Goal: Task Accomplishment & Management: Manage account settings

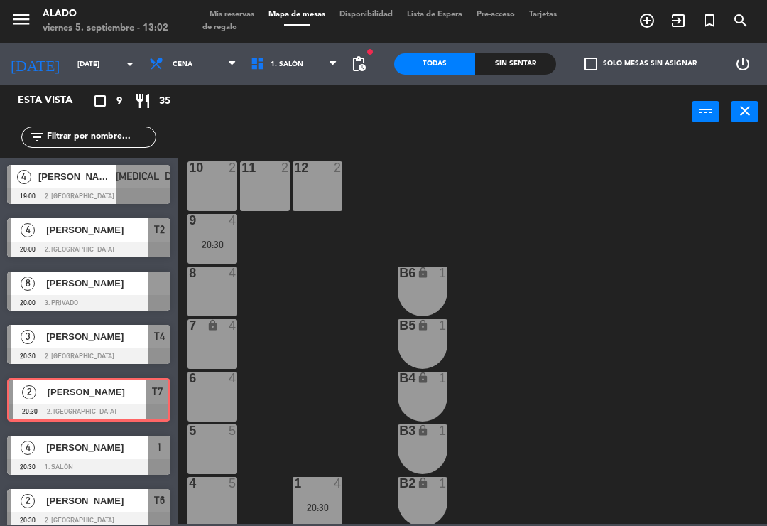
click at [80, 65] on input "[DATE]" at bounding box center [118, 64] width 97 height 22
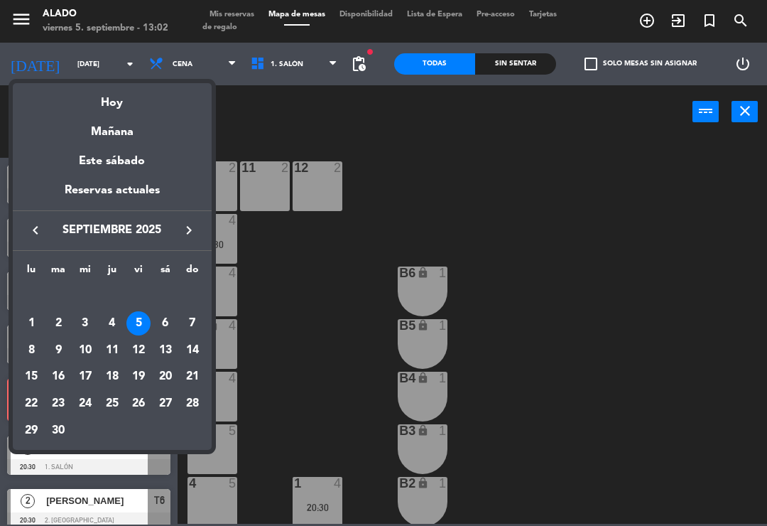
click at [169, 325] on div "6" at bounding box center [165, 323] width 24 height 24
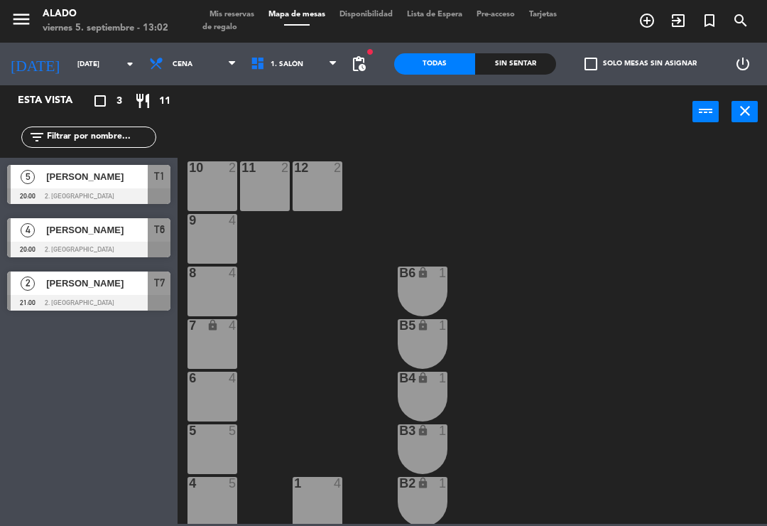
click at [179, 59] on span "Cena" at bounding box center [193, 63] width 102 height 31
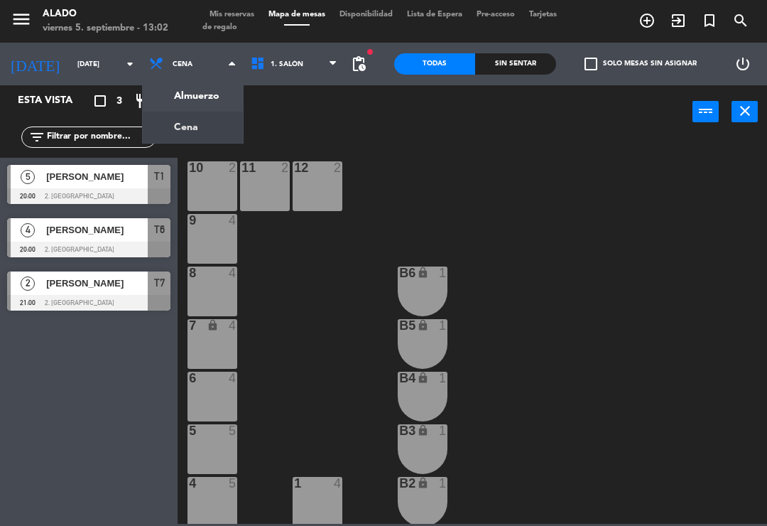
click at [205, 94] on ng-component "menu Alado [DATE] 5. septiembre - 13:02 Mis reservas Mapa de mesas Disponibilid…" at bounding box center [383, 262] width 767 height 524
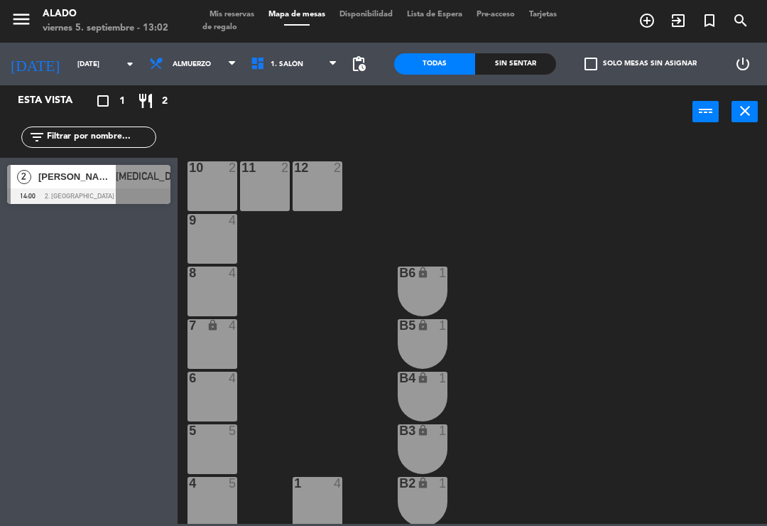
click at [97, 72] on input "[DATE]" at bounding box center [118, 64] width 97 height 22
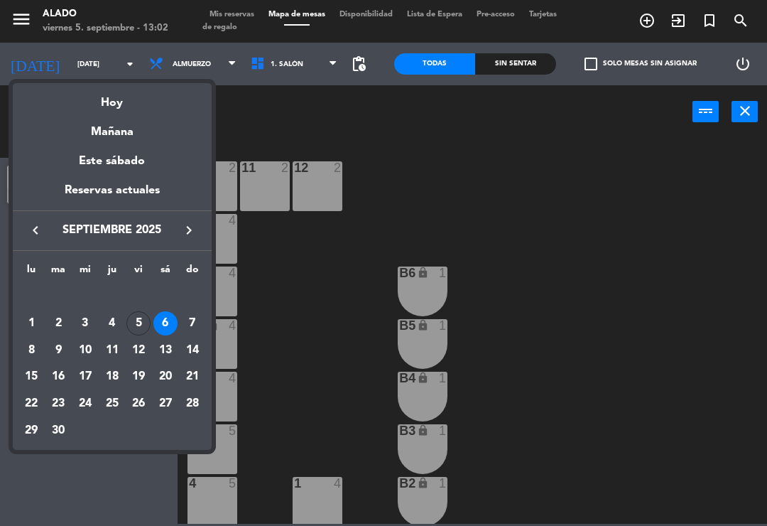
click at [204, 318] on div "7" at bounding box center [192, 323] width 24 height 24
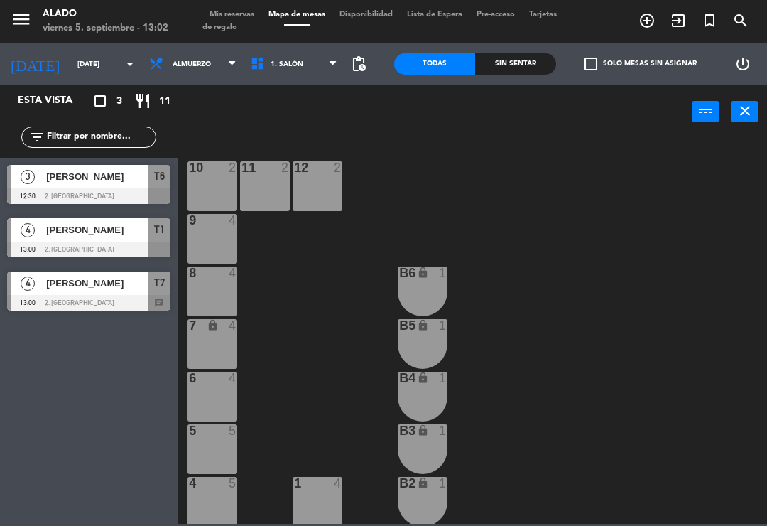
click at [158, 293] on div "T7" at bounding box center [159, 282] width 23 height 23
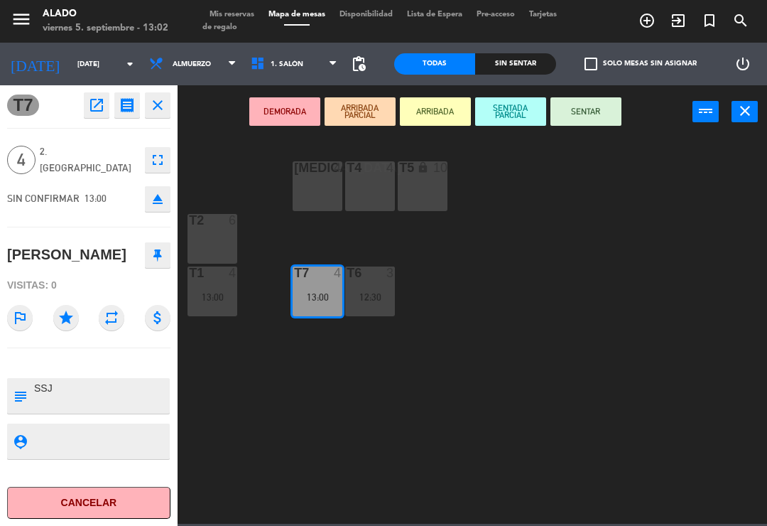
click at [163, 112] on icon "close" at bounding box center [157, 105] width 17 height 17
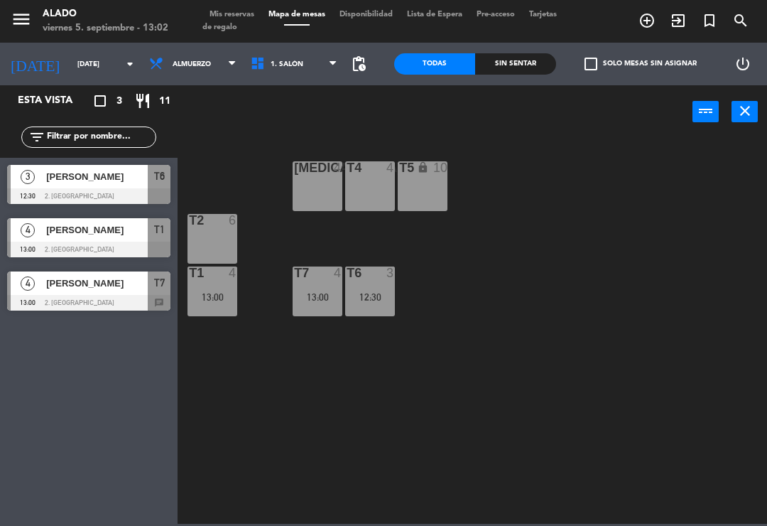
click at [75, 74] on input "[DATE]" at bounding box center [118, 64] width 97 height 22
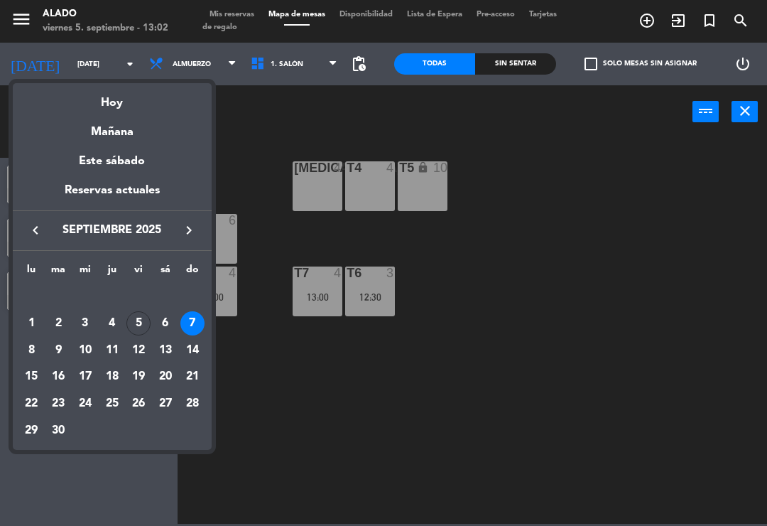
click at [139, 323] on div "5" at bounding box center [138, 323] width 24 height 24
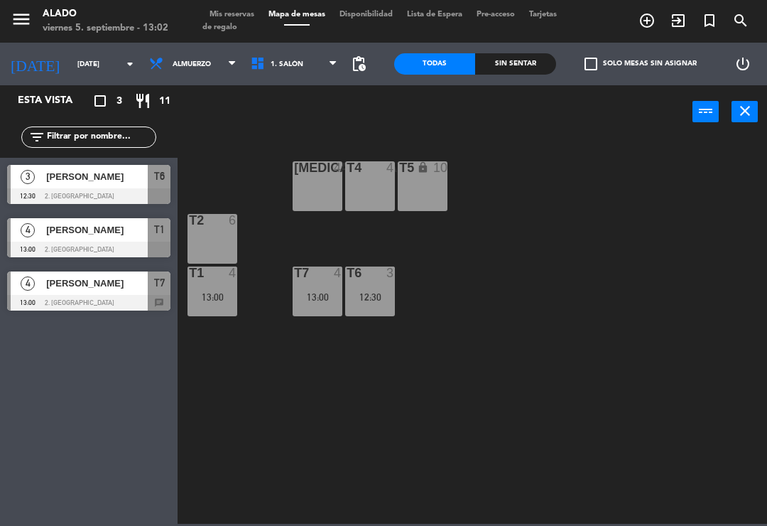
type input "[DATE]"
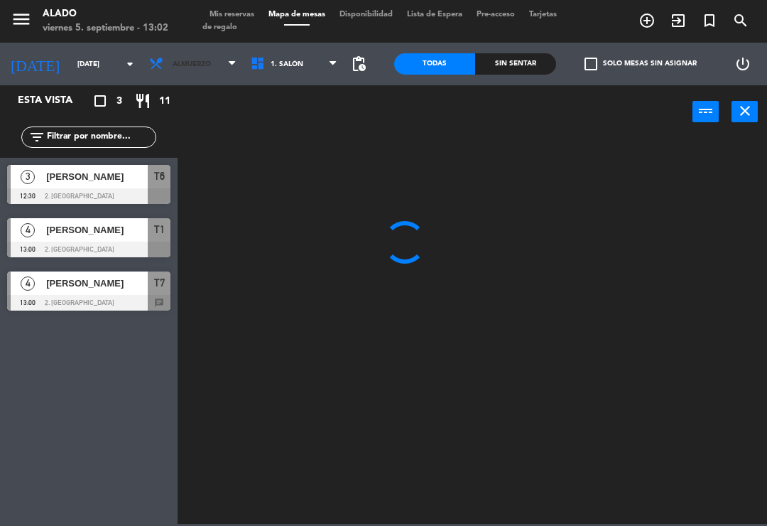
click at [188, 67] on span "Almuerzo" at bounding box center [192, 64] width 38 height 8
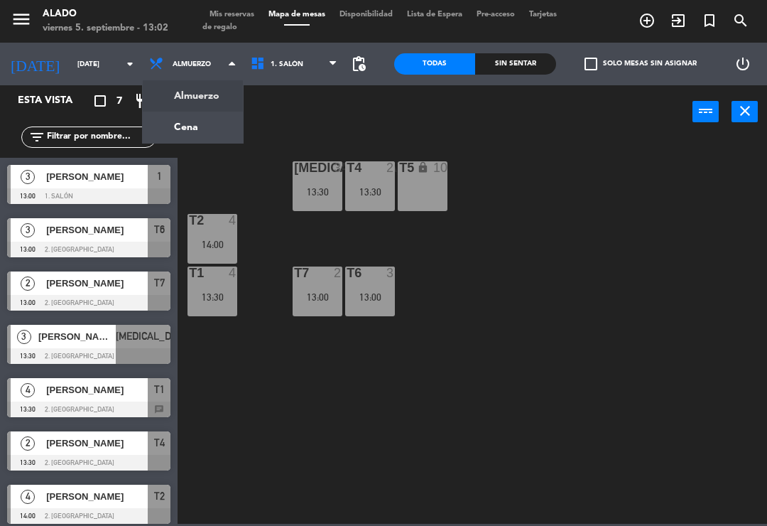
click at [193, 97] on ng-component "menu Alado [DATE] 5. septiembre - 13:02 Mis reservas Mapa de mesas Disponibilid…" at bounding box center [383, 262] width 767 height 524
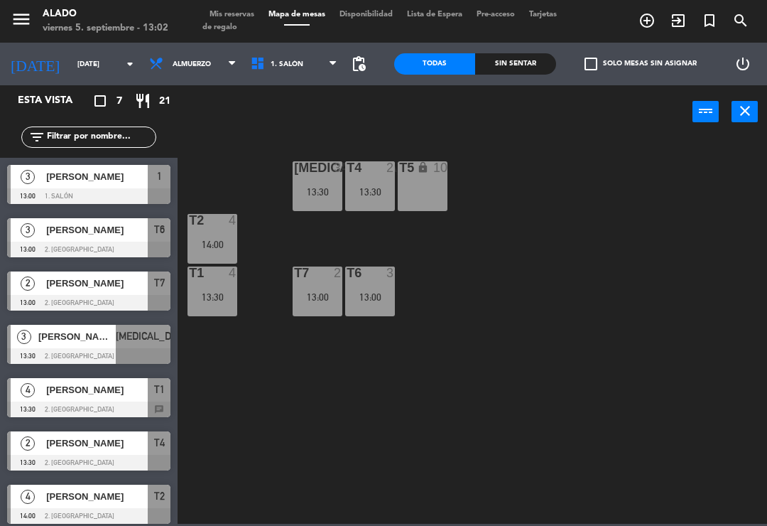
click at [94, 72] on input "[DATE]" at bounding box center [118, 64] width 97 height 22
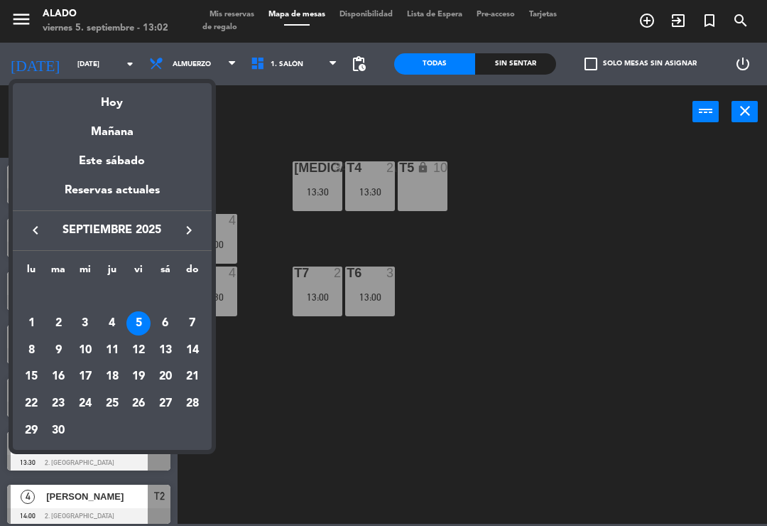
click at [146, 319] on div "5" at bounding box center [138, 323] width 24 height 24
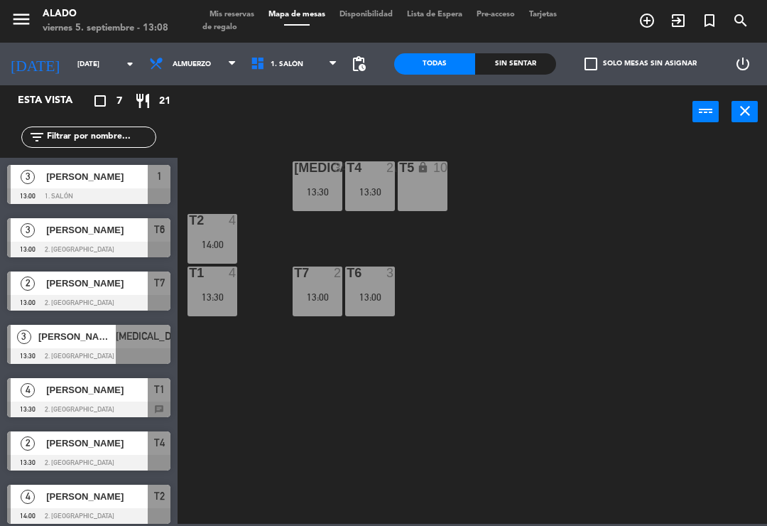
click at [221, 14] on span "Mis reservas" at bounding box center [231, 15] width 59 height 8
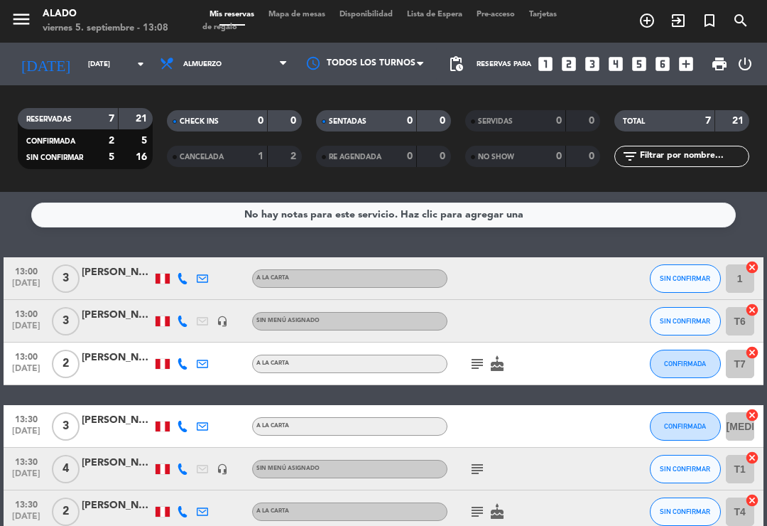
click at [752, 265] on icon "cancel" at bounding box center [752, 267] width 14 height 14
click at [745, 270] on icon "border_all" at bounding box center [742, 278] width 17 height 17
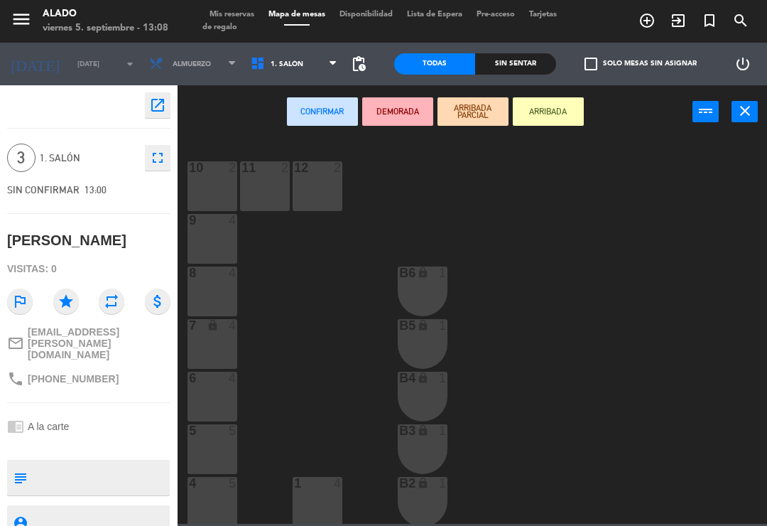
scroll to position [28, 0]
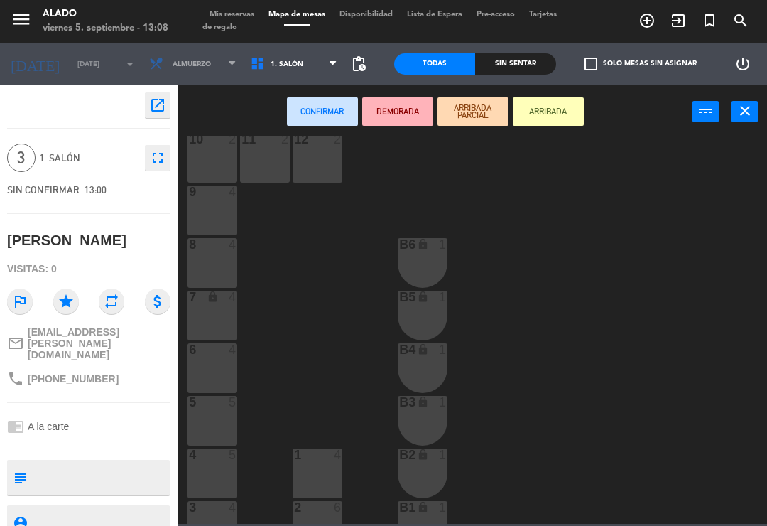
click at [221, 518] on div "3 4" at bounding box center [213, 526] width 50 height 50
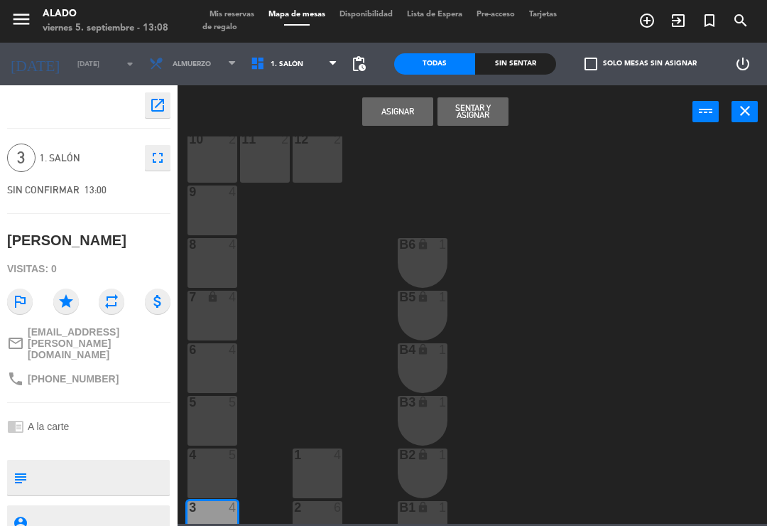
click at [492, 122] on button "Sentar y Asignar" at bounding box center [473, 111] width 71 height 28
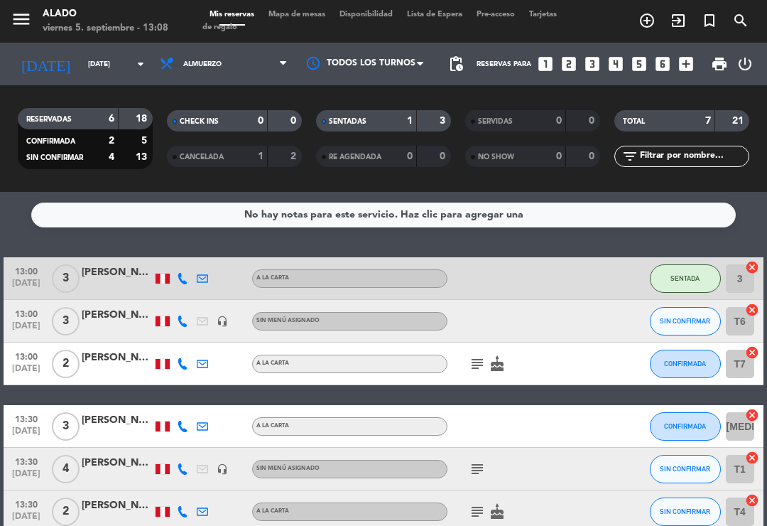
click at [483, 369] on icon "subject" at bounding box center [477, 363] width 17 height 17
click at [117, 372] on div at bounding box center [117, 371] width 71 height 11
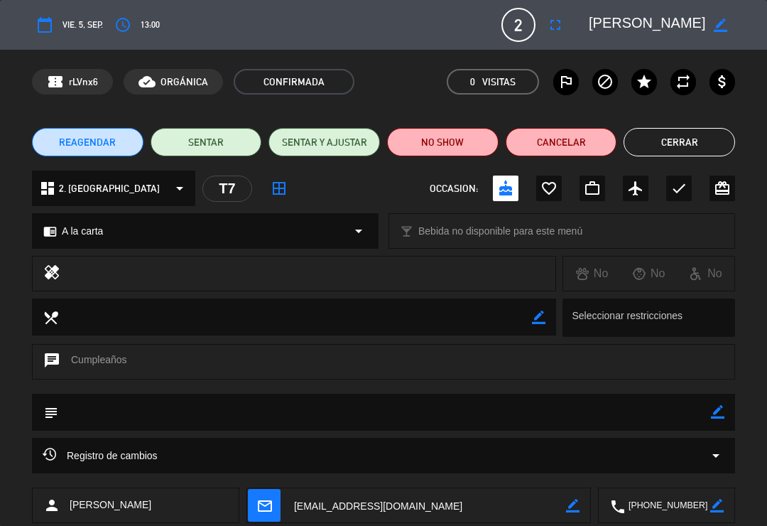
click at [678, 13] on textarea at bounding box center [647, 25] width 117 height 26
click at [720, 18] on icon "border_color" at bounding box center [720, 24] width 13 height 13
click at [671, 23] on textarea at bounding box center [647, 25] width 117 height 26
click at [715, 27] on icon at bounding box center [720, 24] width 13 height 13
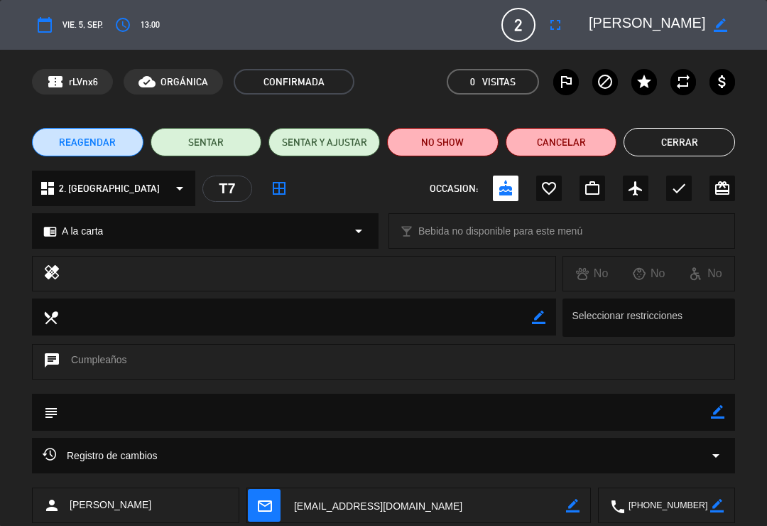
click at [703, 146] on button "Cerrar" at bounding box center [680, 142] width 112 height 28
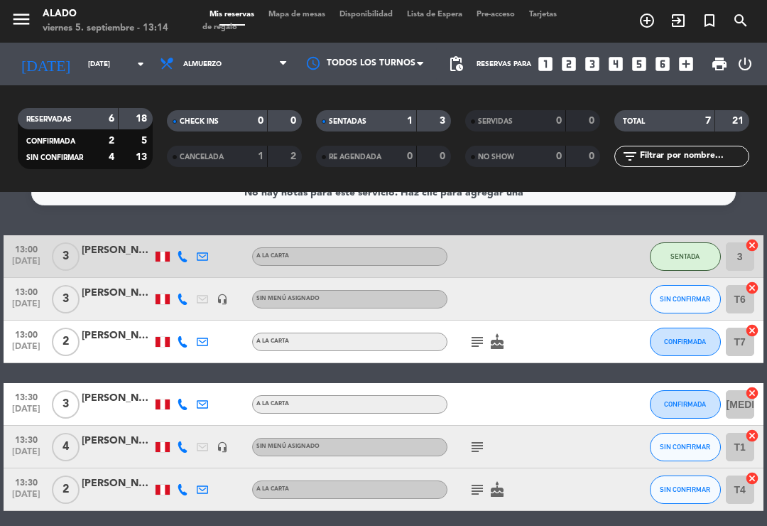
scroll to position [24, 0]
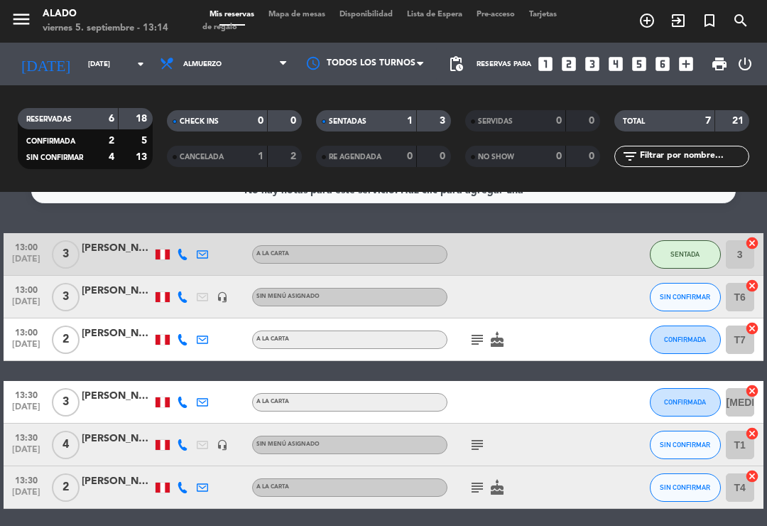
click at [477, 334] on icon "subject" at bounding box center [477, 339] width 17 height 17
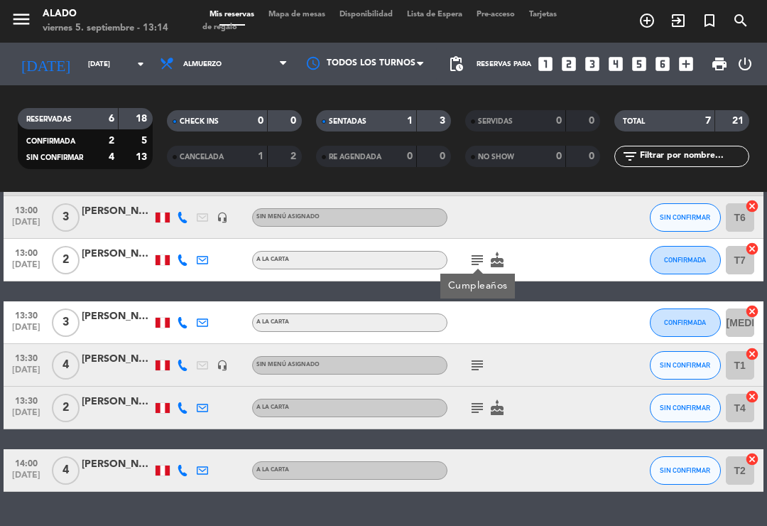
scroll to position [107, 0]
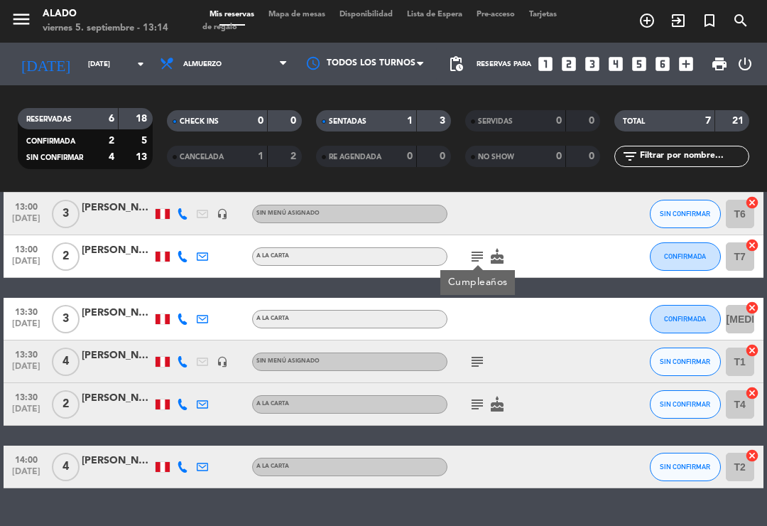
click at [486, 359] on icon "subject" at bounding box center [477, 361] width 17 height 17
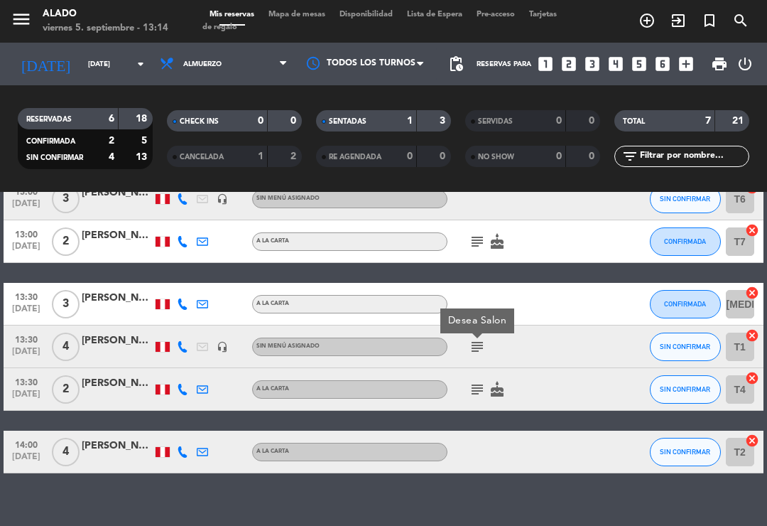
scroll to position [119, 0]
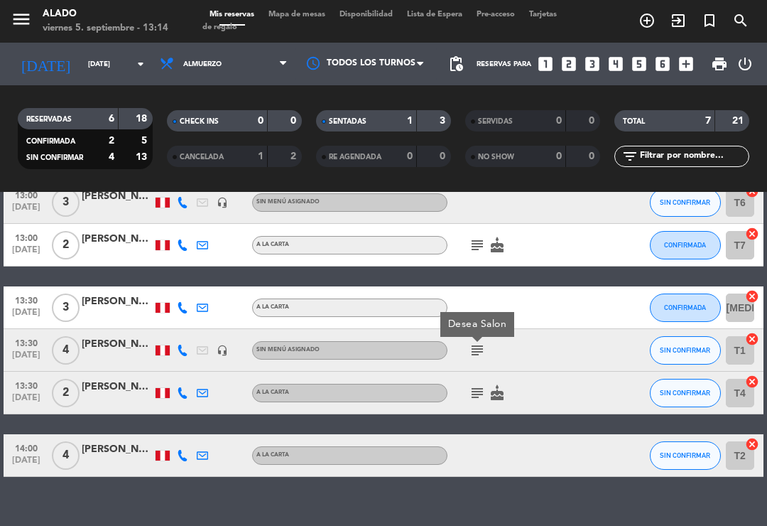
click at [484, 391] on icon "subject" at bounding box center [477, 392] width 17 height 17
click at [108, 393] on div "[PERSON_NAME]" at bounding box center [117, 387] width 71 height 16
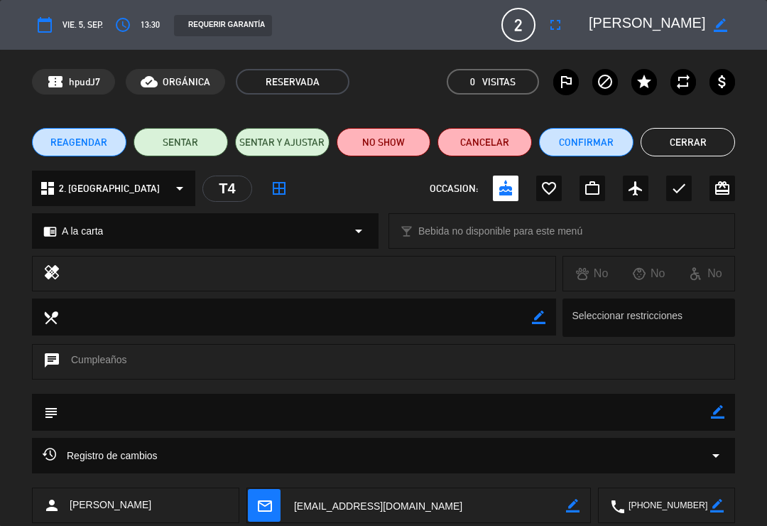
click at [681, 134] on button "Cerrar" at bounding box center [688, 142] width 94 height 28
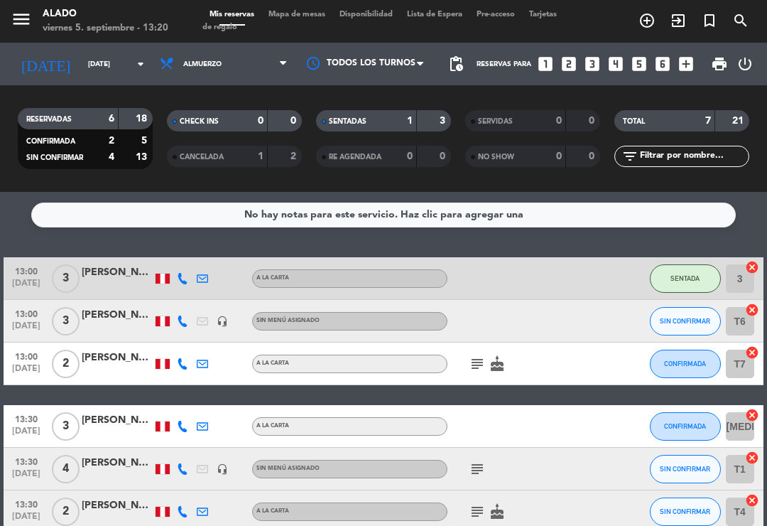
scroll to position [0, 0]
click at [757, 312] on icon "cancel" at bounding box center [752, 310] width 14 height 14
click at [743, 322] on icon "border_all" at bounding box center [742, 321] width 17 height 17
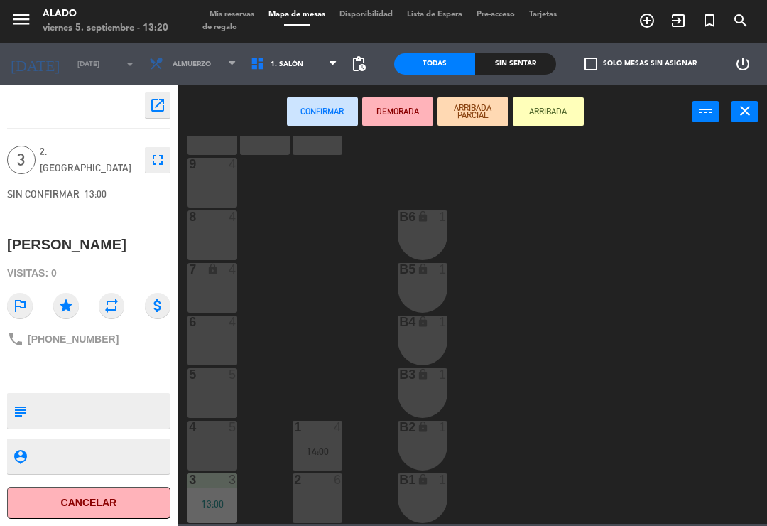
scroll to position [56, 0]
click at [330, 445] on div "14:00" at bounding box center [318, 450] width 50 height 11
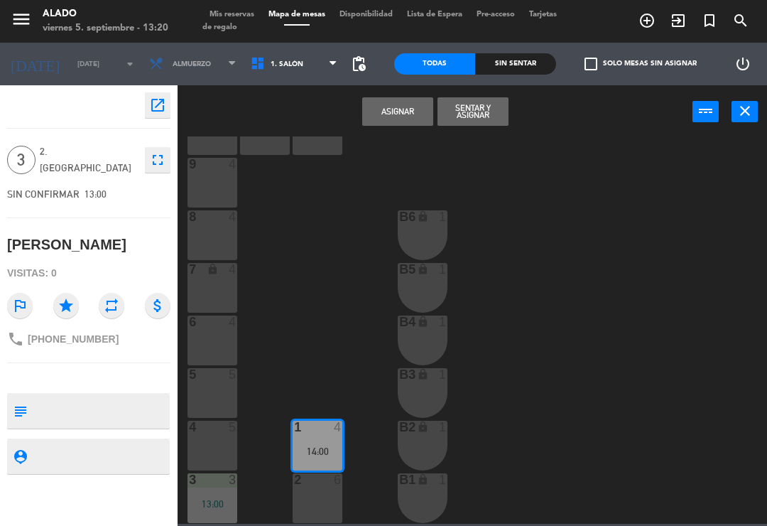
click at [237, 13] on span "Mis reservas" at bounding box center [231, 15] width 59 height 8
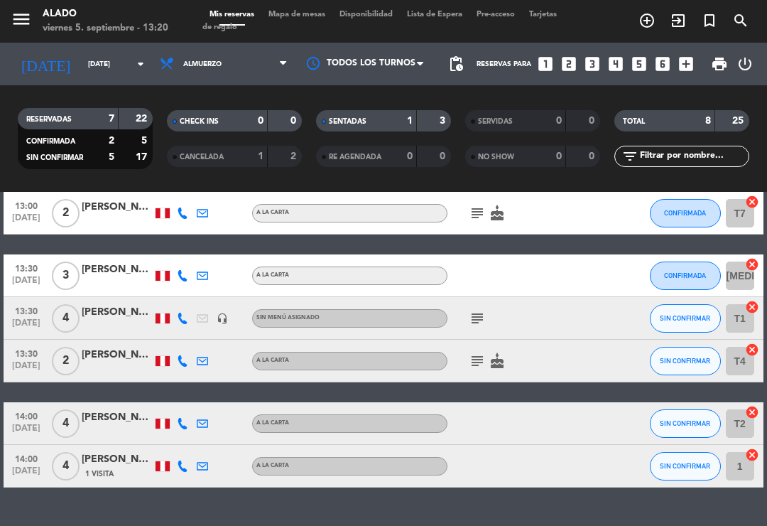
scroll to position [126, 0]
click at [758, 419] on icon "cancel" at bounding box center [752, 412] width 14 height 14
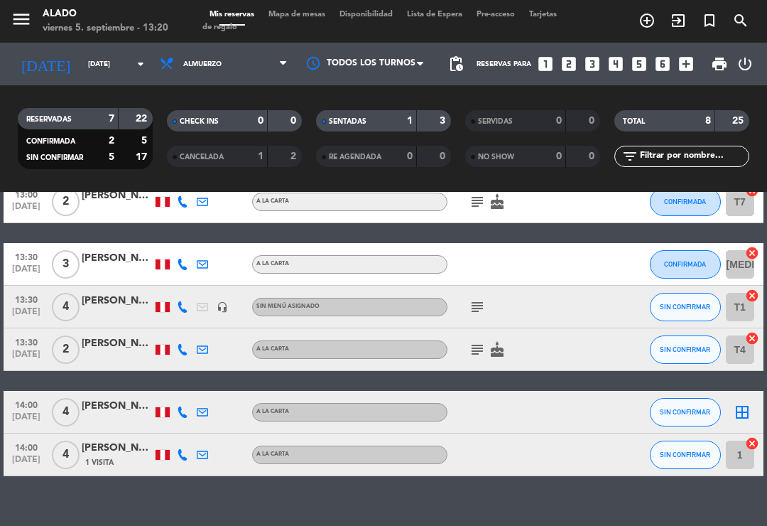
scroll to position [161, 0]
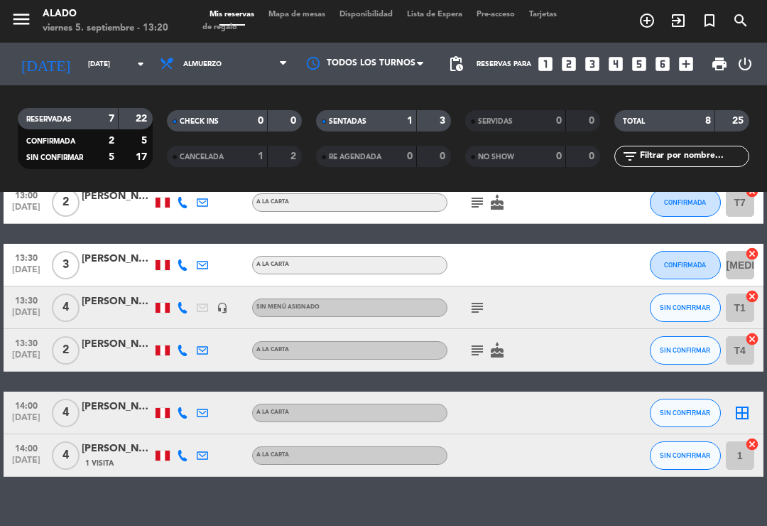
click at [757, 447] on icon "cancel" at bounding box center [752, 444] width 14 height 14
click at [758, 445] on icon "cancel" at bounding box center [752, 444] width 14 height 14
click at [748, 441] on icon "cancel" at bounding box center [752, 444] width 14 height 14
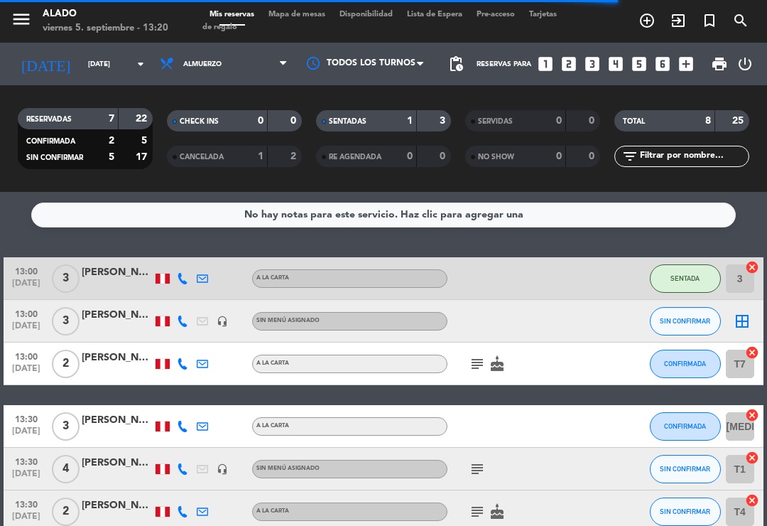
scroll to position [0, 0]
click at [737, 315] on icon "border_all" at bounding box center [742, 321] width 17 height 17
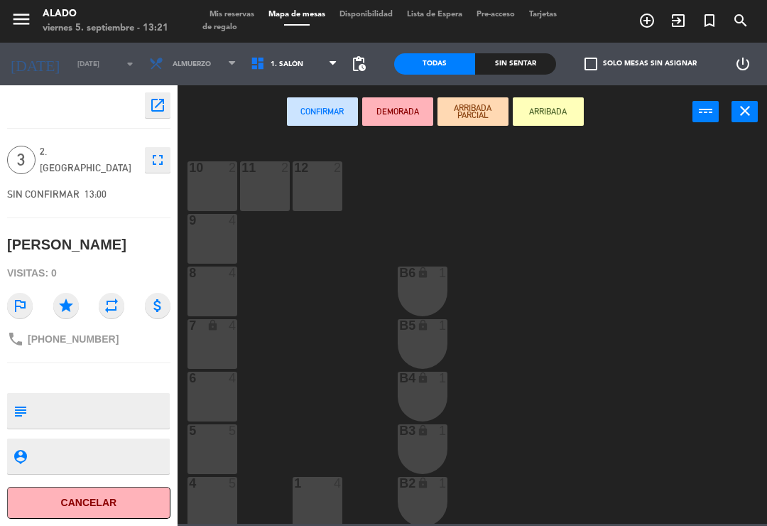
click at [323, 490] on div at bounding box center [317, 483] width 23 height 13
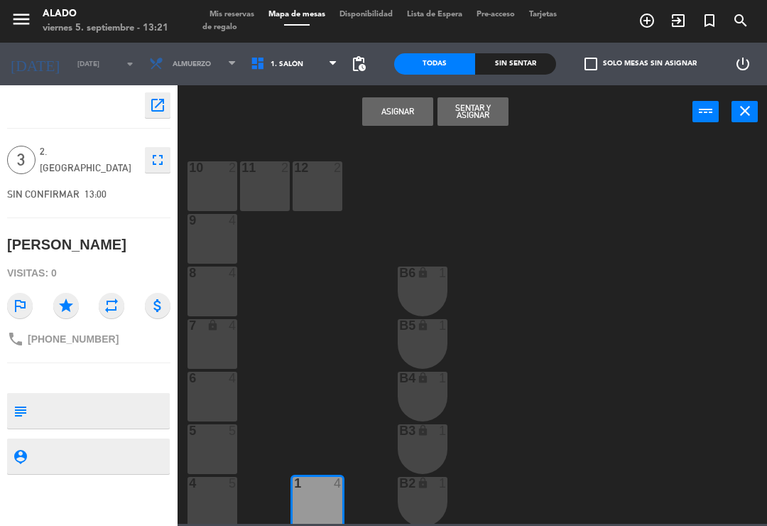
click at [482, 125] on button "Sentar y Asignar" at bounding box center [473, 111] width 71 height 28
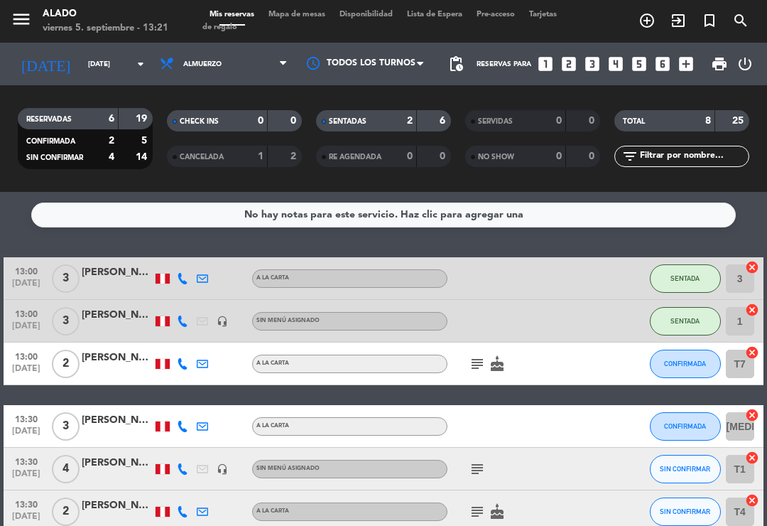
click at [682, 21] on icon "exit_to_app" at bounding box center [678, 20] width 17 height 17
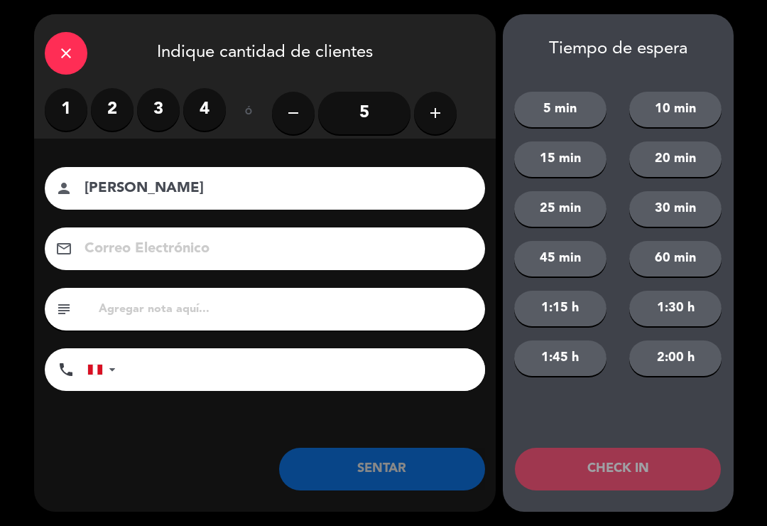
type input "[PERSON_NAME]"
click at [207, 109] on label "4" at bounding box center [204, 109] width 43 height 43
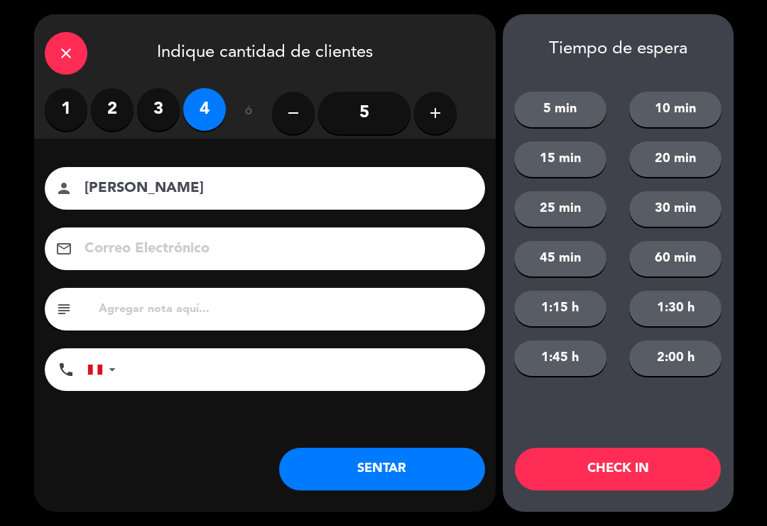
click at [386, 459] on button "SENTAR" at bounding box center [382, 469] width 206 height 43
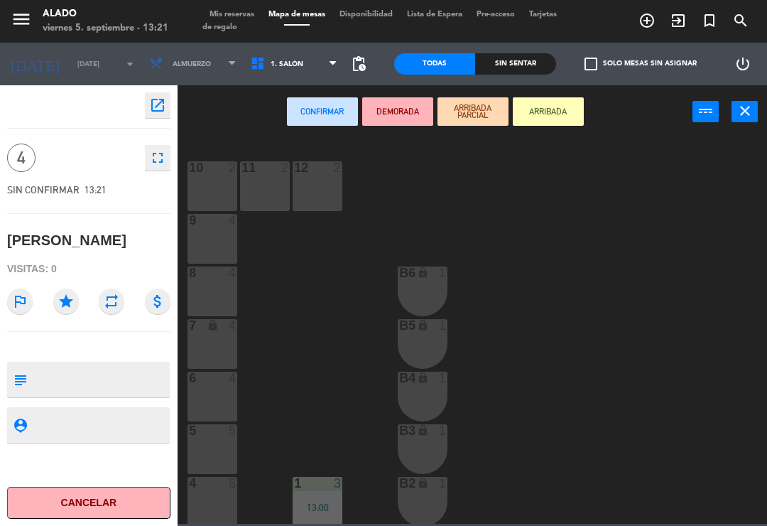
click at [218, 493] on div "4 5" at bounding box center [213, 502] width 50 height 50
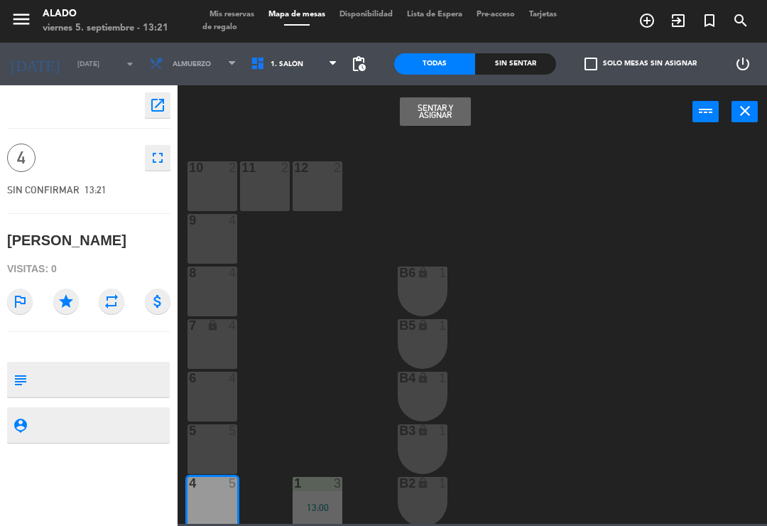
click at [449, 108] on button "Sentar y Asignar" at bounding box center [435, 111] width 71 height 28
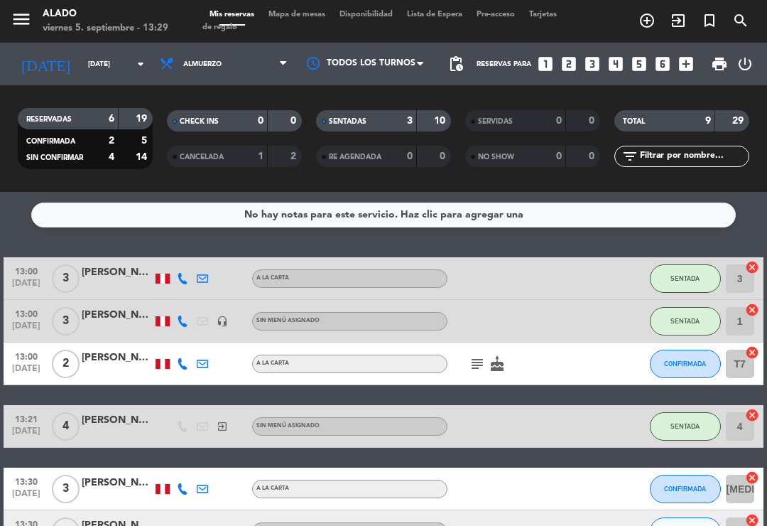
click at [681, 18] on icon "exit_to_app" at bounding box center [678, 20] width 17 height 17
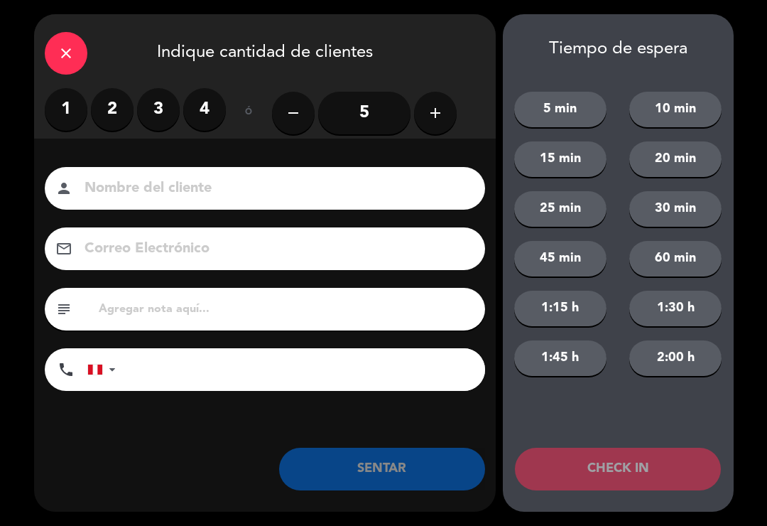
click at [209, 114] on label "4" at bounding box center [204, 109] width 43 height 43
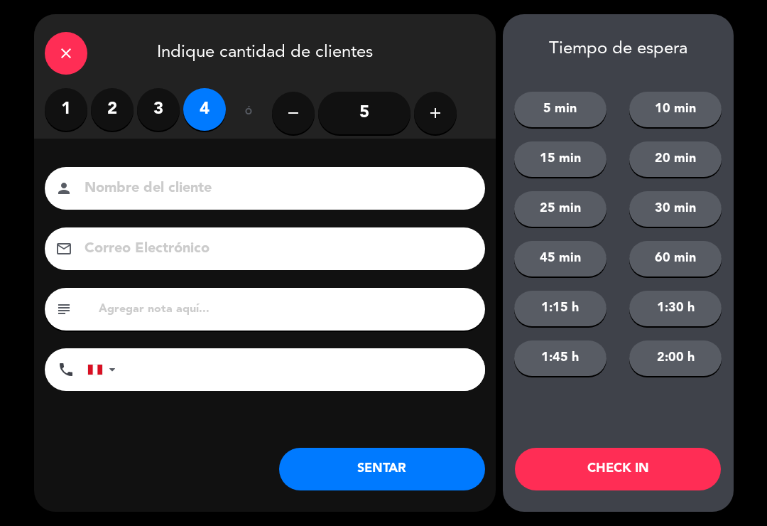
click at [296, 181] on input at bounding box center [275, 188] width 384 height 25
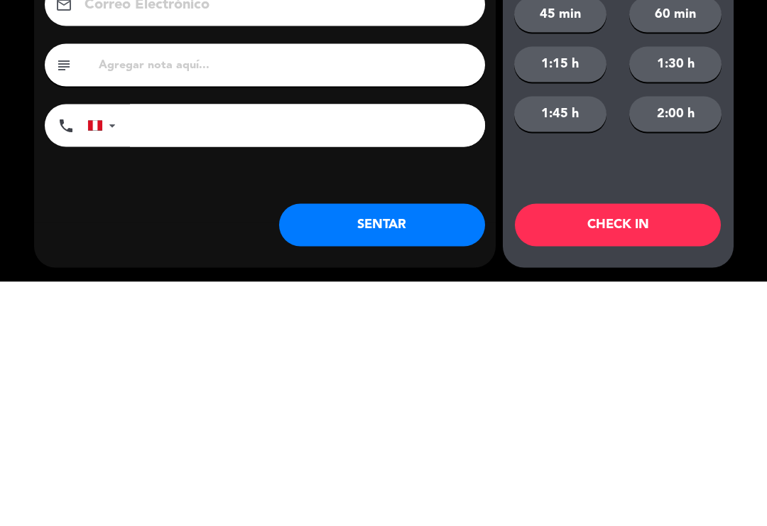
type input "[PERSON_NAME]"
click at [418, 448] on button "SENTAR" at bounding box center [382, 469] width 206 height 43
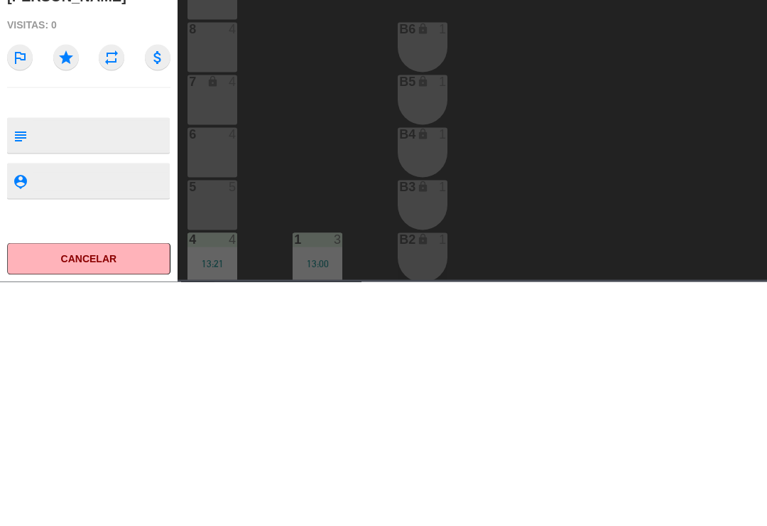
click at [266, 136] on div "10 2 11 2 12 2 9 4 8 4 B6 lock 1 7 lock 4 B5 lock 1 6 4 B4 lock 1 5 5 B3 lock 1…" at bounding box center [476, 329] width 582 height 387
click at [281, 136] on div "10 2 11 2 12 2 9 4 8 4 B6 lock 1 7 lock 4 B5 lock 1 6 4 B4 lock 1 5 5 B3 lock 1…" at bounding box center [476, 329] width 582 height 387
click at [289, 136] on div "10 2 11 2 12 2 9 4 8 4 B6 lock 1 7 lock 4 B5 lock 1 6 4 B4 lock 1 5 5 B3 lock 1…" at bounding box center [476, 329] width 582 height 387
click at [288, 136] on div "10 2 11 2 12 2 9 4 8 4 B6 lock 1 7 lock 4 B5 lock 1 6 4 B4 lock 1 5 5 B3 lock 1…" at bounding box center [476, 329] width 582 height 387
click at [269, 136] on div "10 2 11 2 12 2 9 4 8 4 B6 lock 1 7 lock 4 B5 lock 1 6 4 B4 lock 1 5 5 B3 lock 1…" at bounding box center [476, 329] width 582 height 387
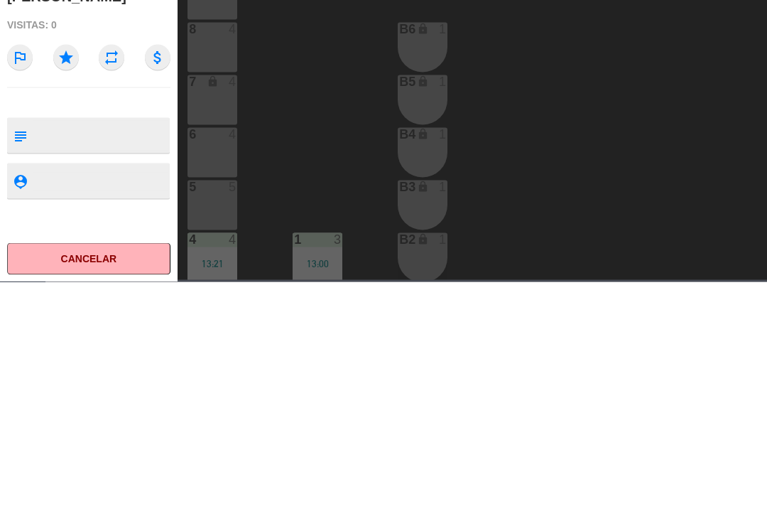
click at [273, 64] on span "1. Salón" at bounding box center [287, 64] width 33 height 8
click at [303, 126] on ng-component "menu Alado [DATE] 5. septiembre - 13:30 Mis reservas Mapa de mesas Disponibilid…" at bounding box center [383, 262] width 767 height 524
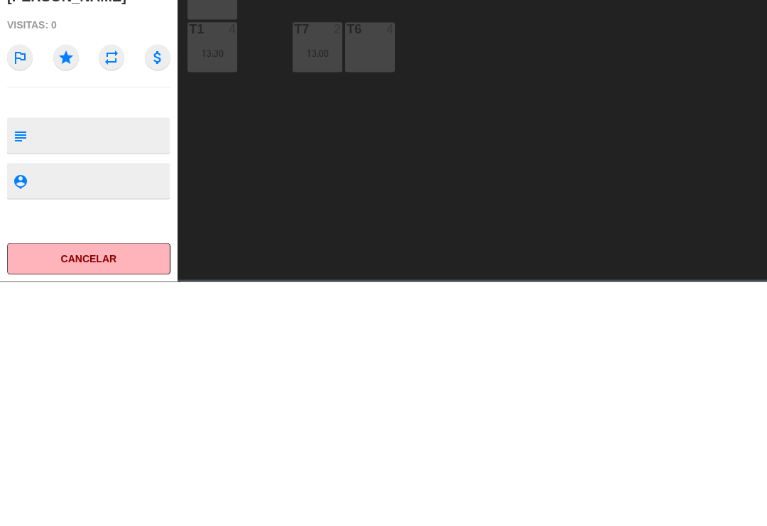
click at [247, 21] on span "Tarjetas de regalo" at bounding box center [379, 21] width 355 height 21
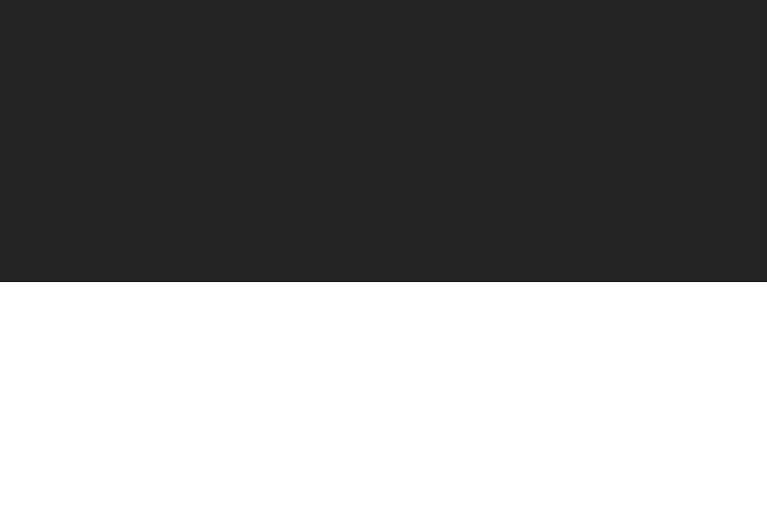
click at [237, 11] on span "Mis reservas" at bounding box center [231, 15] width 59 height 8
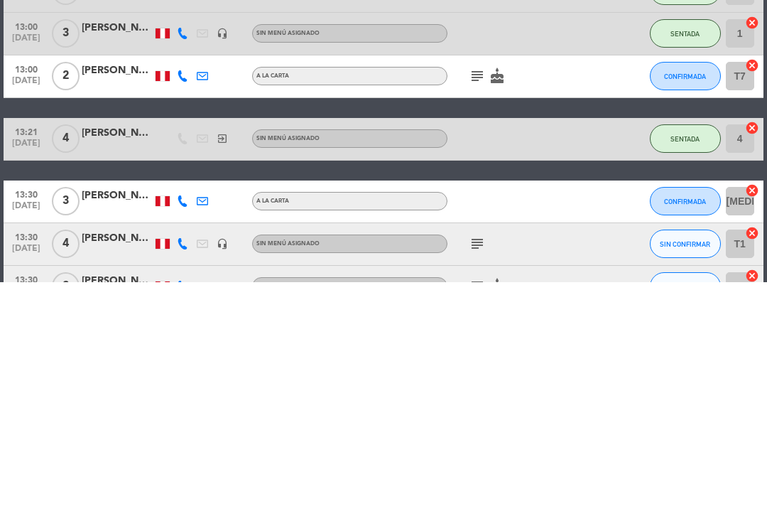
scroll to position [178, 0]
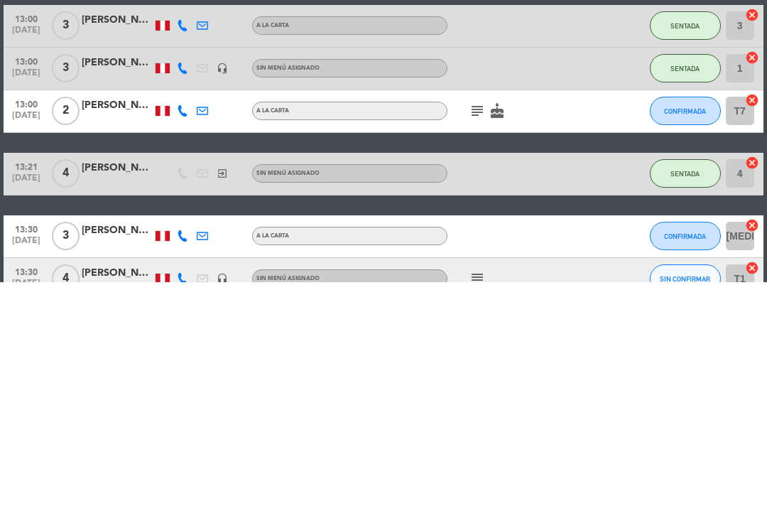
click at [298, 18] on span "Mapa de mesas" at bounding box center [296, 15] width 71 height 8
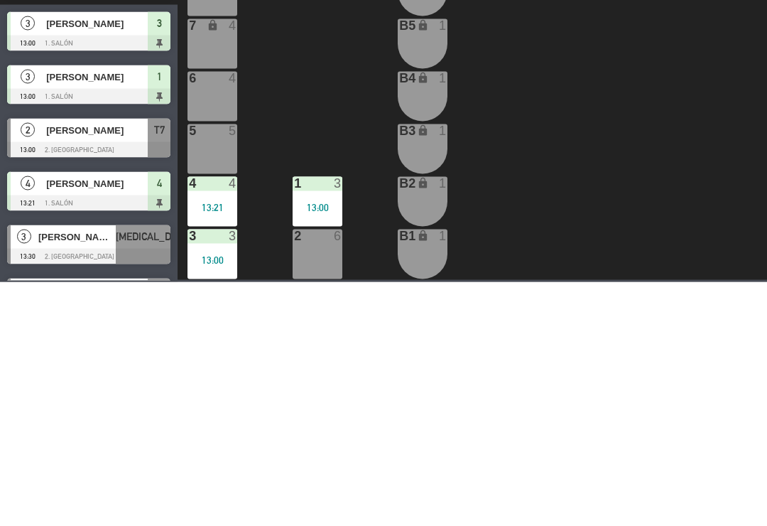
scroll to position [57, 0]
click at [232, 13] on span "Mis reservas" at bounding box center [231, 15] width 59 height 8
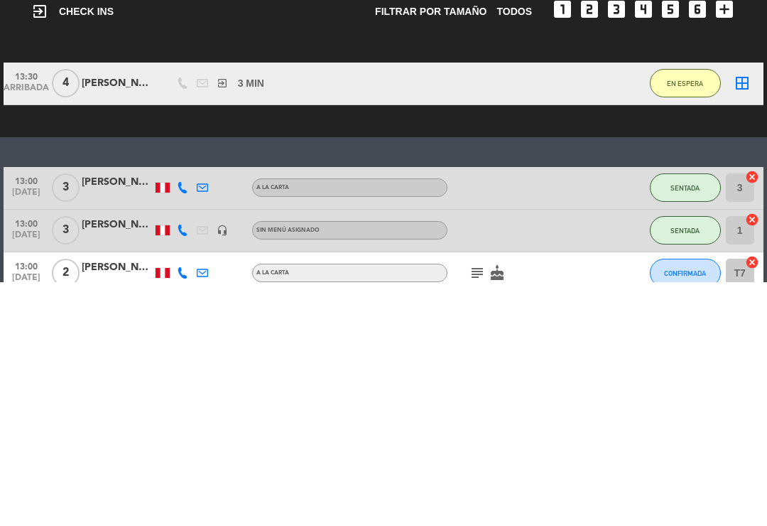
scroll to position [-3, 0]
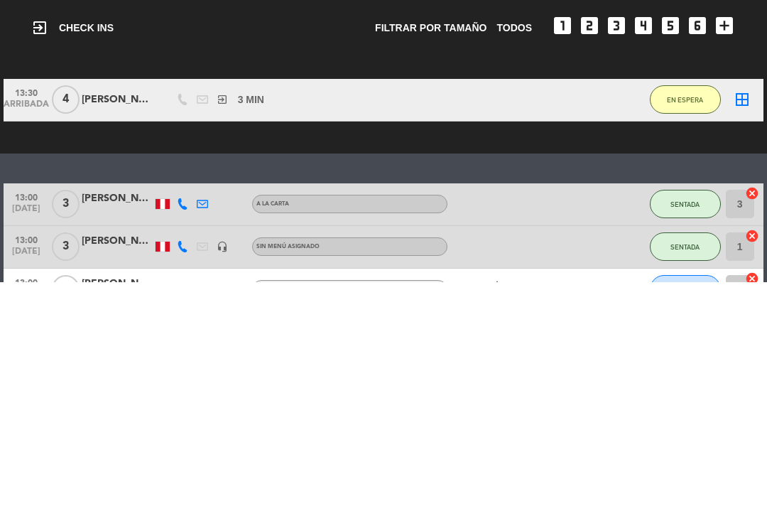
click at [303, 11] on span "Mapa de mesas" at bounding box center [296, 15] width 71 height 8
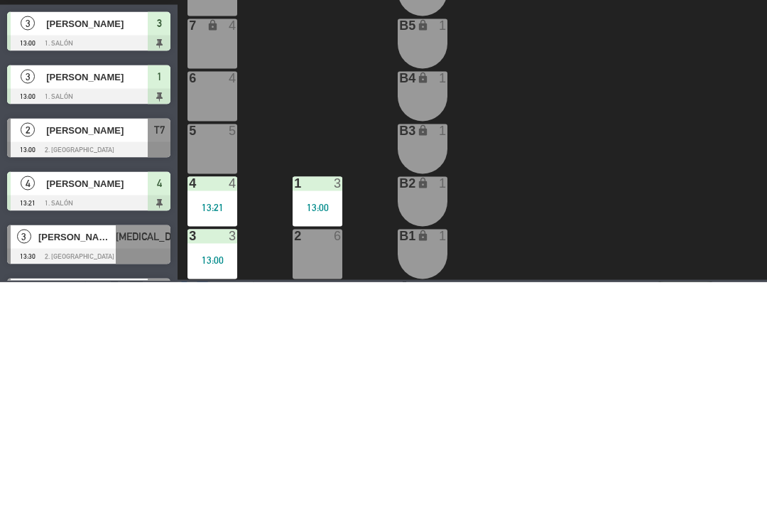
scroll to position [56, 0]
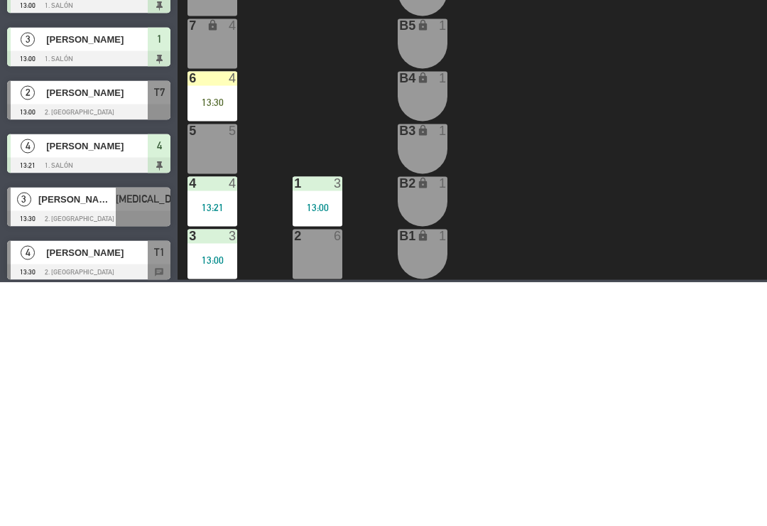
click at [224, 337] on div "6 4 13:30" at bounding box center [213, 340] width 50 height 50
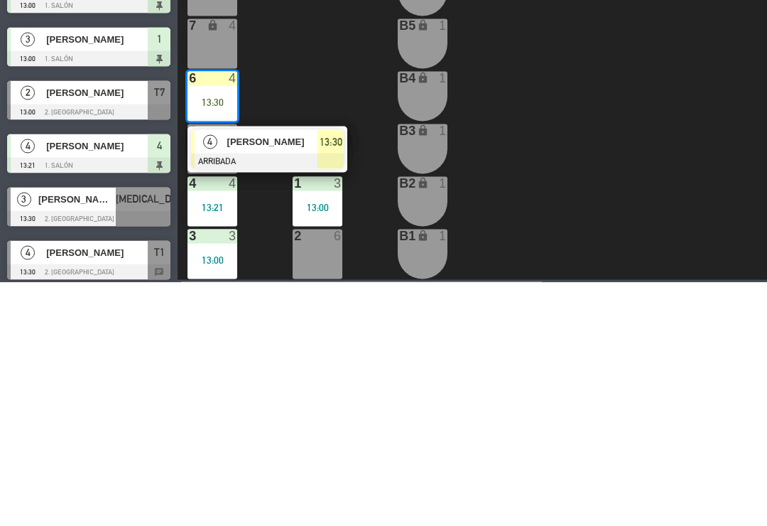
click at [284, 397] on div at bounding box center [267, 405] width 153 height 16
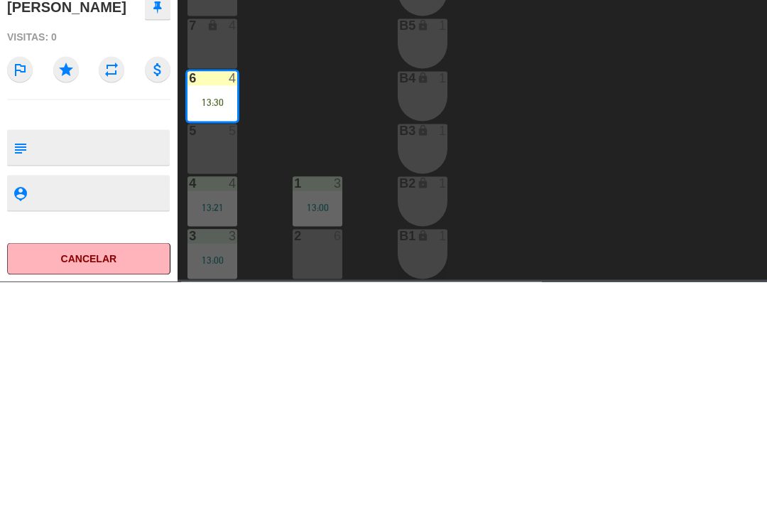
click at [607, 105] on button "SENTAR" at bounding box center [586, 111] width 71 height 28
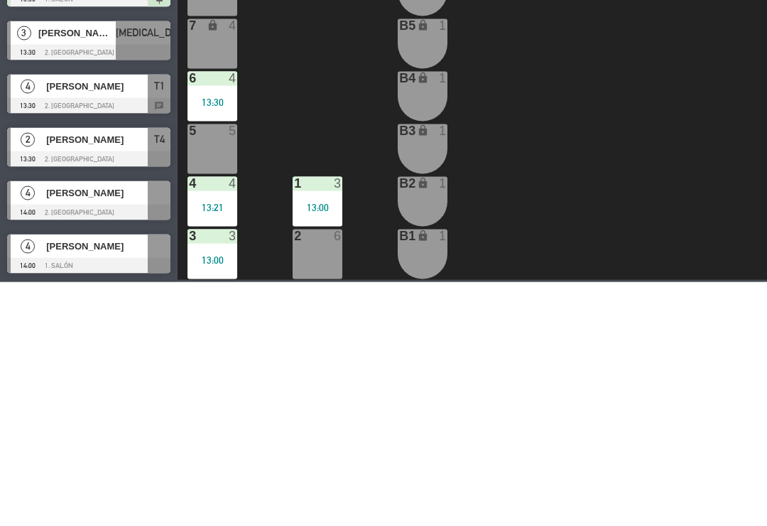
scroll to position [166, 0]
click at [754, 104] on button "close" at bounding box center [745, 111] width 26 height 21
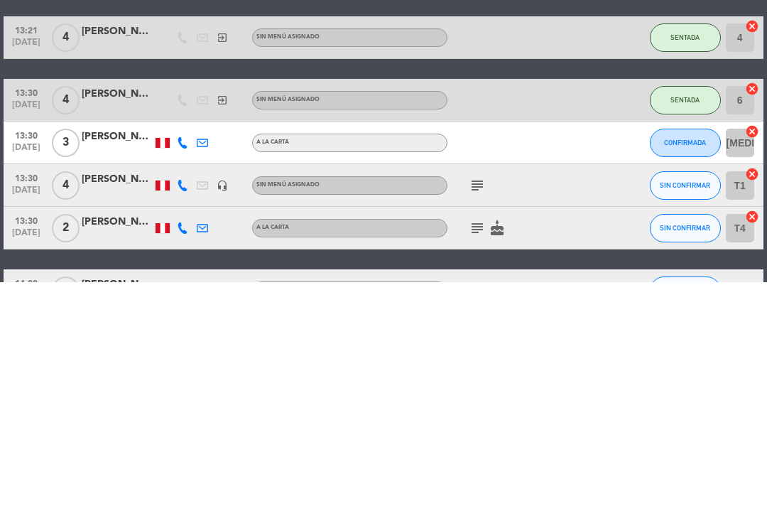
scroll to position [143, 0]
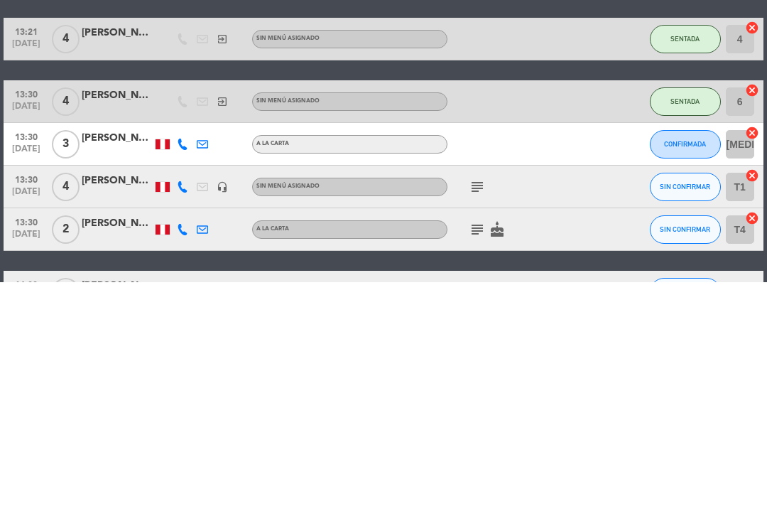
click at [482, 434] on icon "subject" at bounding box center [477, 431] width 17 height 17
click at [310, 5] on div "menu Alado [DATE] 5. septiembre - 13:32 Mis reservas Mapa de mesas Disponibilid…" at bounding box center [383, 21] width 767 height 43
click at [310, 11] on span "Mapa de mesas" at bounding box center [296, 15] width 71 height 8
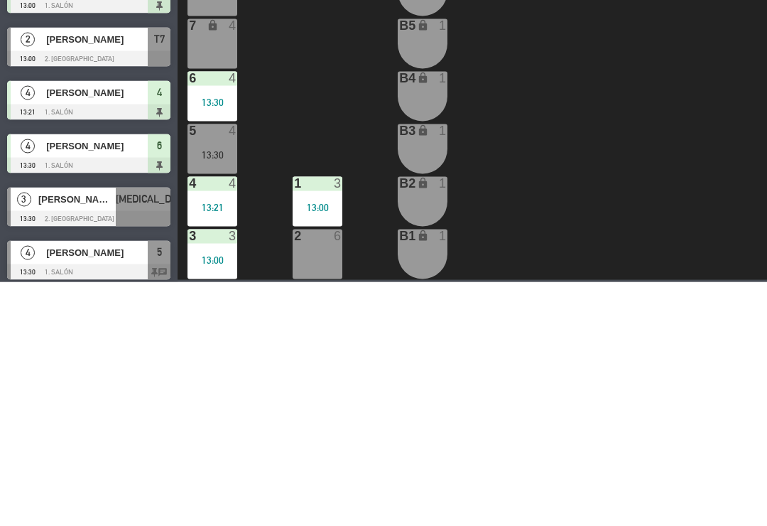
click at [296, 63] on span "1. Salón" at bounding box center [295, 63] width 102 height 31
click at [552, 250] on div "10 2 11 2 12 2 9 4 8 4 B6 lock 1 7 lock 4 B5 lock 1 6 4 13:30 B4 lock 1 5 4 13:…" at bounding box center [476, 329] width 582 height 387
click at [181, 57] on span "Almuerzo" at bounding box center [193, 63] width 102 height 31
click at [183, 131] on ng-component "menu Alado [DATE] 5. septiembre - 13:34 Mis reservas Mapa de mesas Disponibilid…" at bounding box center [383, 262] width 767 height 524
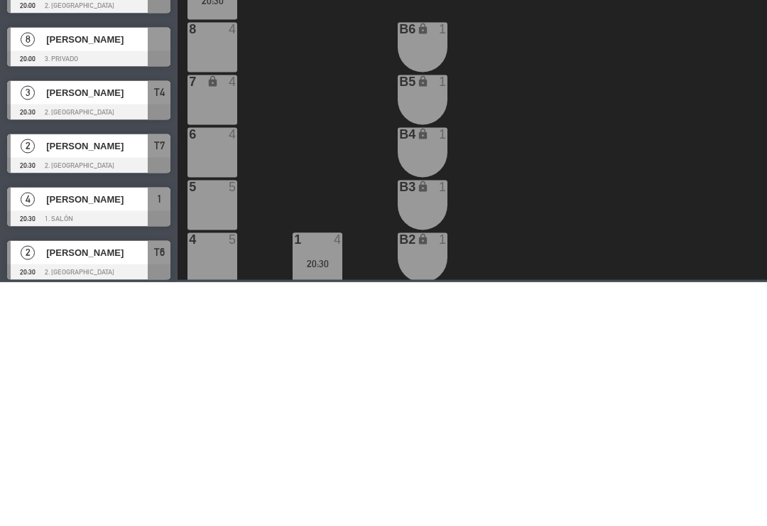
click at [743, 21] on icon "search" at bounding box center [740, 20] width 17 height 17
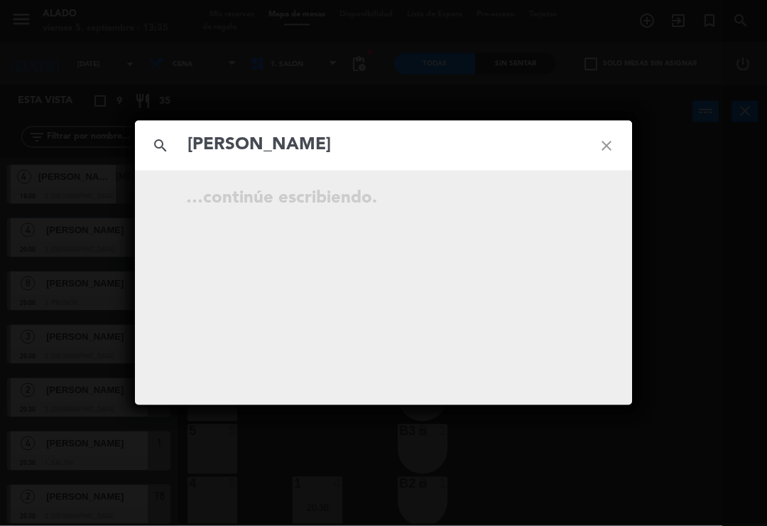
type input "[PERSON_NAME]"
click at [605, 136] on icon "close" at bounding box center [606, 145] width 51 height 51
click at [621, 142] on icon "close" at bounding box center [606, 145] width 51 height 51
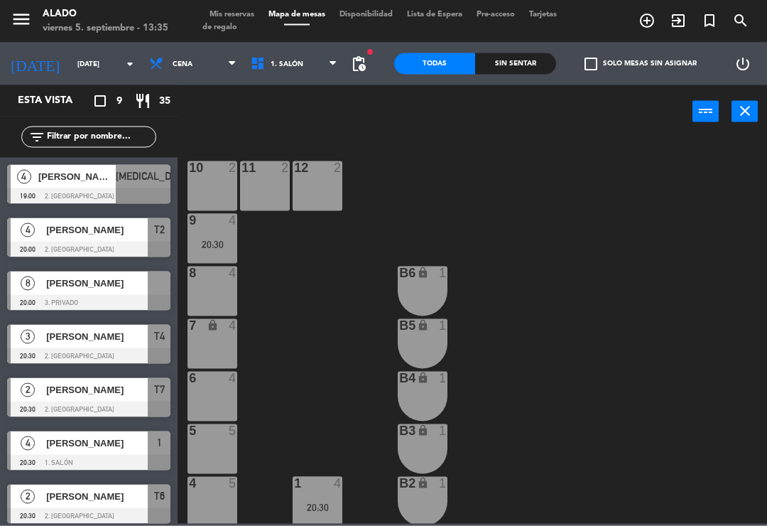
click at [639, 242] on div "10 2 11 2 12 2 9 4 20:30 8 4 B6 lock 1 7 lock 4 B5 lock 1 6 4 B4 lock 1 5 5 B3 …" at bounding box center [476, 329] width 582 height 387
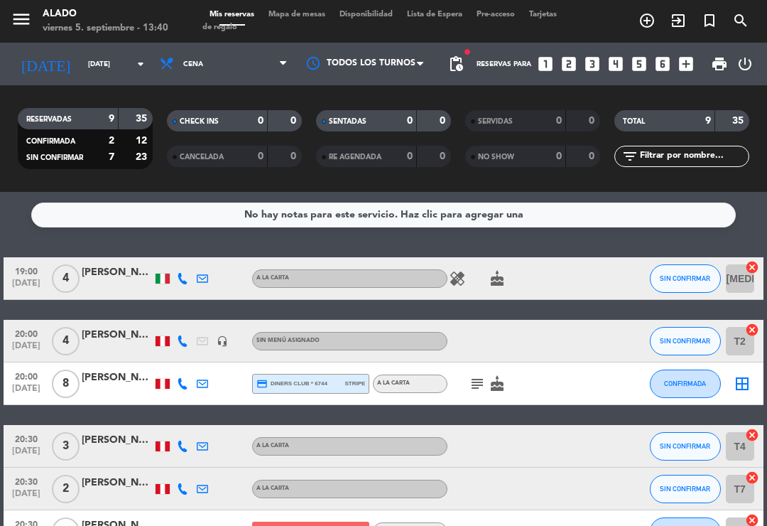
click at [177, 63] on icon at bounding box center [169, 64] width 21 height 16
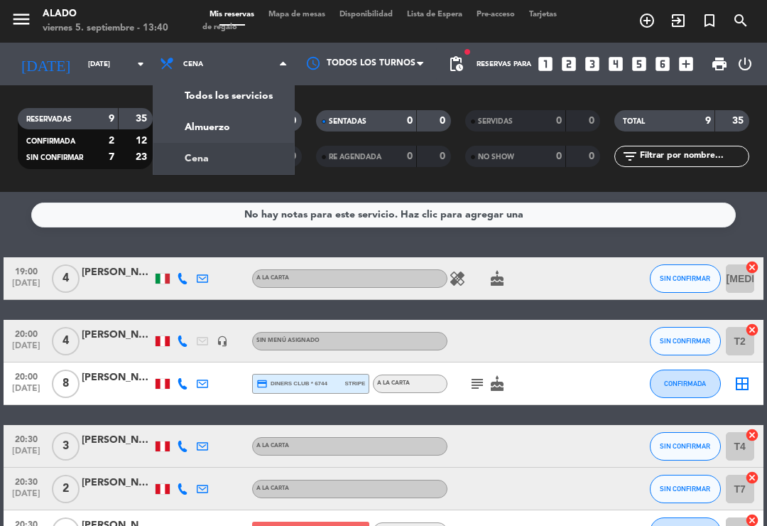
click at [207, 124] on div "menu Alado [DATE] 5. septiembre - 13:40 Mis reservas Mapa de mesas Disponibilid…" at bounding box center [383, 96] width 767 height 192
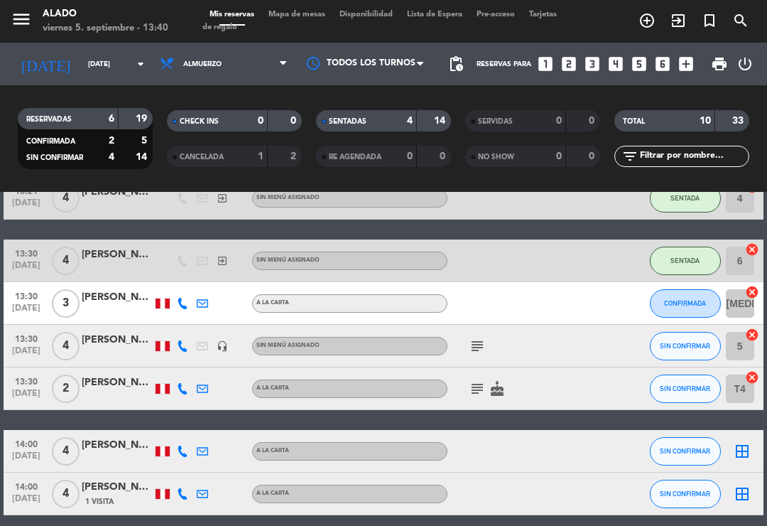
scroll to position [244, 0]
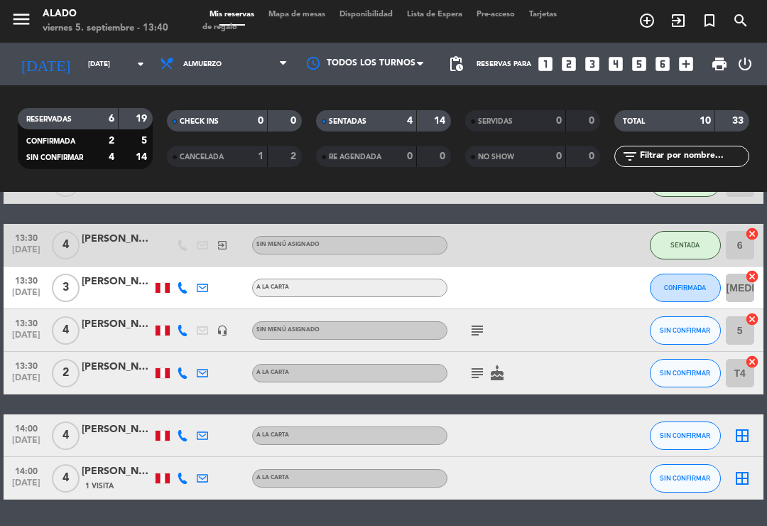
click at [492, 364] on icon "cake" at bounding box center [497, 372] width 17 height 17
click at [483, 369] on icon "subject" at bounding box center [477, 372] width 17 height 17
click at [757, 368] on icon "cancel" at bounding box center [752, 362] width 14 height 14
click at [475, 380] on icon "subject" at bounding box center [477, 372] width 17 height 17
click at [480, 370] on icon "subject" at bounding box center [477, 372] width 17 height 17
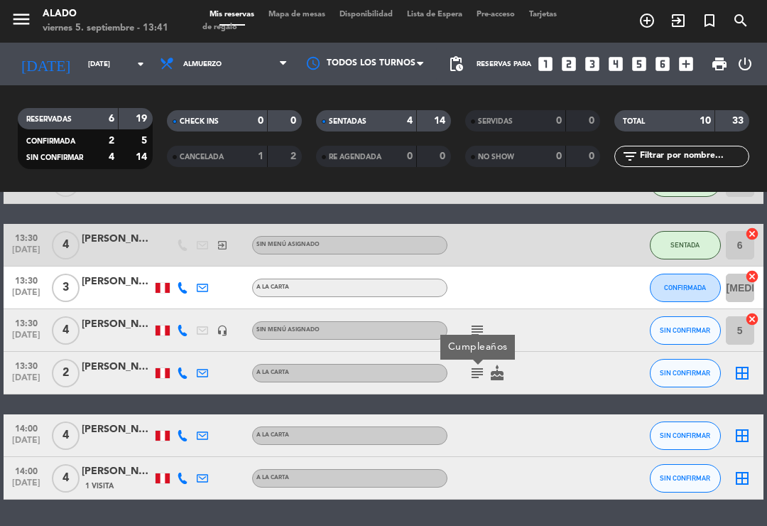
click at [750, 367] on icon "border_all" at bounding box center [742, 372] width 17 height 17
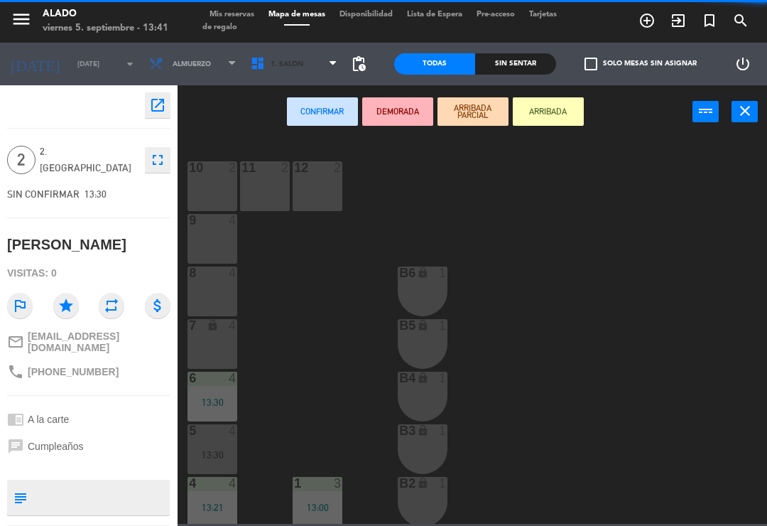
click at [293, 55] on span "1. Salón" at bounding box center [295, 63] width 102 height 31
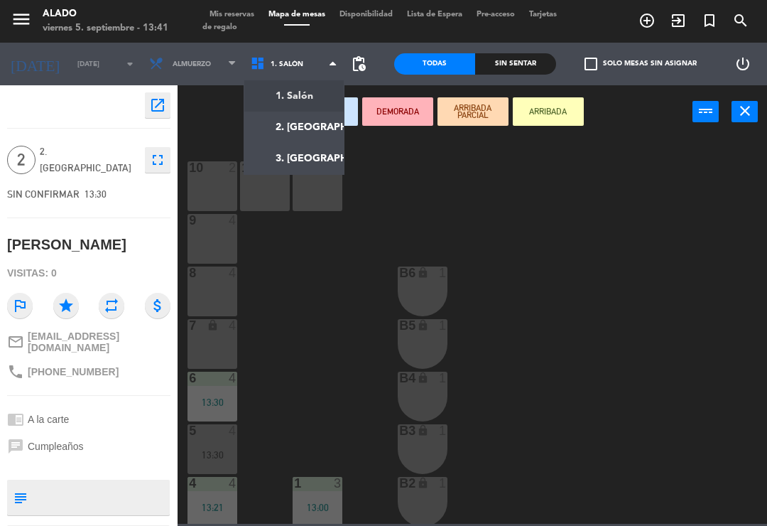
click at [323, 132] on ng-component "menu Alado [DATE] 5. septiembre - 13:41 Mis reservas Mapa de mesas Disponibilid…" at bounding box center [383, 262] width 767 height 524
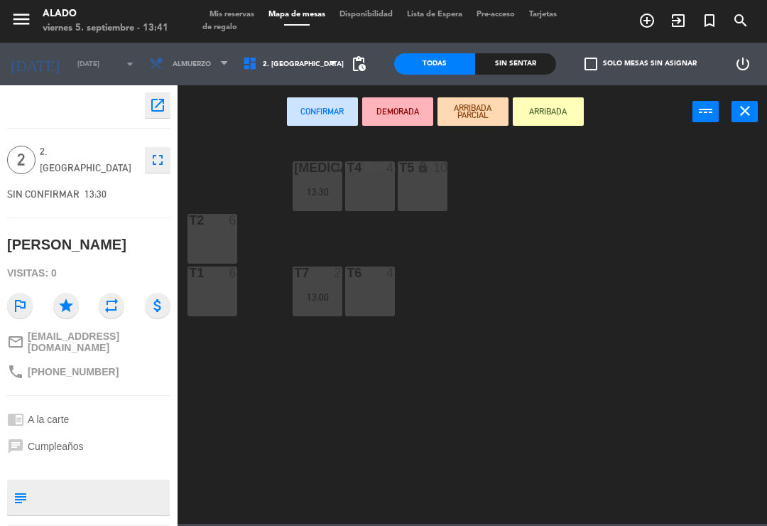
click at [386, 296] on div "T6 4" at bounding box center [370, 291] width 50 height 50
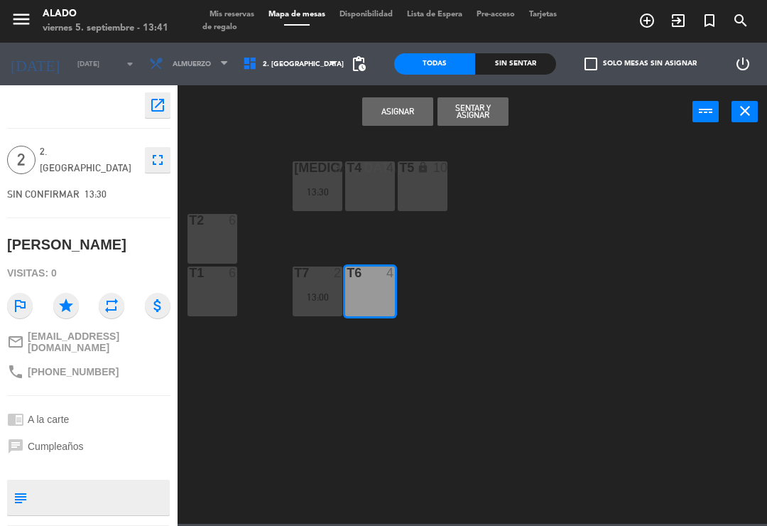
click at [481, 113] on button "Sentar y Asignar" at bounding box center [473, 111] width 71 height 28
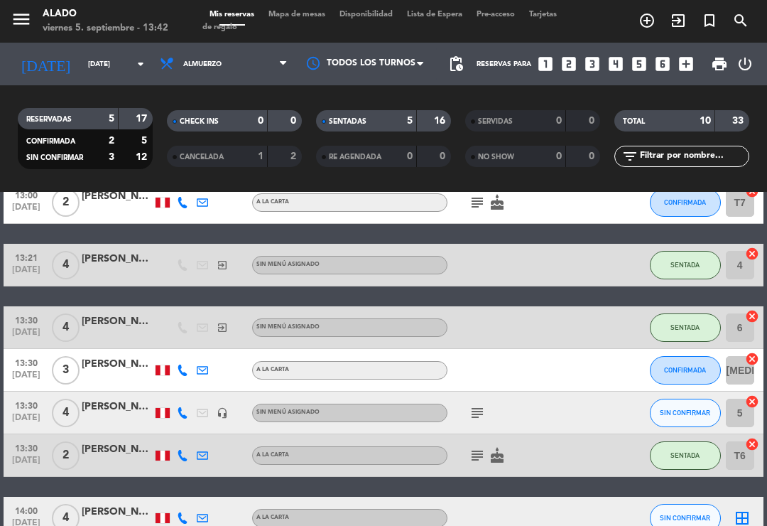
scroll to position [161, 0]
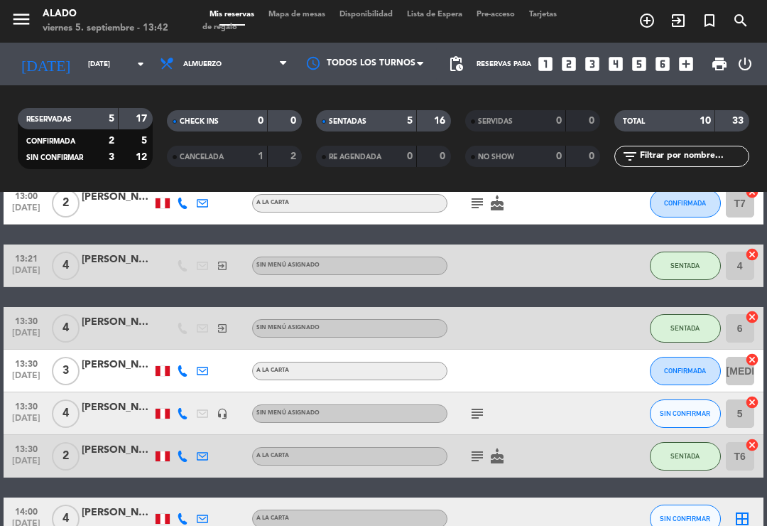
click at [700, 359] on button "CONFIRMADA" at bounding box center [685, 371] width 71 height 28
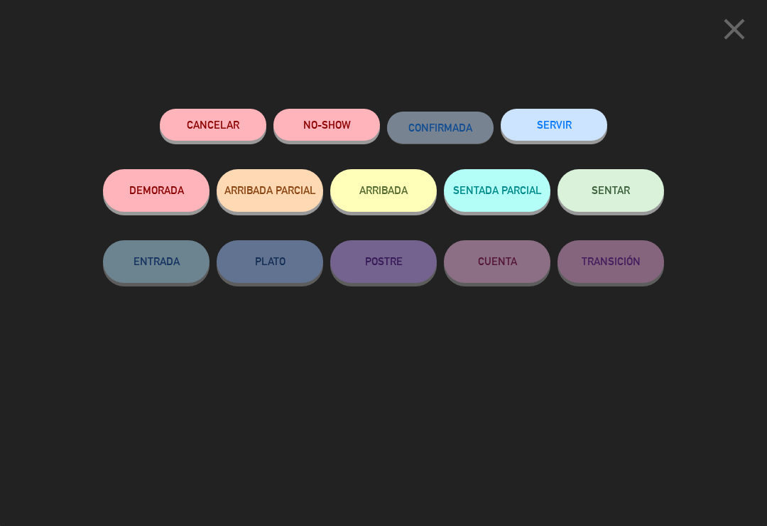
click at [622, 188] on span "SENTAR" at bounding box center [611, 190] width 38 height 12
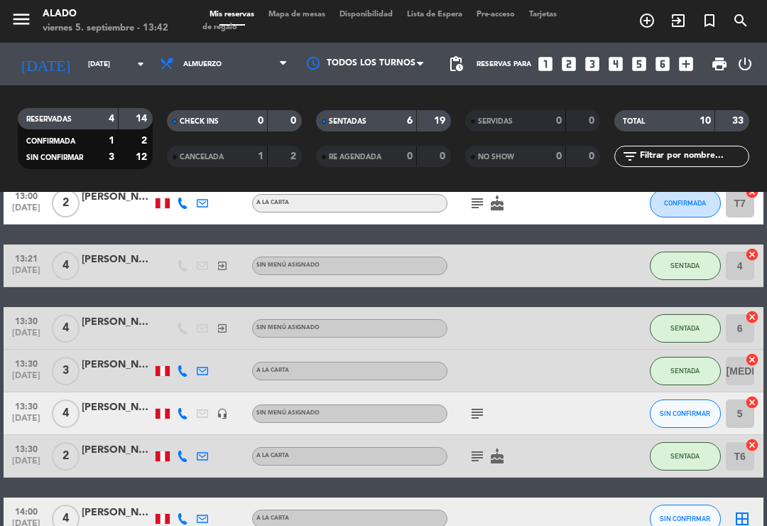
click at [330, 2] on div "menu Alado [DATE] 5. septiembre - 13:42 Mis reservas Mapa de mesas Disponibilid…" at bounding box center [383, 21] width 767 height 43
click at [296, 18] on span "Mapa de mesas" at bounding box center [296, 15] width 71 height 8
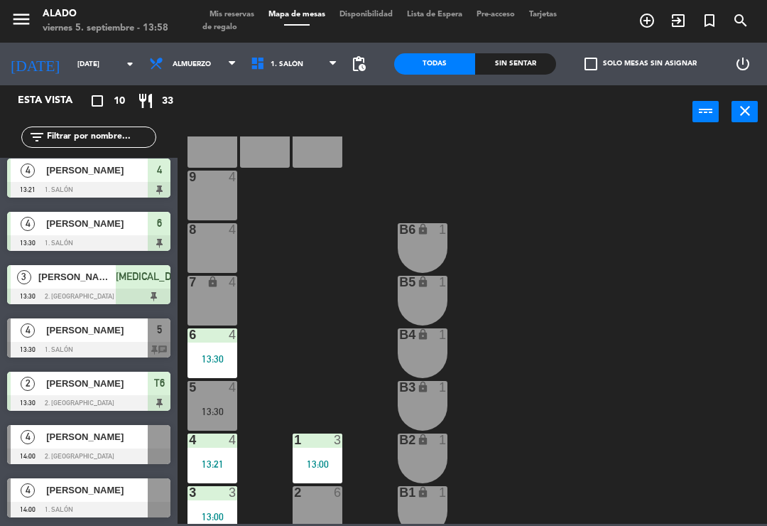
scroll to position [166, 0]
click at [301, 66] on span "1. Salón" at bounding box center [295, 63] width 102 height 31
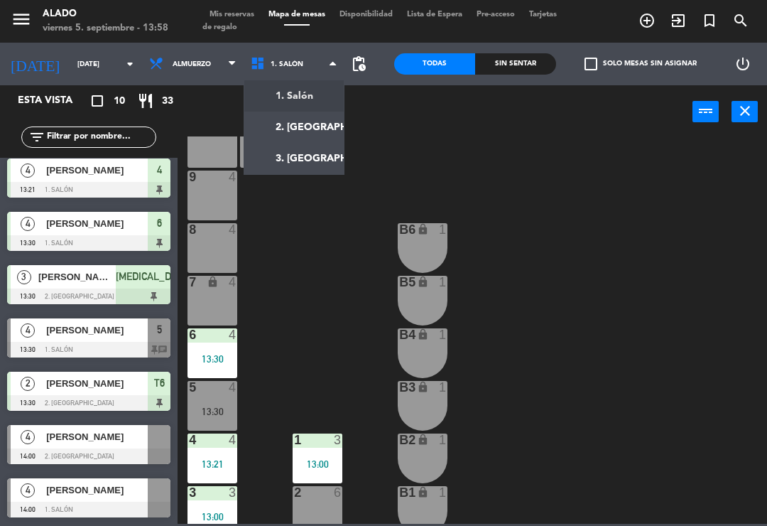
click at [305, 127] on ng-component "menu Alado [DATE] 5. septiembre - 13:58 Mis reservas Mapa de mesas Disponibilid…" at bounding box center [383, 262] width 767 height 524
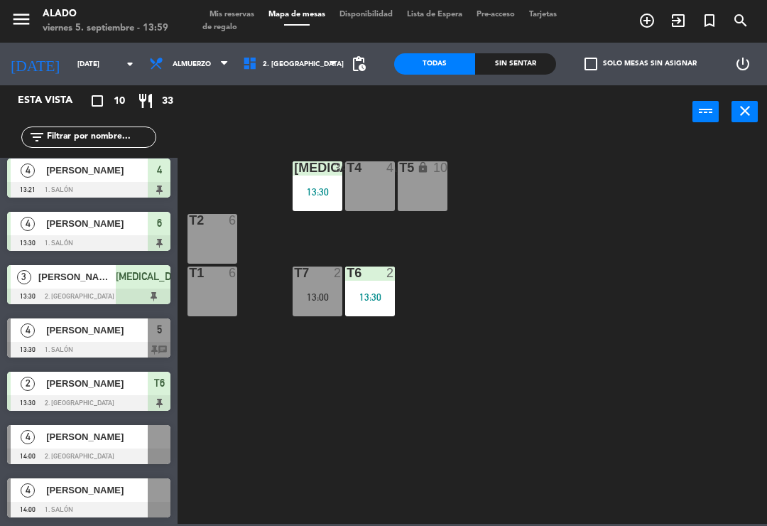
click at [423, 188] on div "T5 lock 10" at bounding box center [423, 186] width 50 height 50
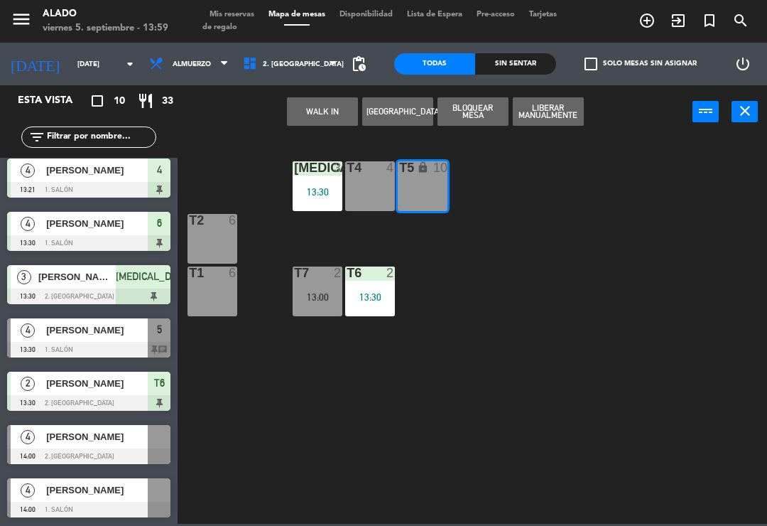
click at [316, 115] on button "WALK IN" at bounding box center [322, 111] width 71 height 28
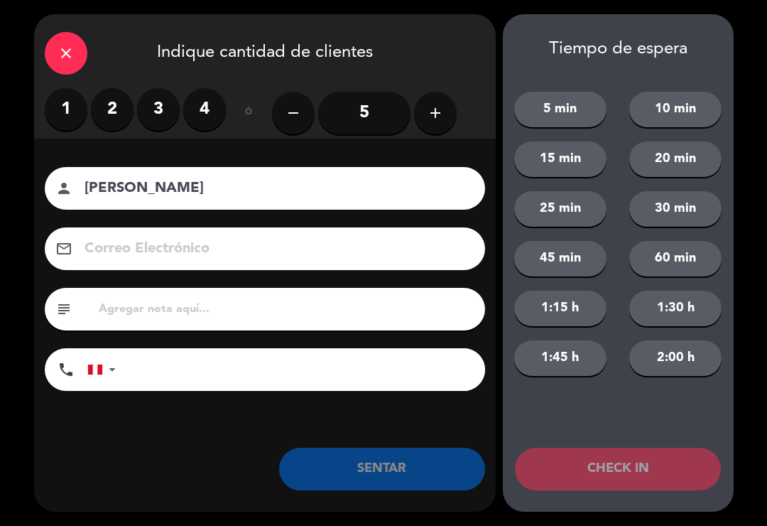
type input "[PERSON_NAME]"
click at [213, 104] on label "4" at bounding box center [204, 109] width 43 height 43
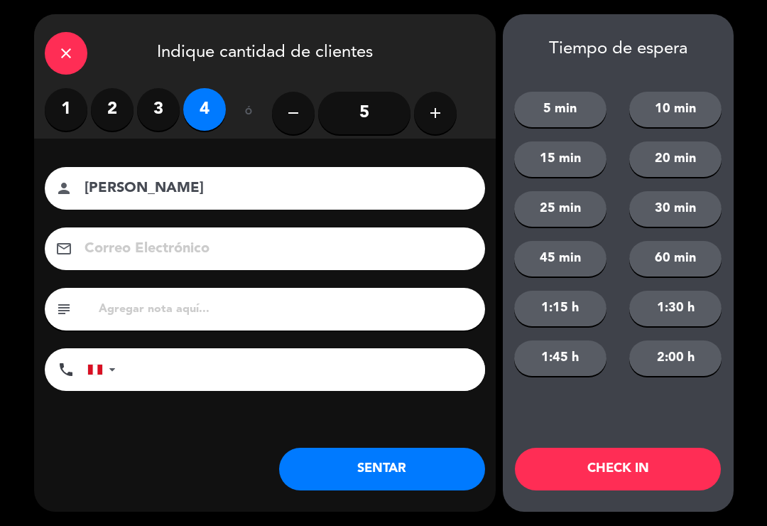
click at [375, 472] on button "SENTAR" at bounding box center [382, 469] width 206 height 43
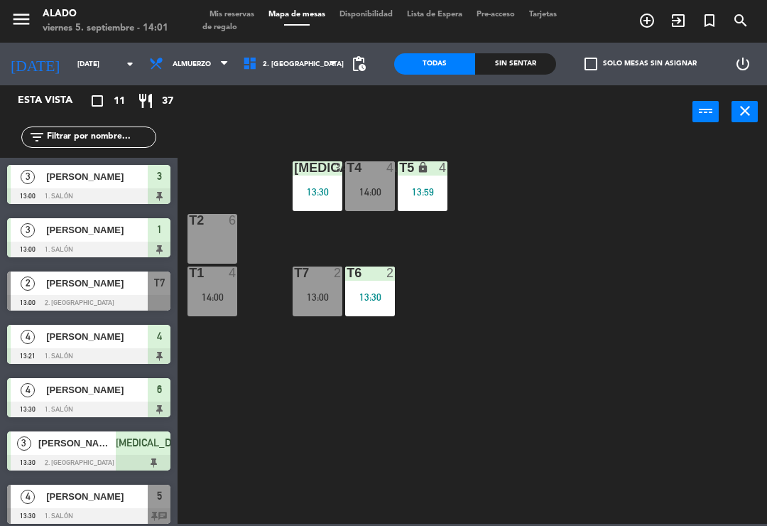
click at [97, 289] on span "[PERSON_NAME]" at bounding box center [97, 283] width 102 height 15
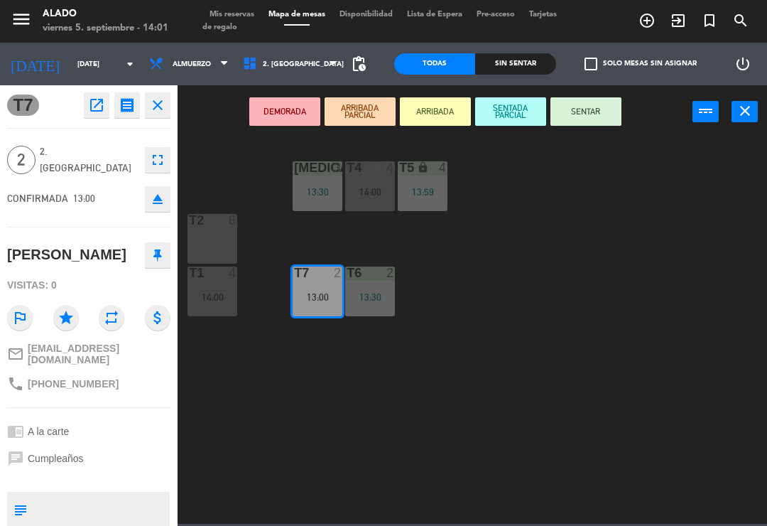
click at [93, 102] on icon "open_in_new" at bounding box center [96, 105] width 17 height 17
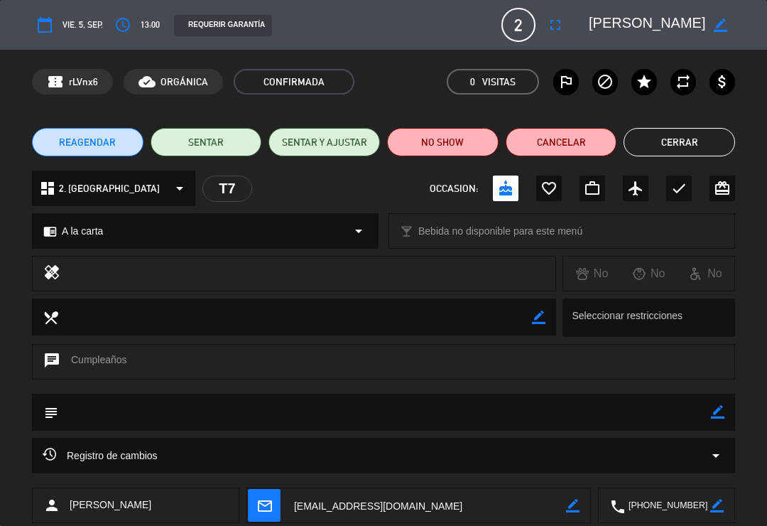
click at [421, 141] on button "NO SHOW" at bounding box center [443, 142] width 112 height 28
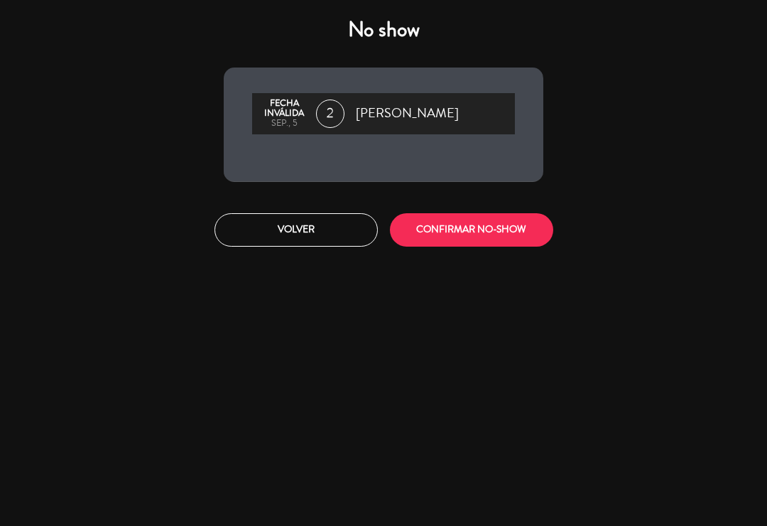
click at [465, 237] on button "CONFIRMAR NO-SHOW" at bounding box center [471, 229] width 163 height 33
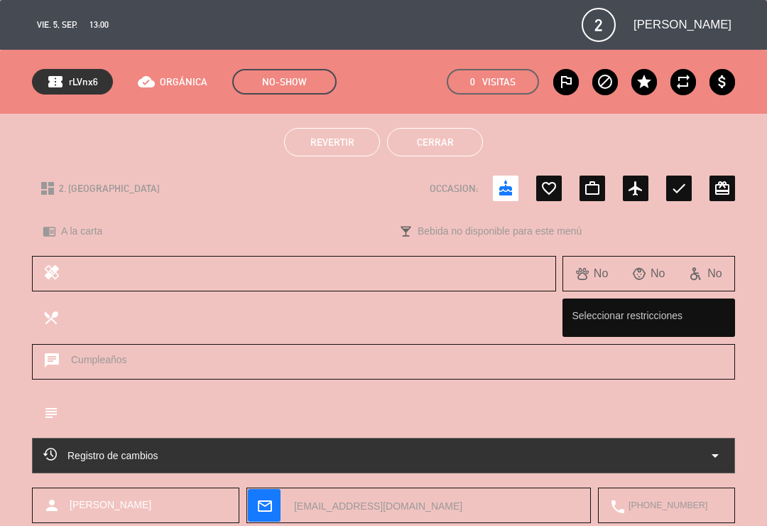
scroll to position [-1, 0]
click at [442, 147] on button "Cerrar" at bounding box center [435, 142] width 96 height 28
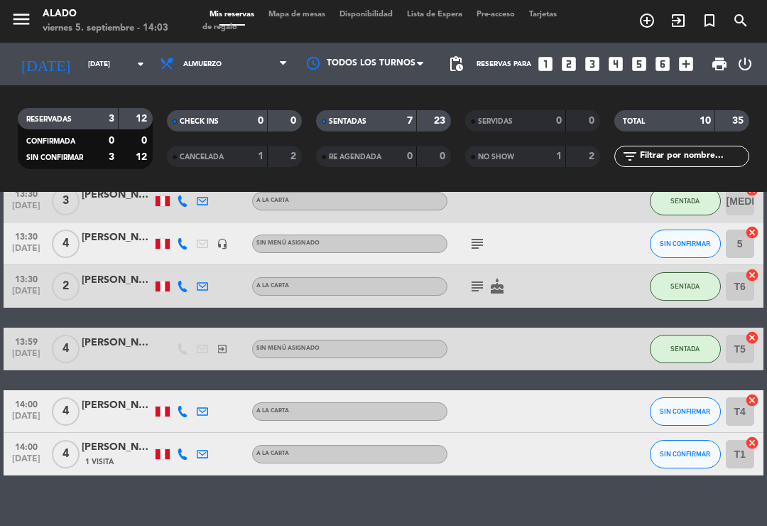
scroll to position [286, 0]
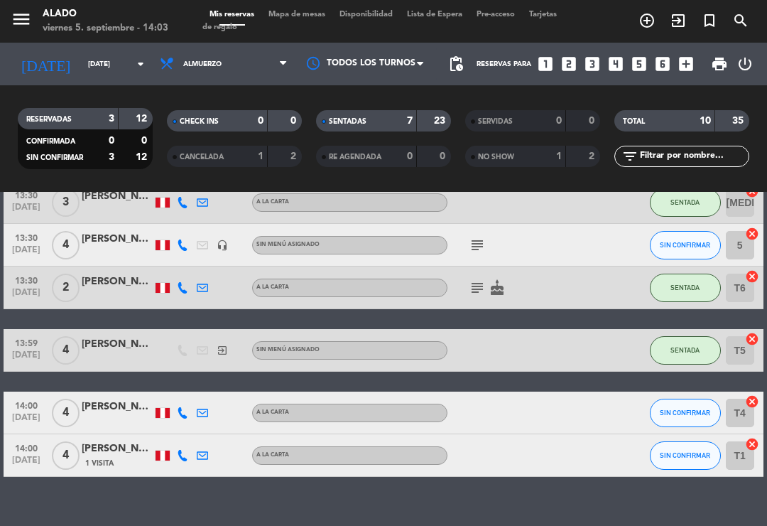
click at [752, 444] on icon "cancel" at bounding box center [752, 444] width 14 height 14
click at [742, 463] on icon "border_all" at bounding box center [742, 455] width 17 height 17
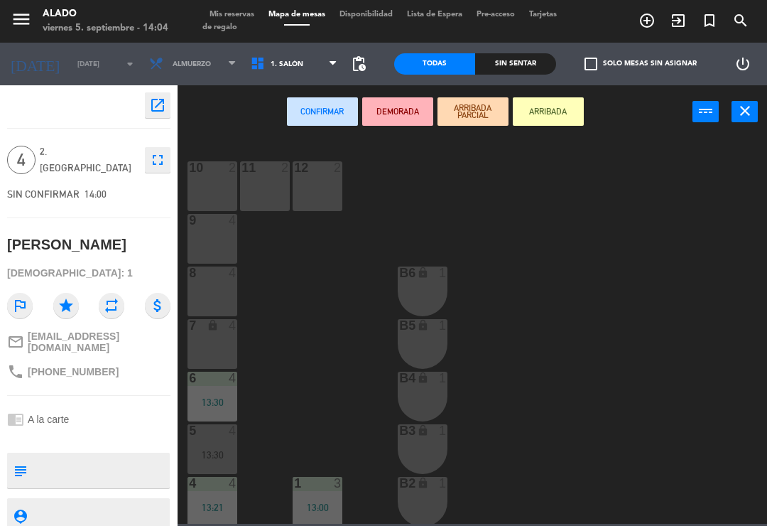
click at [274, 64] on span "1. Salón" at bounding box center [287, 64] width 33 height 8
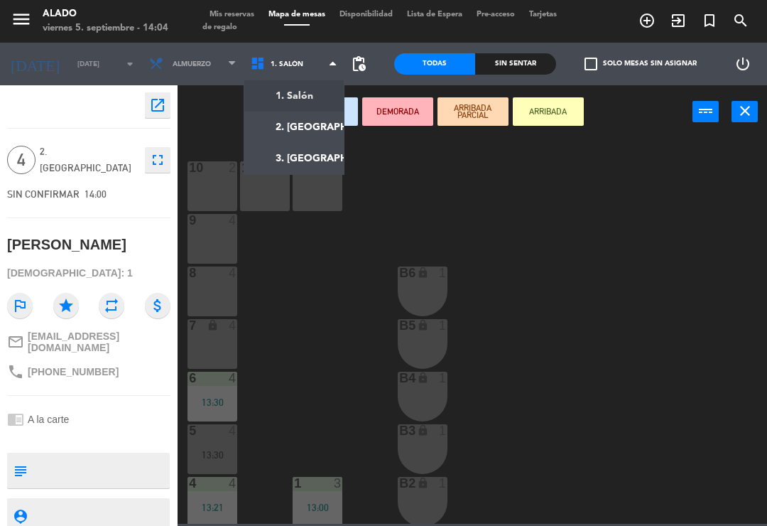
click at [311, 130] on ng-component "menu Alado [DATE] 5. septiembre - 14:04 Mis reservas Mapa de mesas Disponibilid…" at bounding box center [383, 262] width 767 height 524
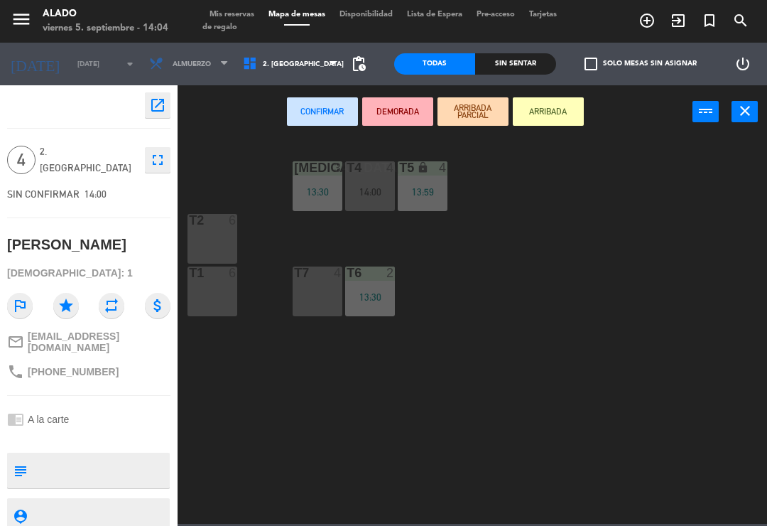
click at [316, 292] on div "T7 4" at bounding box center [318, 291] width 50 height 50
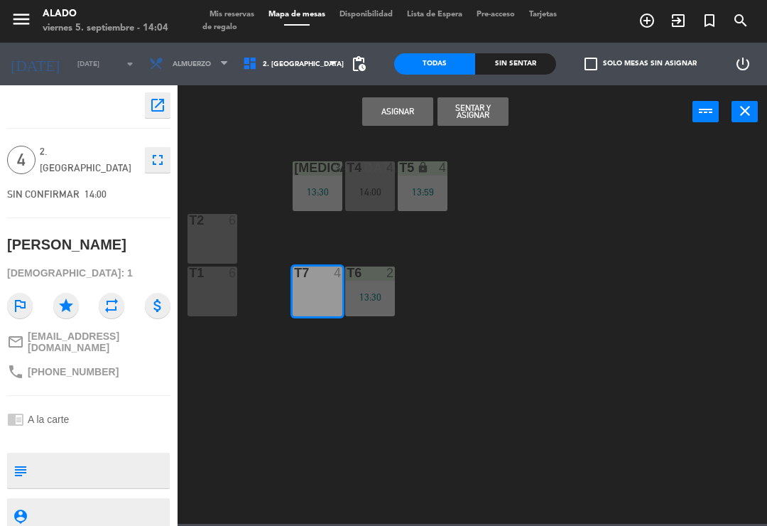
click at [491, 119] on button "Sentar y Asignar" at bounding box center [473, 111] width 71 height 28
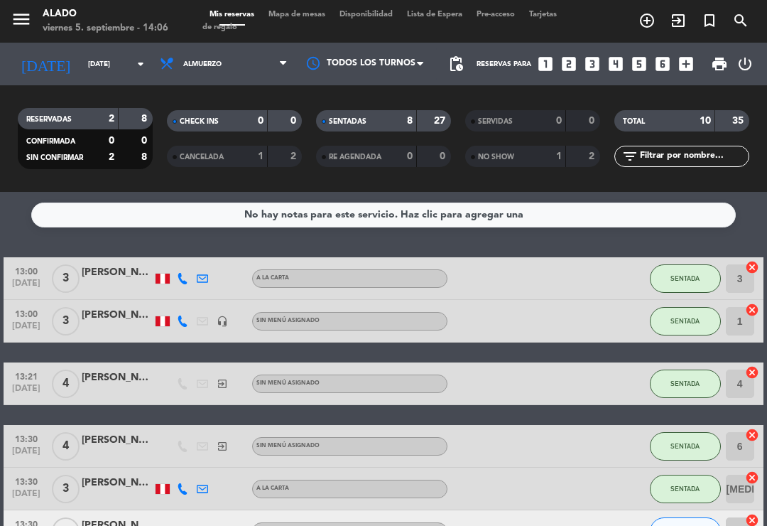
click at [315, 5] on div "menu Alado [DATE] 5. septiembre - 14:06 Mis reservas Mapa de mesas Disponibilid…" at bounding box center [383, 21] width 767 height 43
click at [309, 13] on span "Mapa de mesas" at bounding box center [296, 15] width 71 height 8
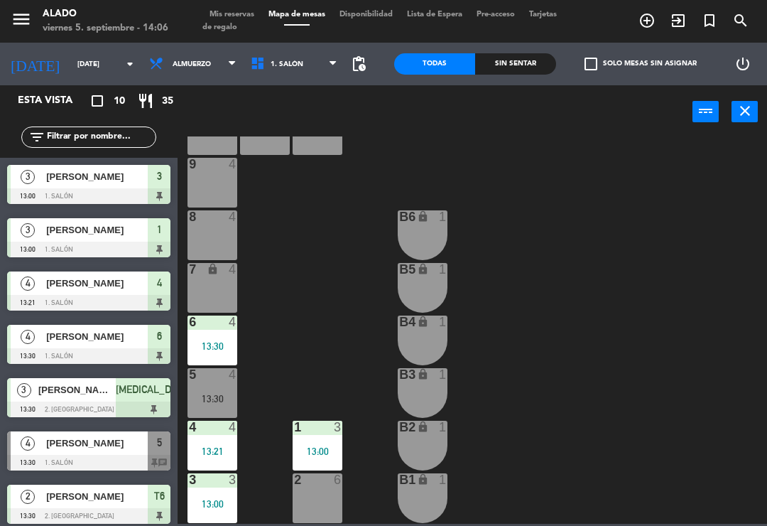
scroll to position [56, 0]
click at [202, 66] on span "Almuerzo" at bounding box center [193, 63] width 102 height 31
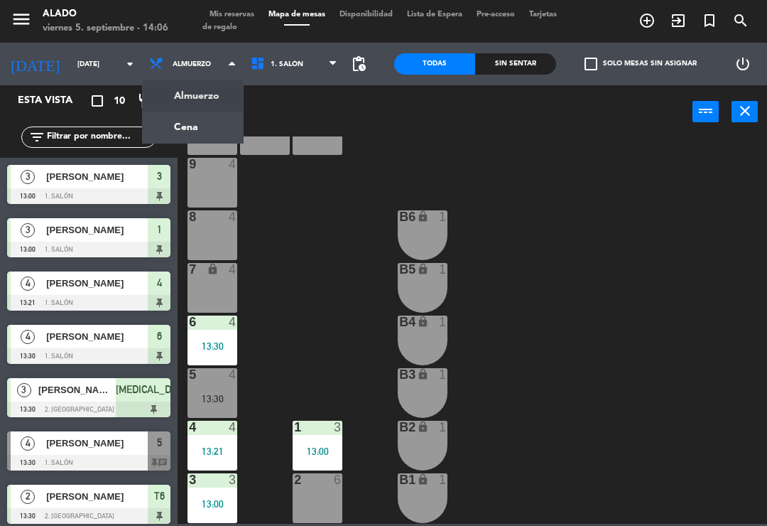
click at [220, 394] on div "13:30" at bounding box center [213, 399] width 50 height 10
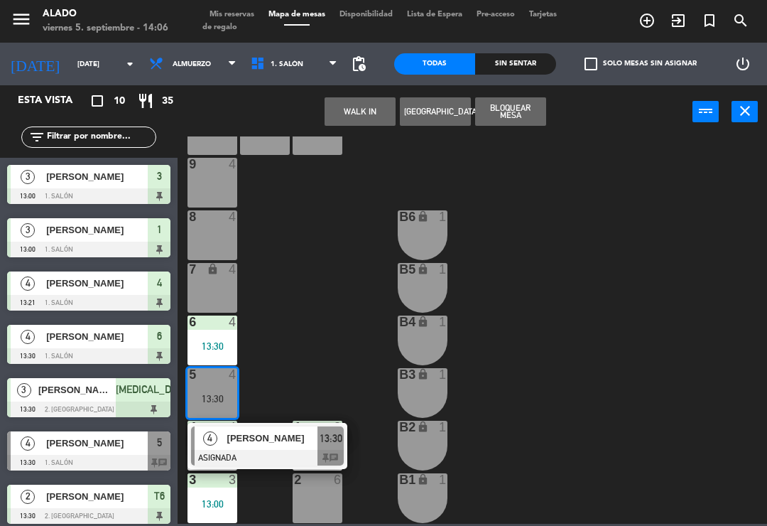
click at [280, 443] on span "[PERSON_NAME]" at bounding box center [272, 438] width 91 height 15
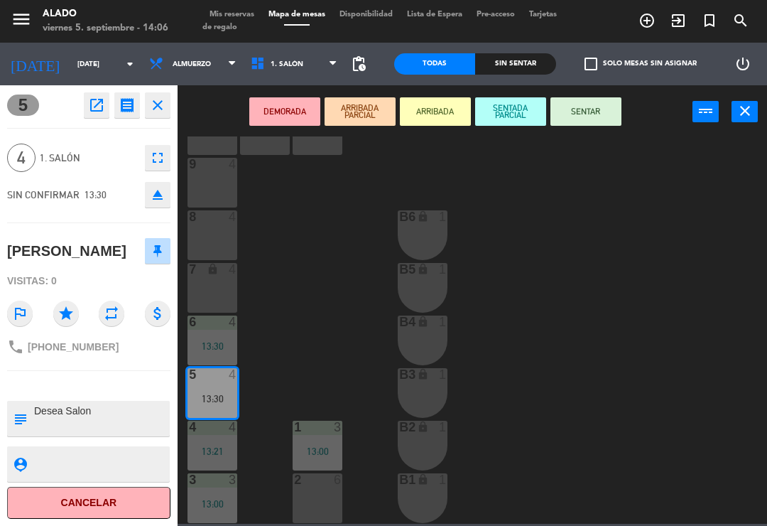
click at [102, 108] on icon "open_in_new" at bounding box center [96, 105] width 17 height 17
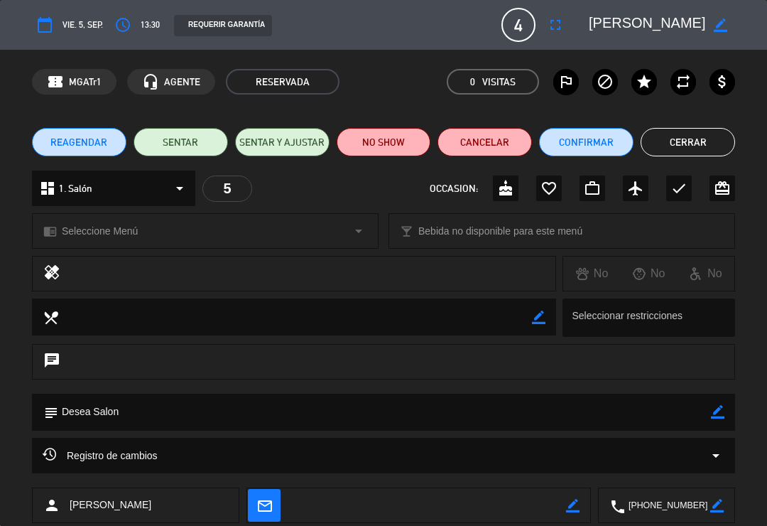
click at [485, 148] on button "Cancelar" at bounding box center [485, 142] width 94 height 28
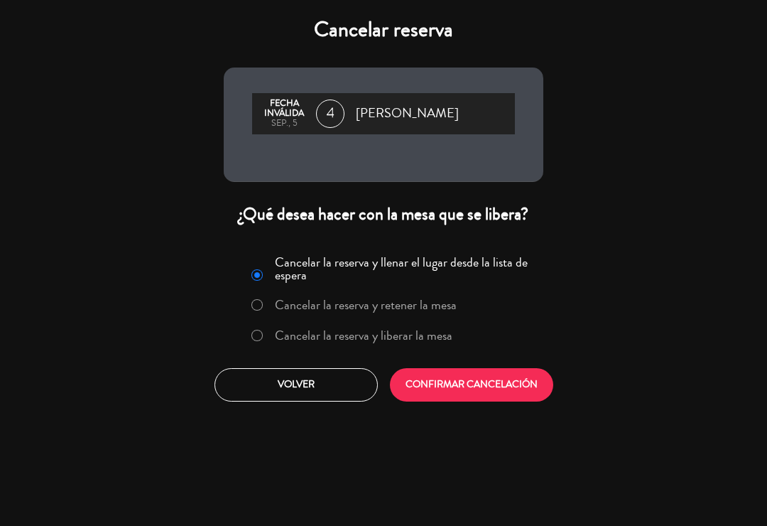
click at [356, 334] on label "Cancelar la reserva y liberar la mesa" at bounding box center [364, 335] width 178 height 13
click at [323, 374] on button "Volver" at bounding box center [296, 384] width 163 height 33
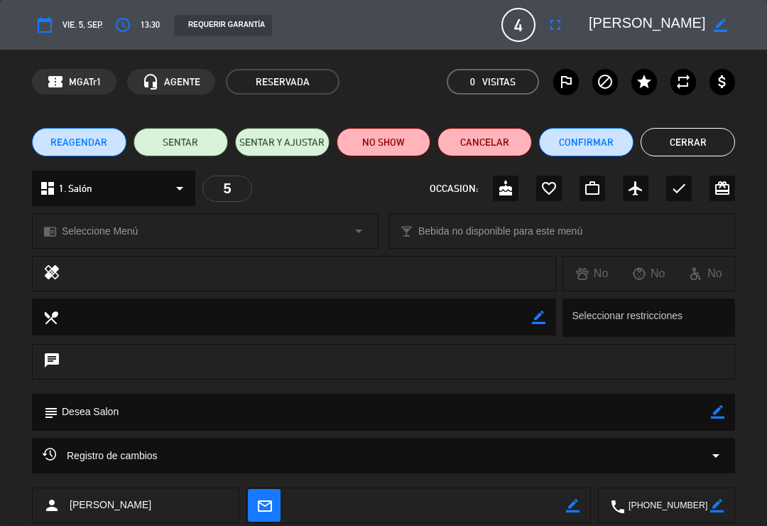
click at [492, 155] on button "Cancelar" at bounding box center [485, 142] width 94 height 28
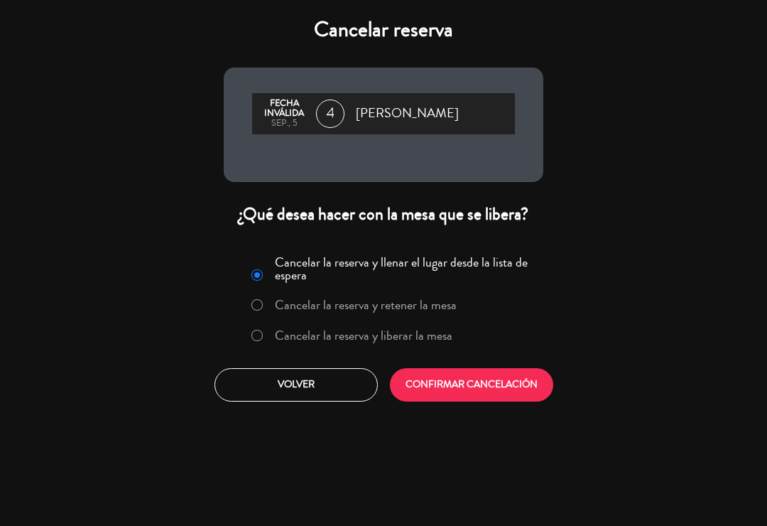
click at [404, 335] on label "Cancelar la reserva y liberar la mesa" at bounding box center [364, 335] width 178 height 13
click at [476, 388] on button "CONFIRMAR CANCELACIÓN" at bounding box center [471, 384] width 163 height 33
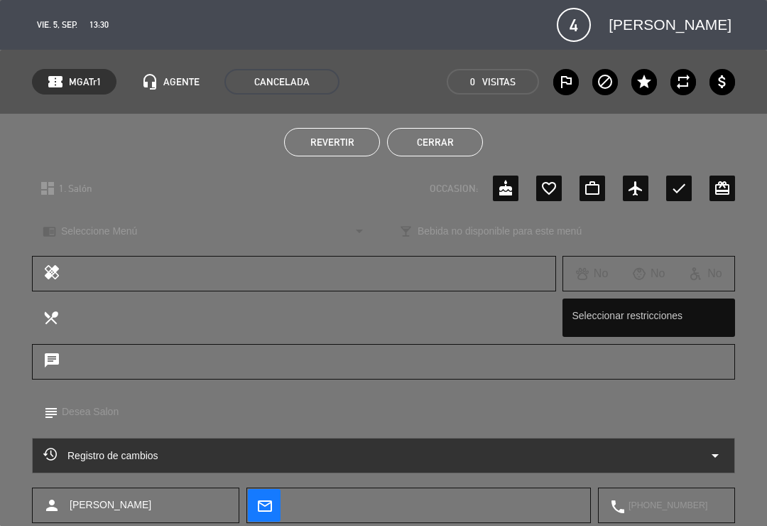
click at [450, 145] on button "Cerrar" at bounding box center [435, 142] width 96 height 28
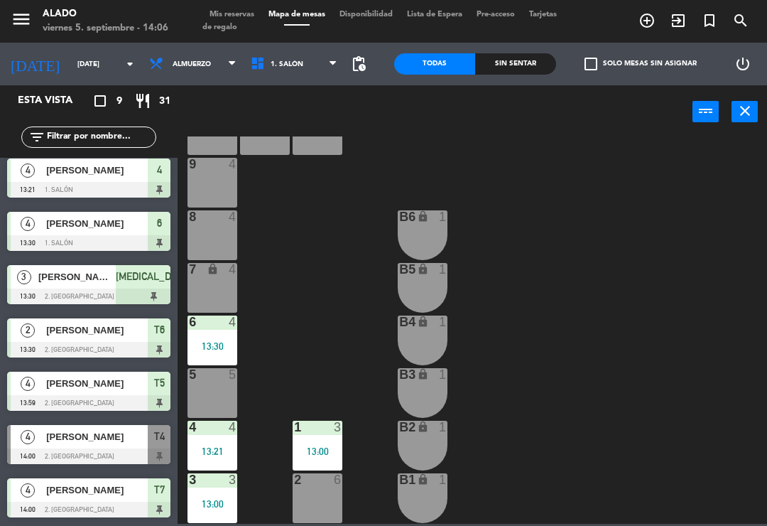
scroll to position [113, 0]
click at [308, 66] on span "1. Salón" at bounding box center [295, 63] width 102 height 31
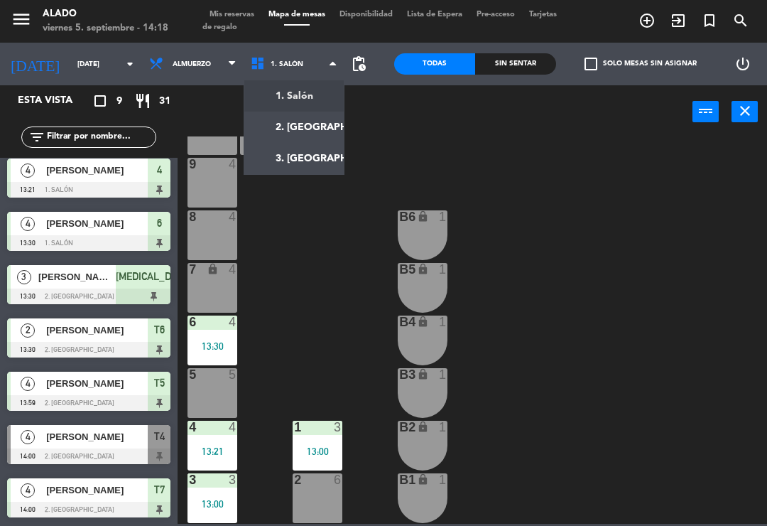
click at [303, 121] on ng-component "menu Alado [DATE] 5. septiembre - 14:18 Mis reservas Mapa de mesas Disponibilid…" at bounding box center [383, 262] width 767 height 524
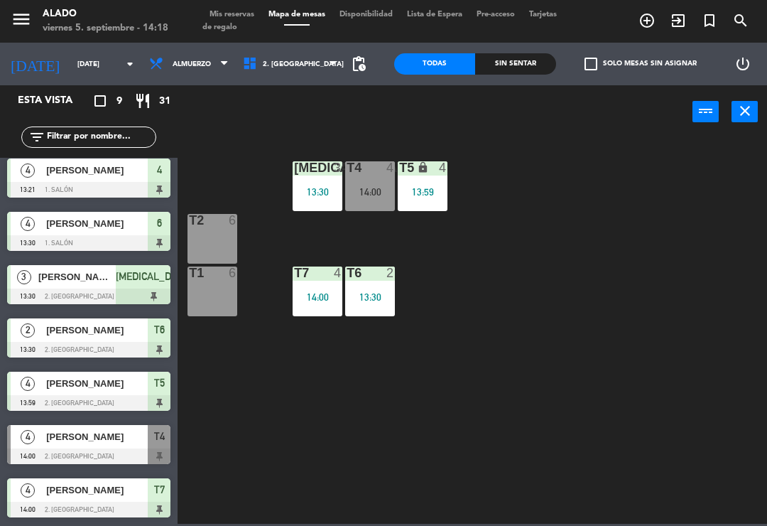
click at [200, 288] on div "T1 6" at bounding box center [213, 291] width 50 height 50
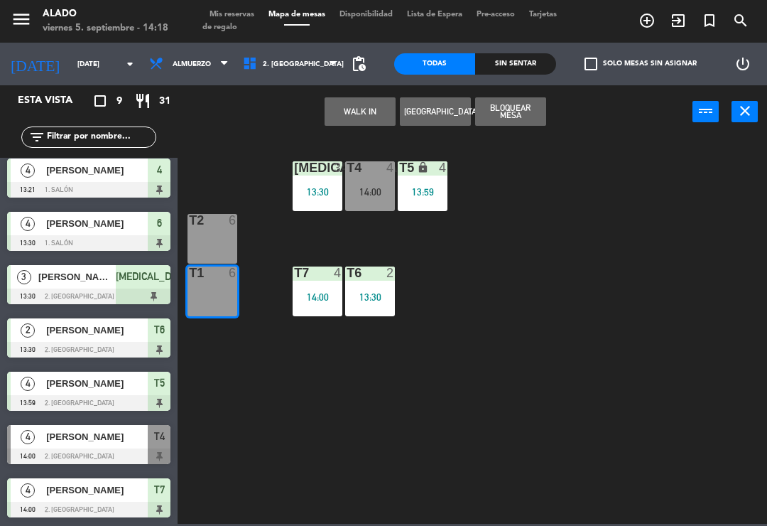
click at [366, 111] on button "WALK IN" at bounding box center [360, 111] width 71 height 28
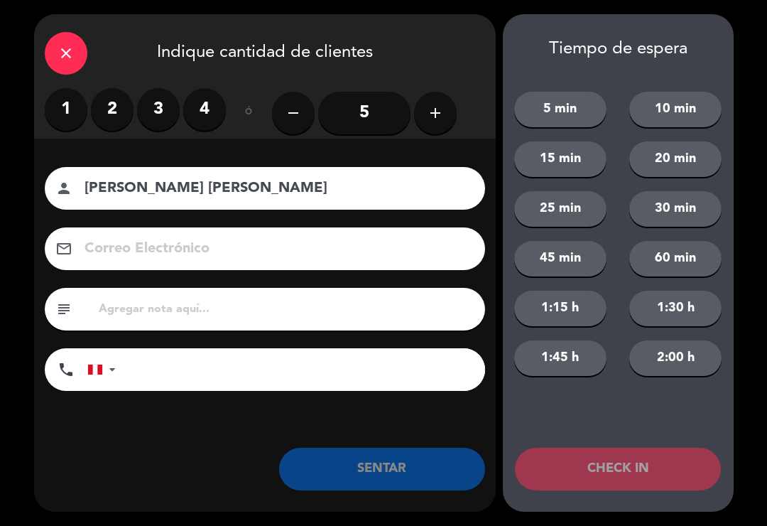
type input "[PERSON_NAME] [PERSON_NAME]"
click at [161, 102] on label "3" at bounding box center [158, 109] width 43 height 43
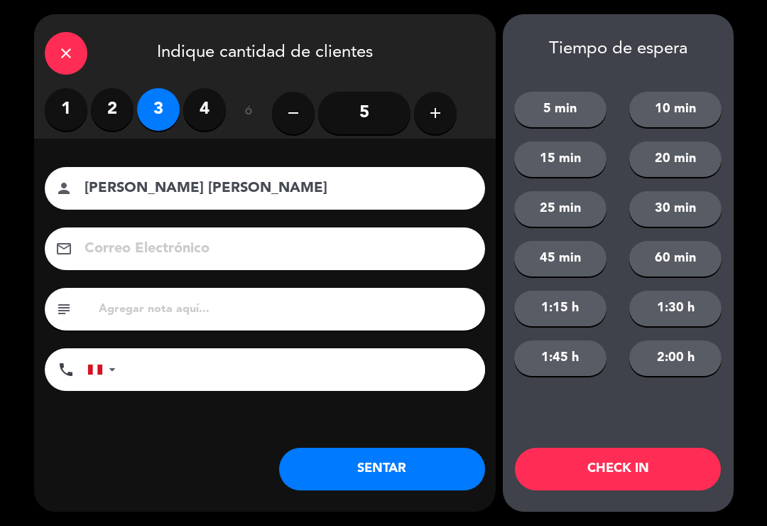
click at [430, 460] on button "SENTAR" at bounding box center [382, 469] width 206 height 43
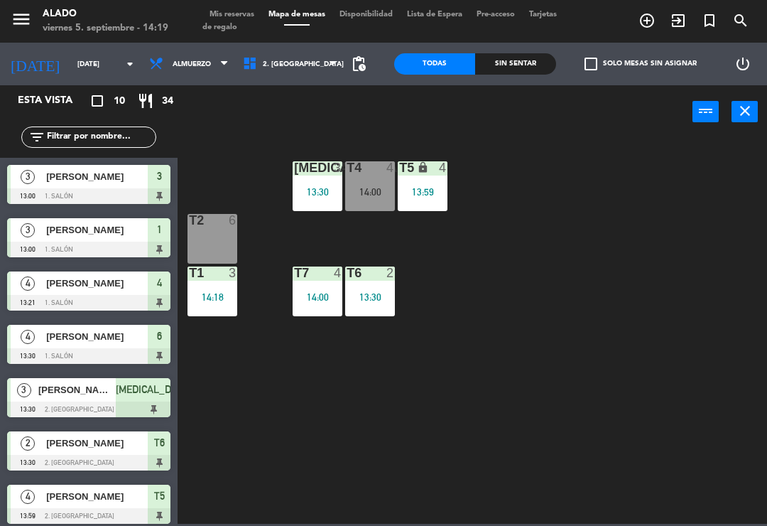
click at [737, 521] on div "[MEDICAL_DATA] 3 13:30 T4 4 14:00 T5 lock 4 13:59 T2 6 T7 4 14:00 T6 2 13:30 T1…" at bounding box center [476, 329] width 582 height 387
click at [288, 71] on span "2. [GEOGRAPHIC_DATA]" at bounding box center [290, 63] width 109 height 31
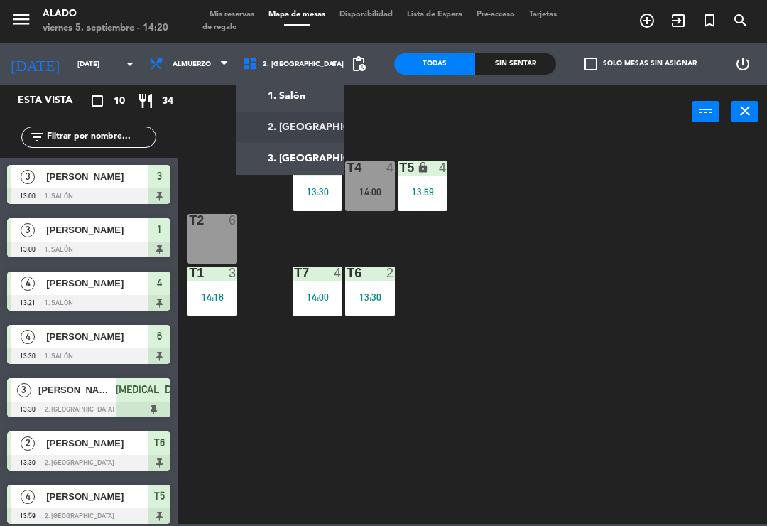
click at [290, 87] on ng-component "menu Alado [DATE] 5. septiembre - 14:20 Mis reservas Mapa de mesas Disponibilid…" at bounding box center [383, 262] width 767 height 524
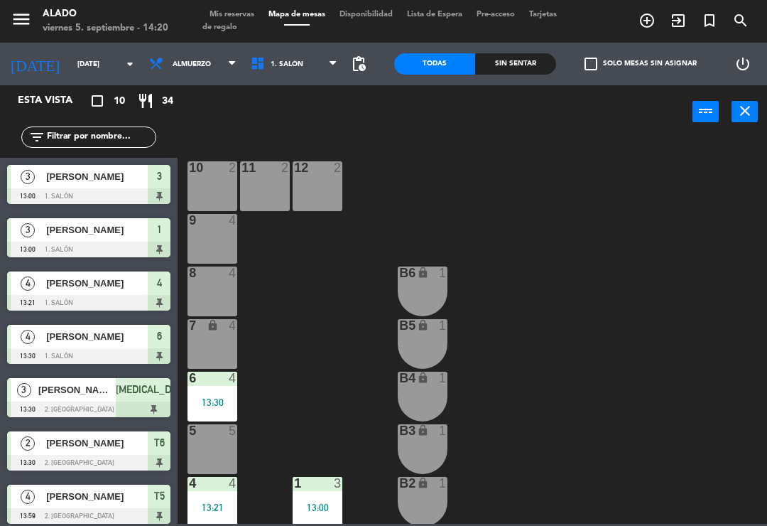
click at [220, 289] on div "8 4" at bounding box center [213, 291] width 50 height 50
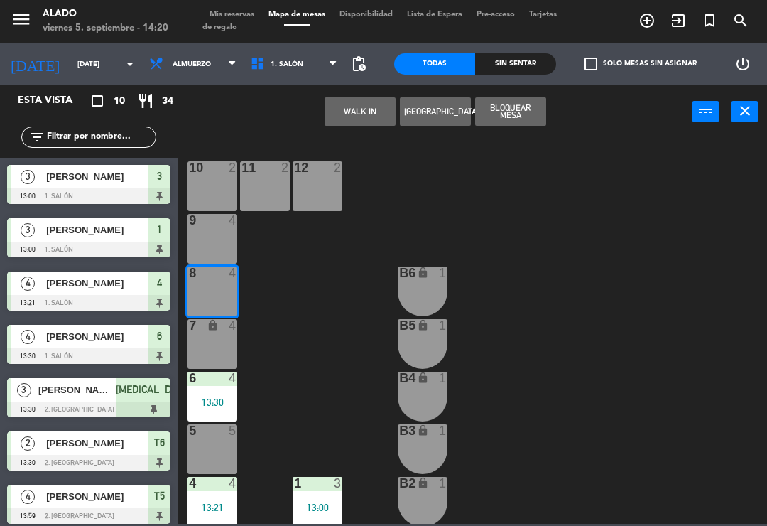
click at [352, 124] on button "WALK IN" at bounding box center [360, 111] width 71 height 28
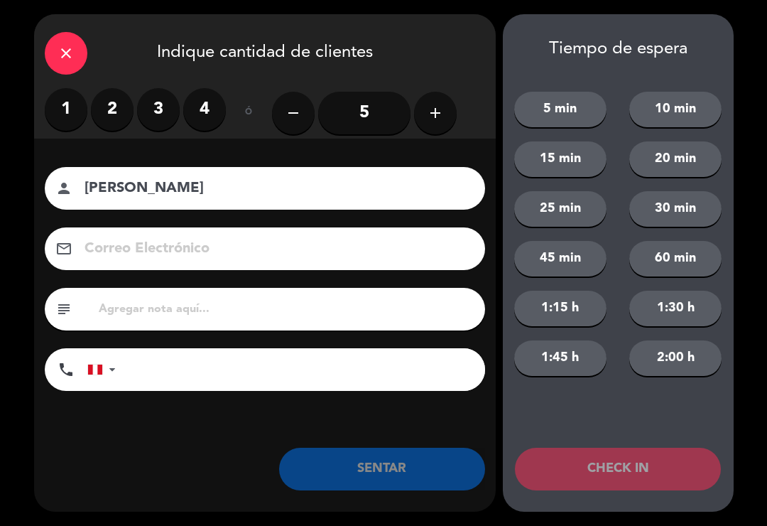
type input "[PERSON_NAME]"
click at [114, 109] on label "2" at bounding box center [112, 109] width 43 height 43
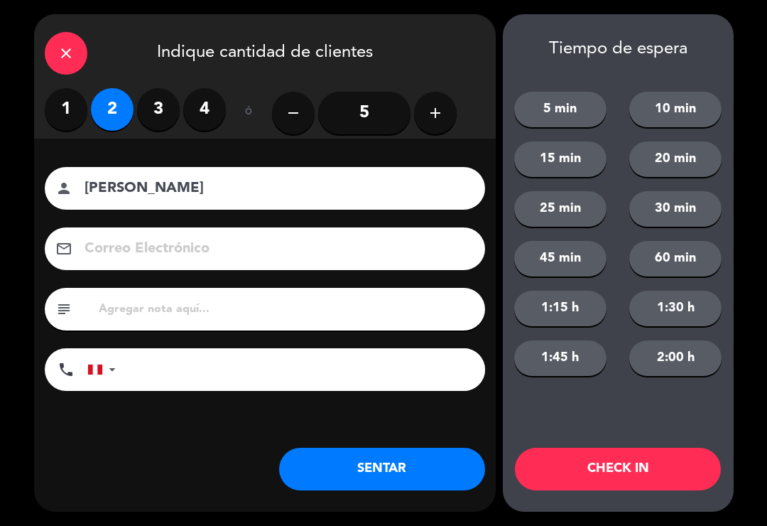
click at [379, 454] on button "SENTAR" at bounding box center [382, 469] width 206 height 43
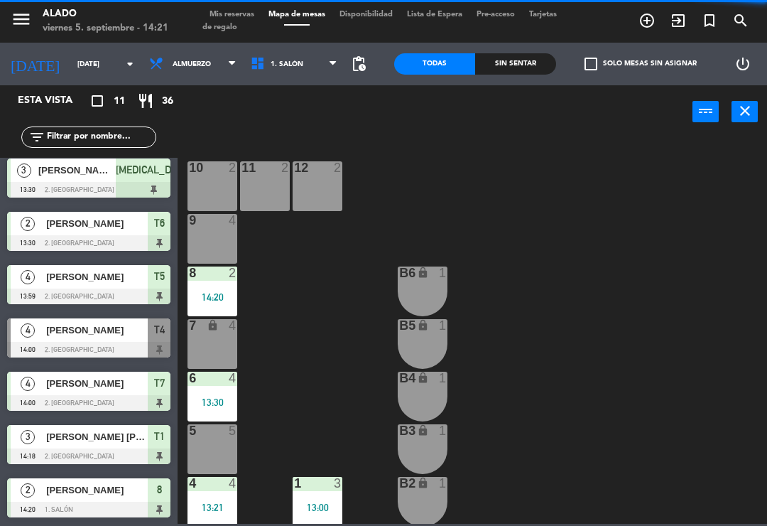
scroll to position [220, 0]
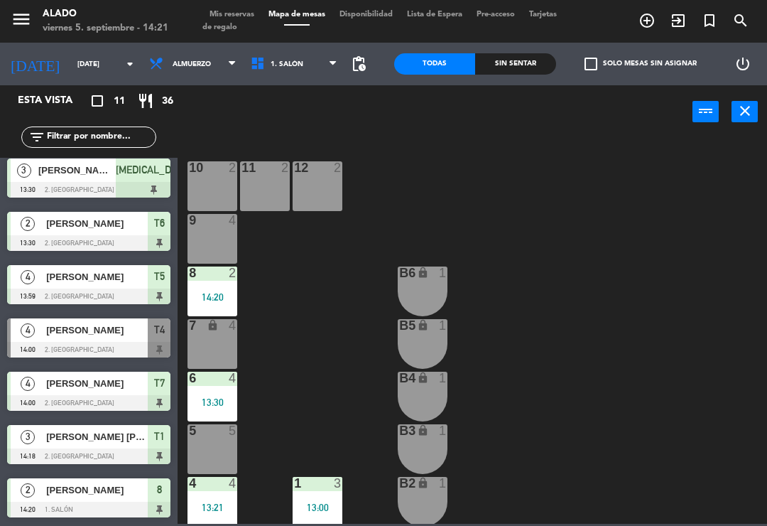
click at [218, 182] on div "10 2" at bounding box center [213, 186] width 50 height 50
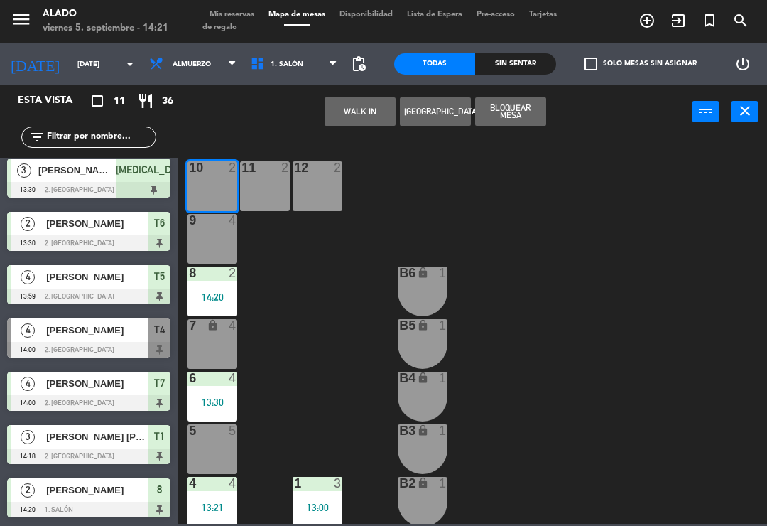
click at [346, 93] on div "WALK IN [GEOGRAPHIC_DATA] Bloquear Mesa power_input close" at bounding box center [435, 112] width 515 height 54
click at [362, 106] on button "WALK IN" at bounding box center [360, 111] width 71 height 28
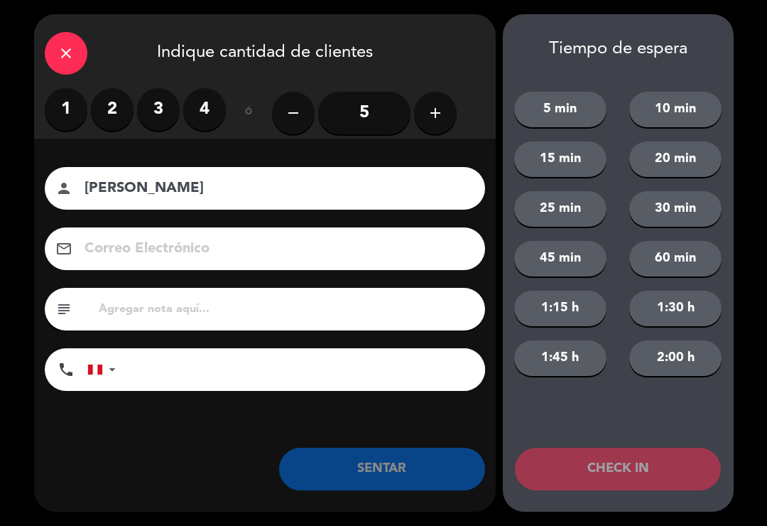
type input "[PERSON_NAME]"
click at [115, 102] on label "2" at bounding box center [112, 109] width 43 height 43
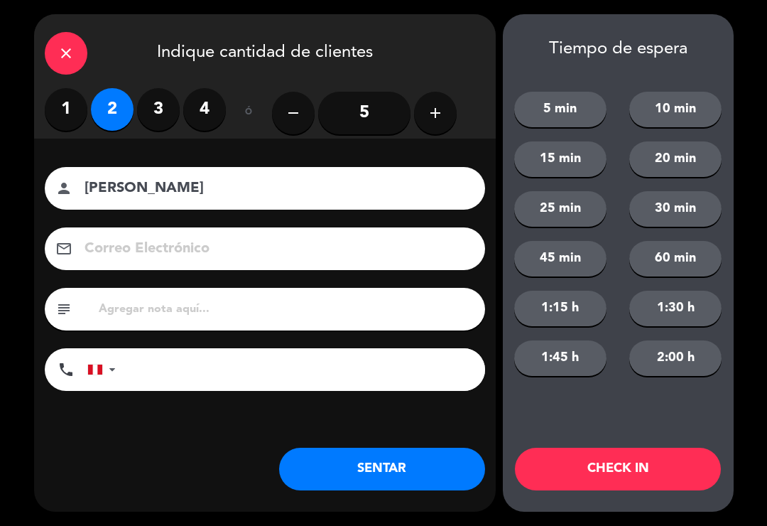
click at [357, 460] on button "SENTAR" at bounding box center [382, 469] width 206 height 43
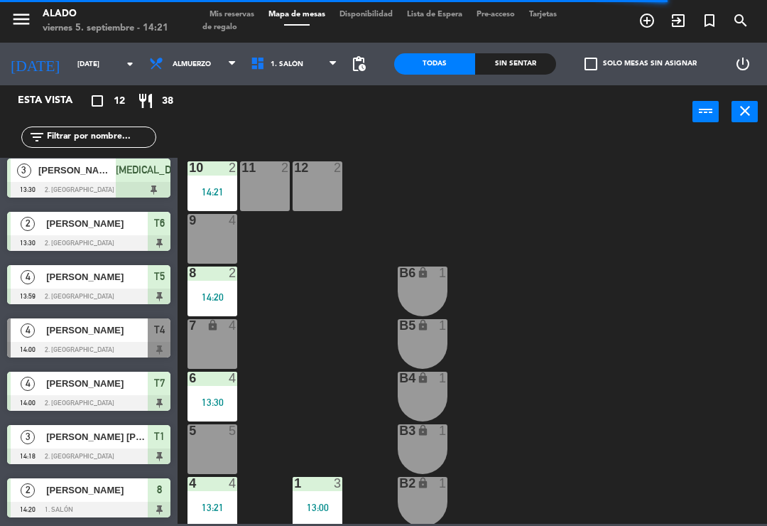
scroll to position [273, 0]
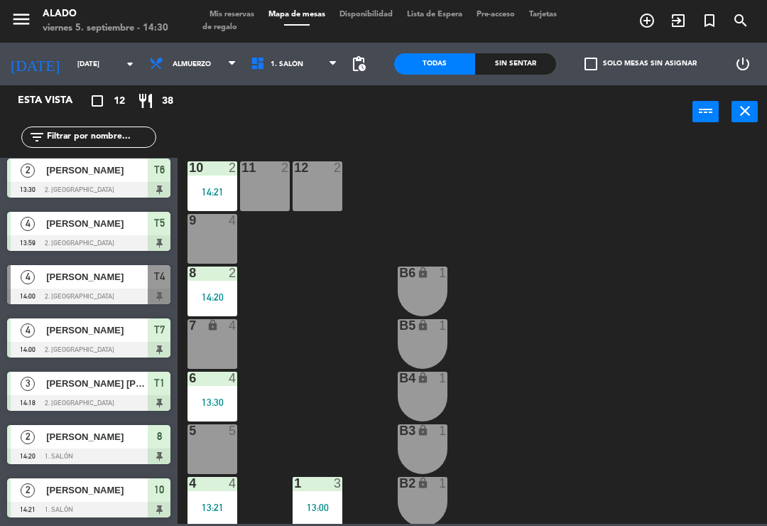
click at [214, 445] on div "5 5" at bounding box center [213, 449] width 50 height 50
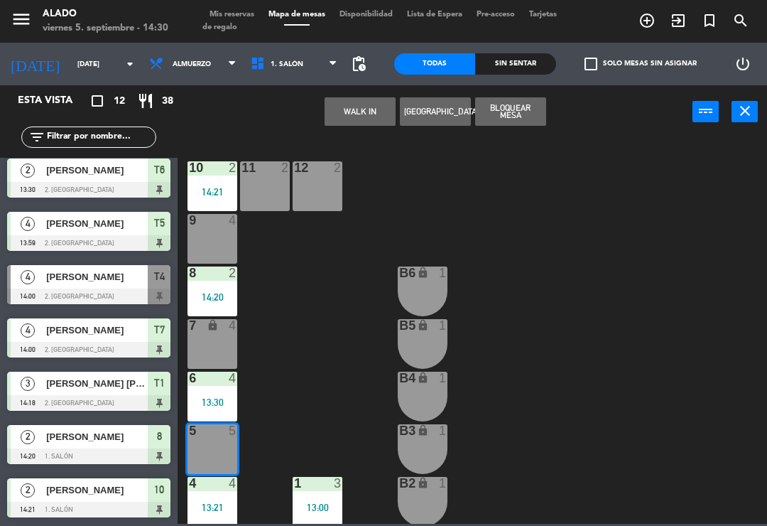
click at [372, 102] on button "WALK IN" at bounding box center [360, 111] width 71 height 28
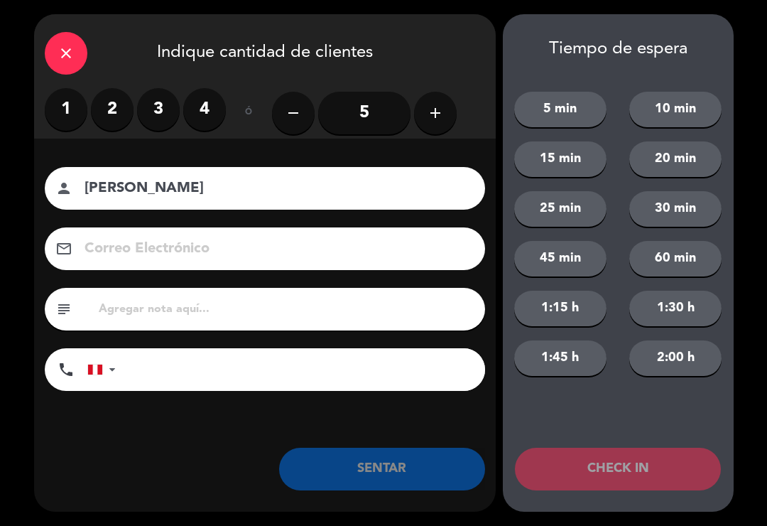
type input "[PERSON_NAME]"
click at [111, 107] on label "2" at bounding box center [112, 109] width 43 height 43
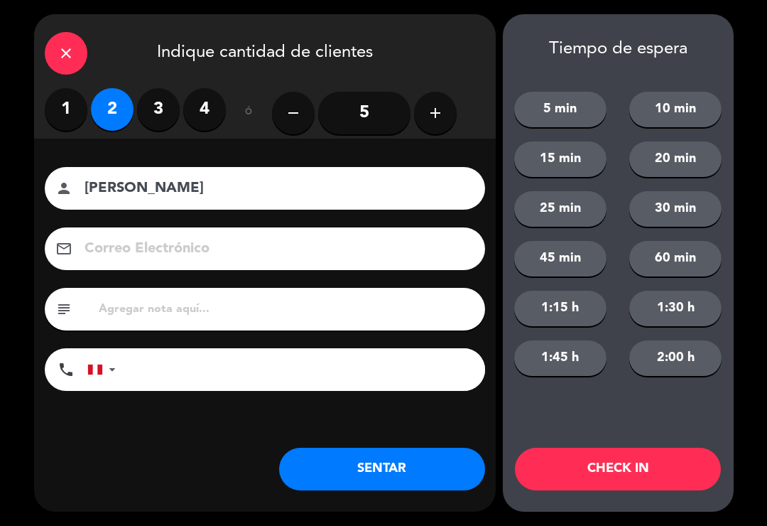
click at [416, 467] on button "SENTAR" at bounding box center [382, 469] width 206 height 43
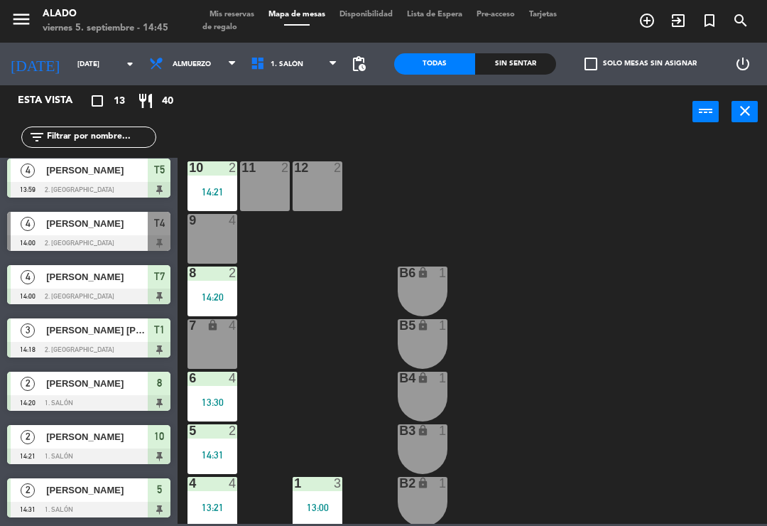
scroll to position [326, 0]
click at [239, 14] on span "Mis reservas" at bounding box center [231, 15] width 59 height 8
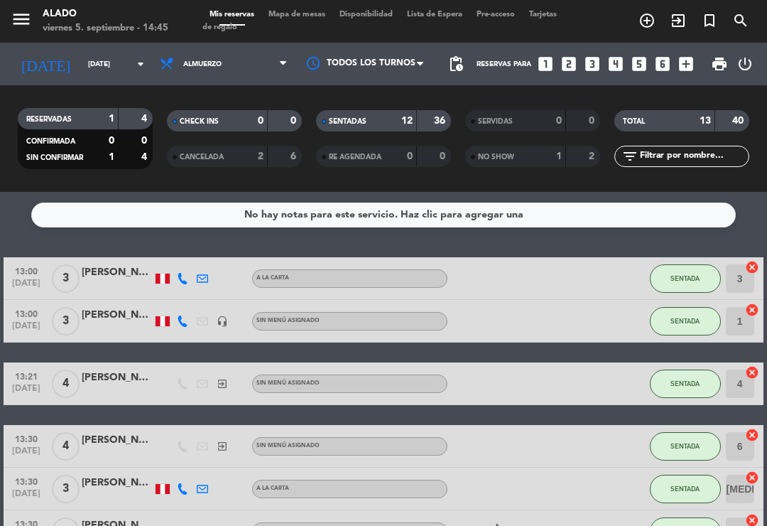
click at [618, 439] on div "13:30 [DATE] 4 [PERSON_NAME] exit_to_app Sin menú asignado SENTADA 6 cancel" at bounding box center [383, 446] width 759 height 43
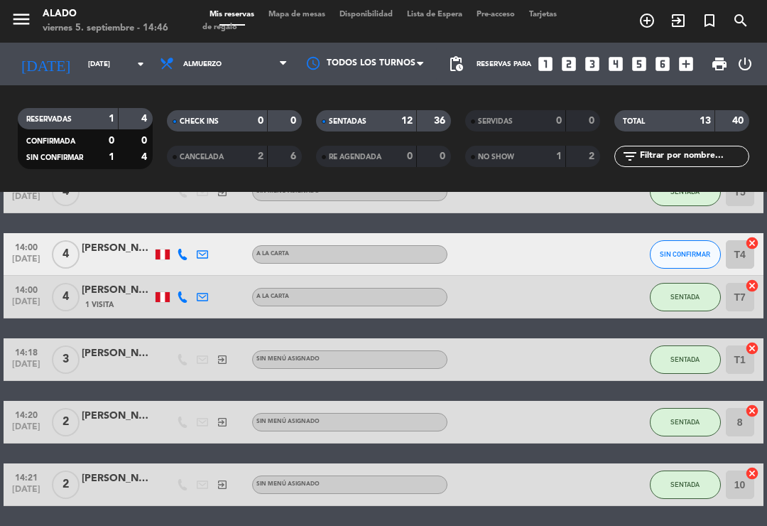
scroll to position [403, 0]
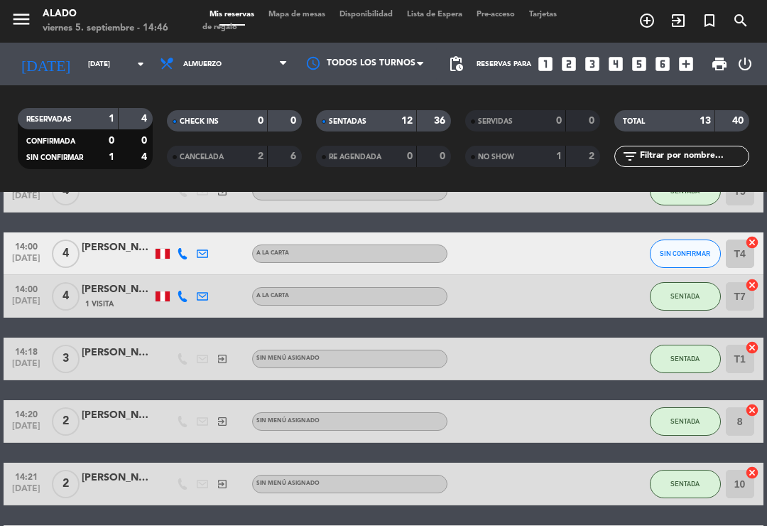
click at [102, 252] on div "[PERSON_NAME]" at bounding box center [117, 247] width 71 height 16
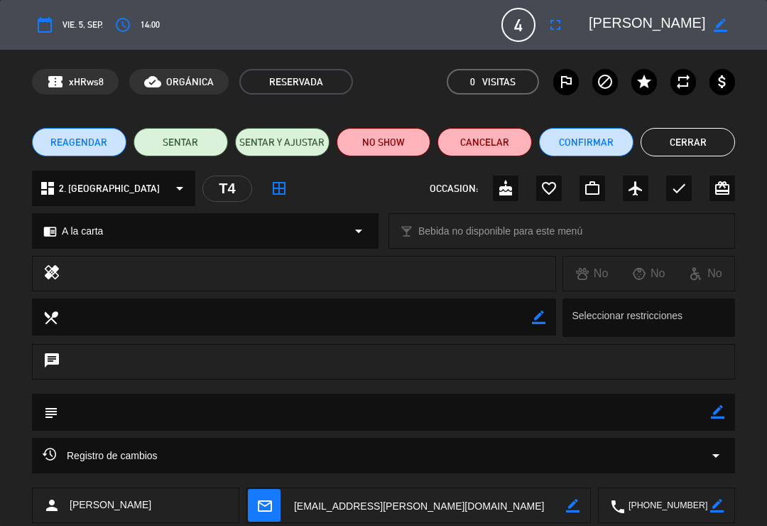
click at [391, 136] on button "NO SHOW" at bounding box center [384, 142] width 94 height 28
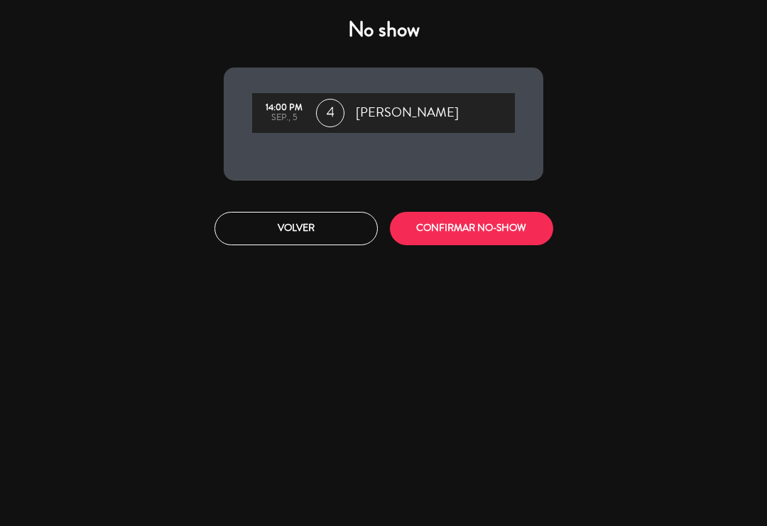
click at [499, 222] on button "CONFIRMAR NO-SHOW" at bounding box center [471, 228] width 163 height 33
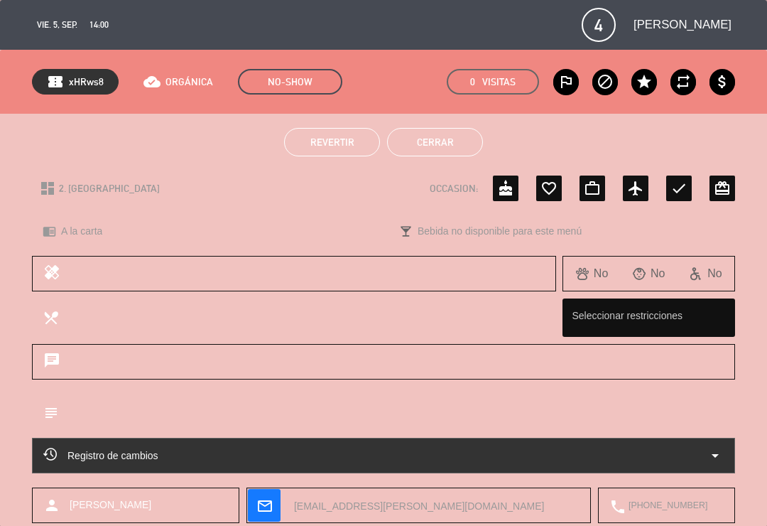
click at [443, 134] on button "Cerrar" at bounding box center [435, 142] width 96 height 28
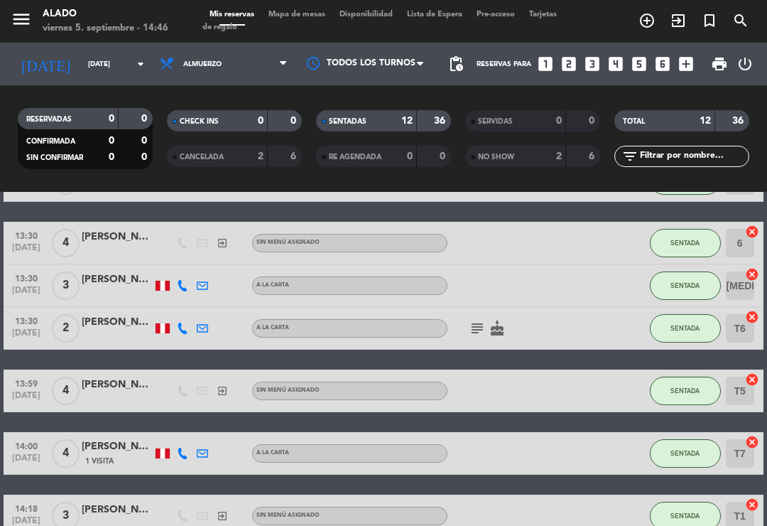
scroll to position [205, 0]
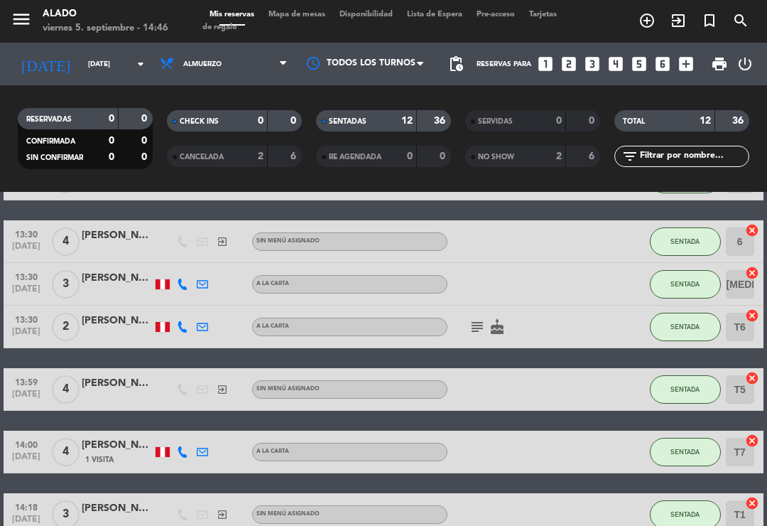
click at [472, 318] on icon "subject" at bounding box center [477, 326] width 17 height 17
click at [478, 323] on icon "subject" at bounding box center [477, 326] width 17 height 17
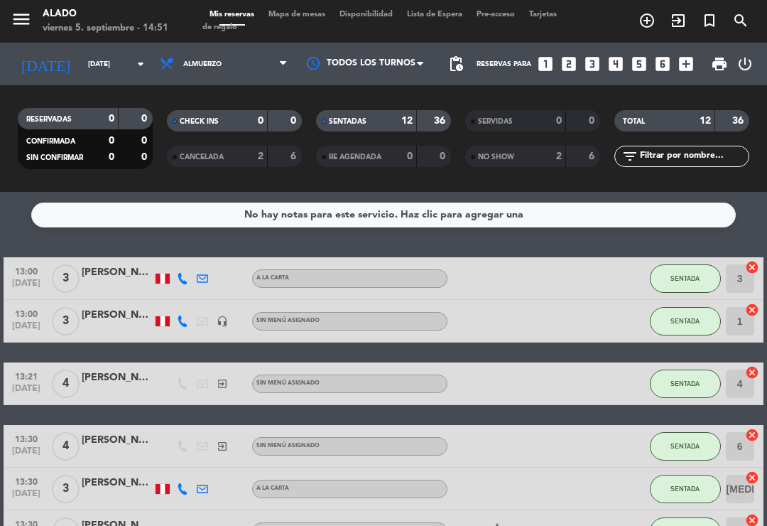
scroll to position [1, 0]
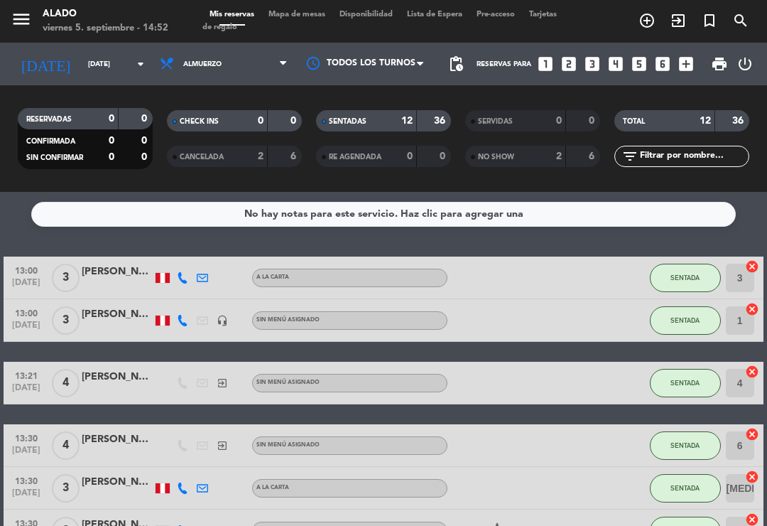
click at [595, 367] on div at bounding box center [586, 383] width 38 height 42
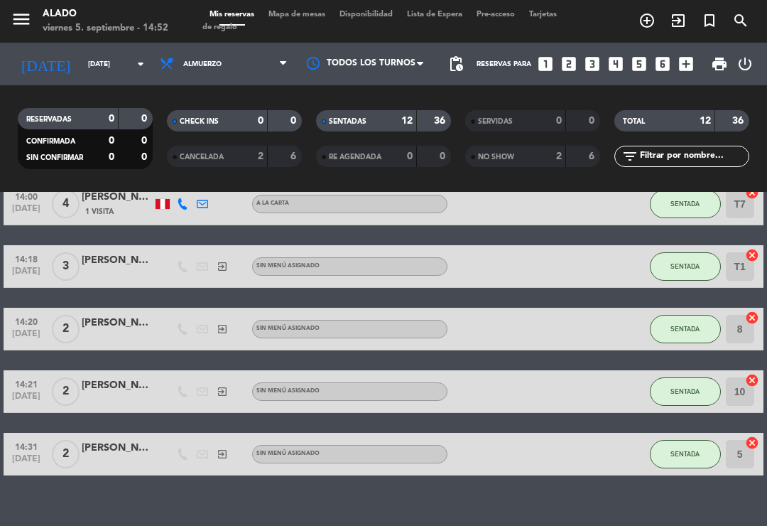
scroll to position [451, 0]
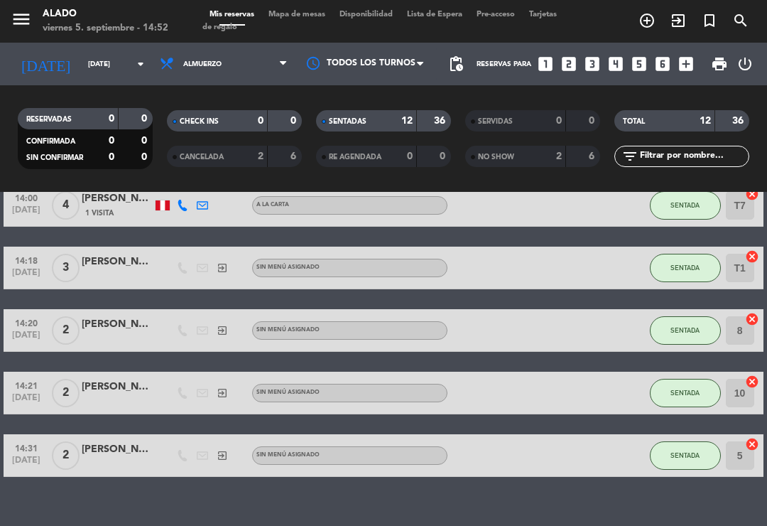
click at [675, 16] on icon "exit_to_app" at bounding box center [678, 20] width 17 height 17
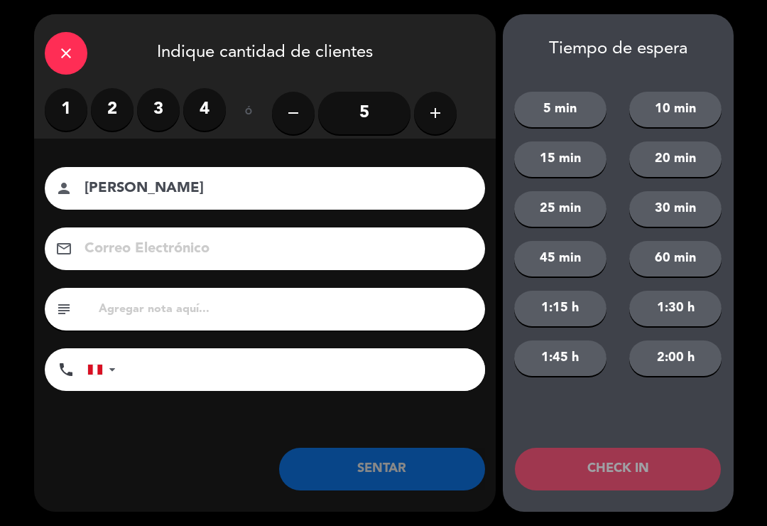
type input "[PERSON_NAME]"
click at [220, 92] on div "1 2 3 4" at bounding box center [135, 109] width 181 height 43
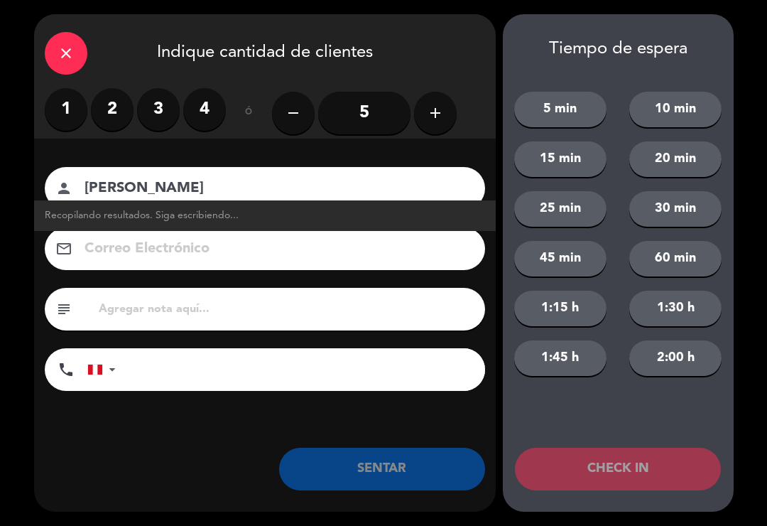
click at [210, 99] on label "4" at bounding box center [204, 109] width 43 height 43
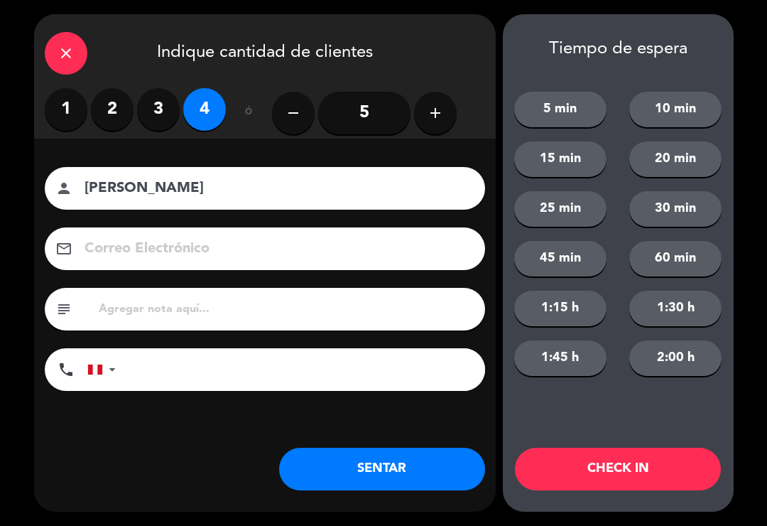
click at [404, 470] on button "SENTAR" at bounding box center [382, 469] width 206 height 43
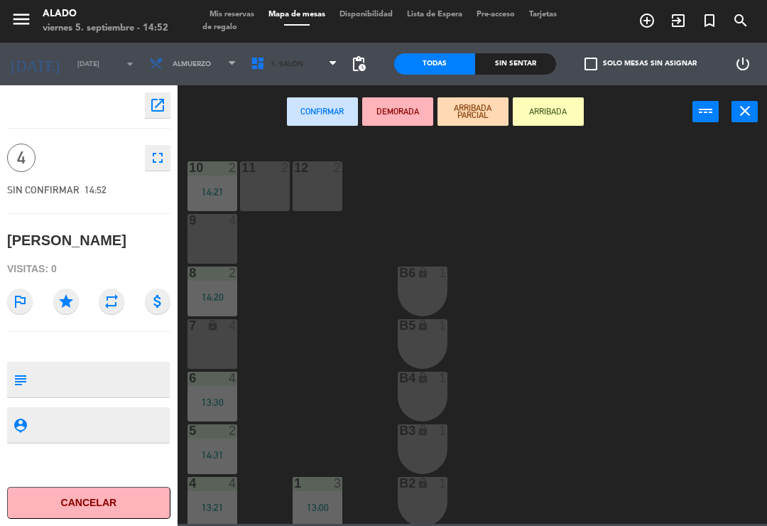
click at [320, 65] on span "1. Salón" at bounding box center [295, 63] width 102 height 31
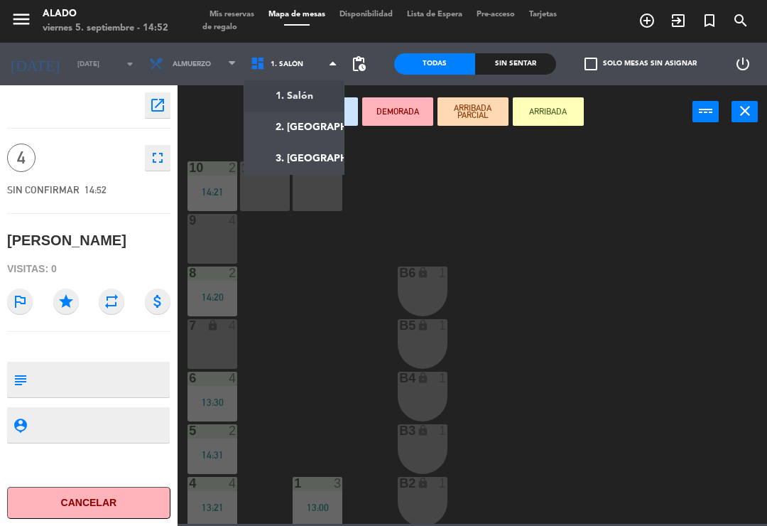
click at [324, 120] on ng-component "menu Alado [DATE] 5. septiembre - 14:52 Mis reservas Mapa de mesas Disponibilid…" at bounding box center [383, 262] width 767 height 524
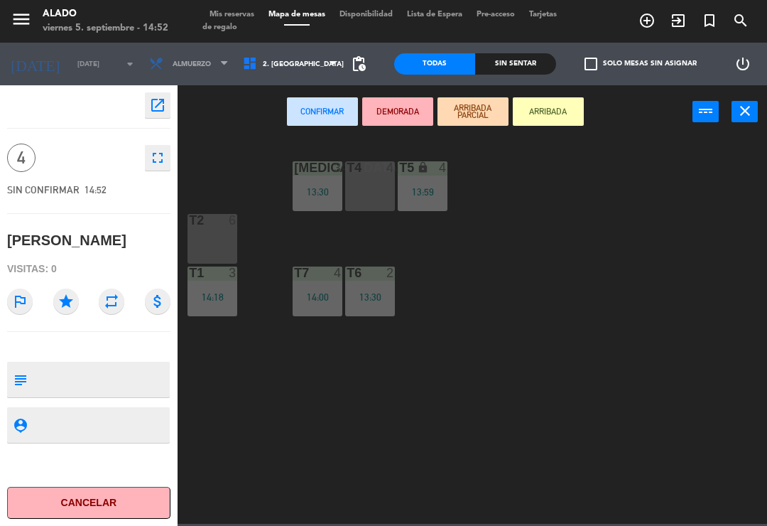
click at [220, 242] on div "T2 6" at bounding box center [213, 239] width 50 height 50
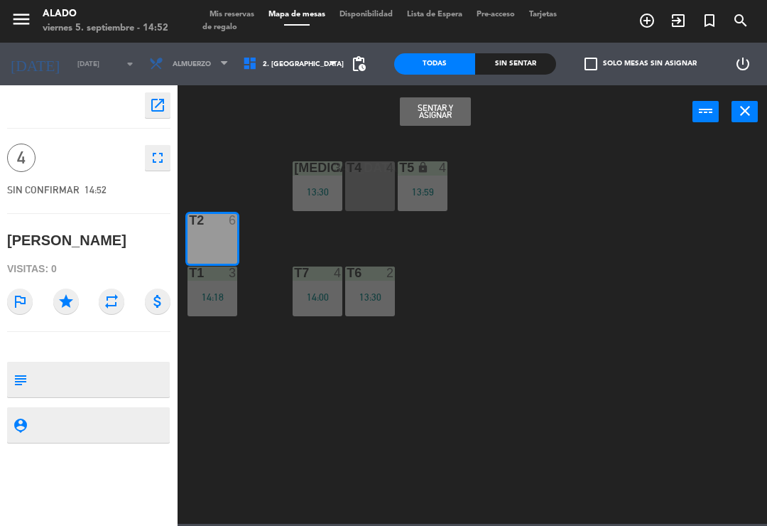
click at [445, 103] on button "Sentar y Asignar" at bounding box center [435, 111] width 71 height 28
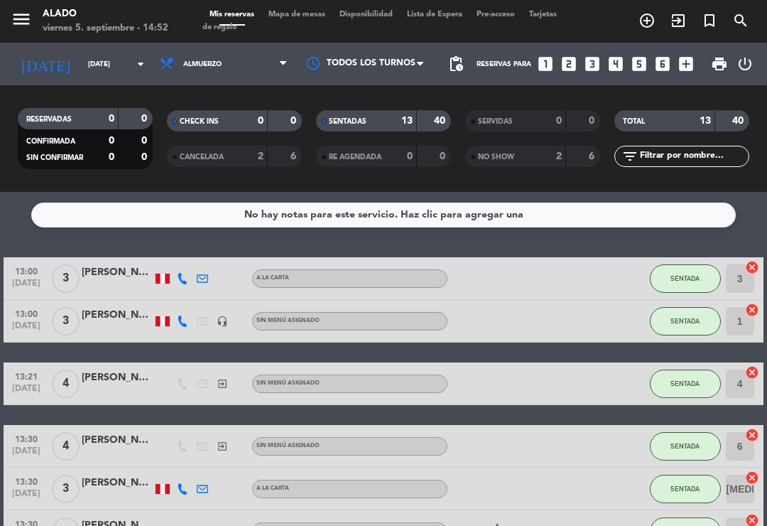
click at [692, 379] on span "SENTADA" at bounding box center [685, 383] width 29 height 8
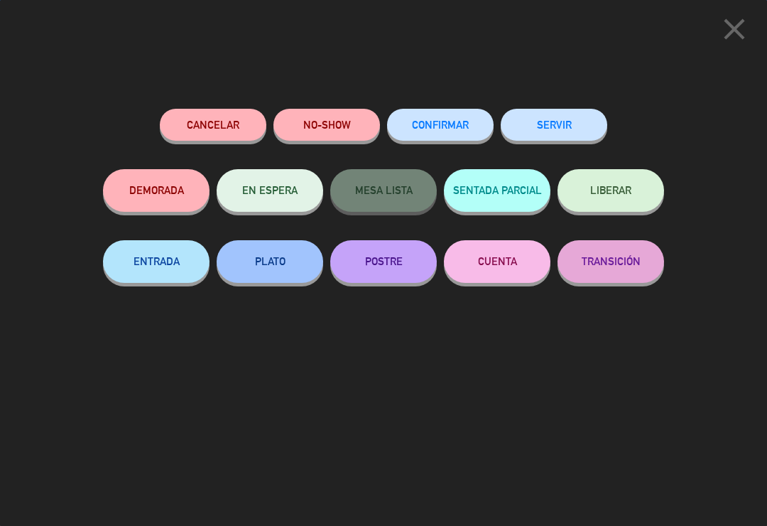
click at [568, 124] on button "SERVIR" at bounding box center [554, 125] width 107 height 32
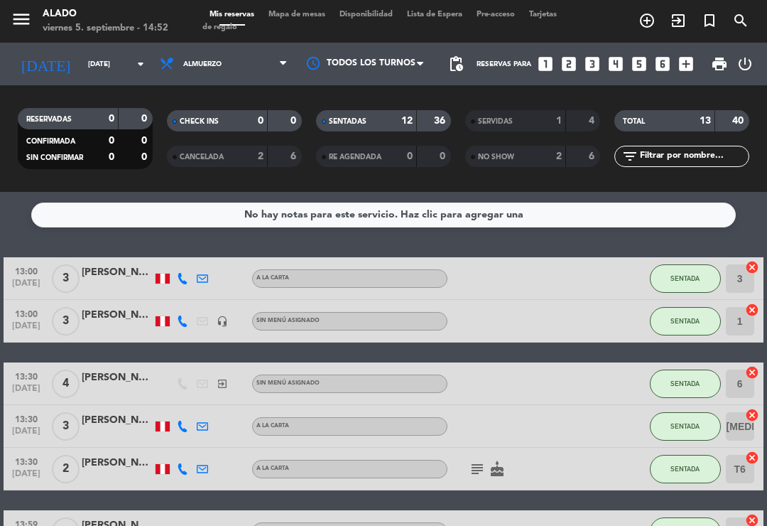
click at [683, 16] on icon "exit_to_app" at bounding box center [678, 20] width 17 height 17
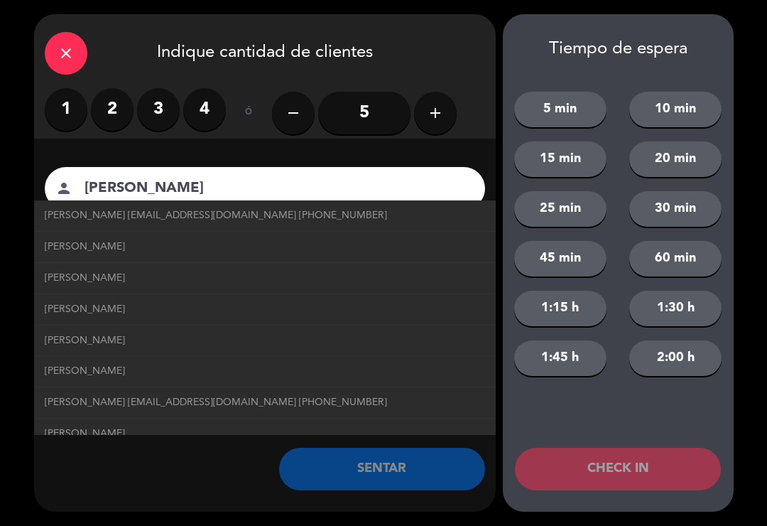
click at [125, 199] on input "[PERSON_NAME]" at bounding box center [275, 188] width 384 height 25
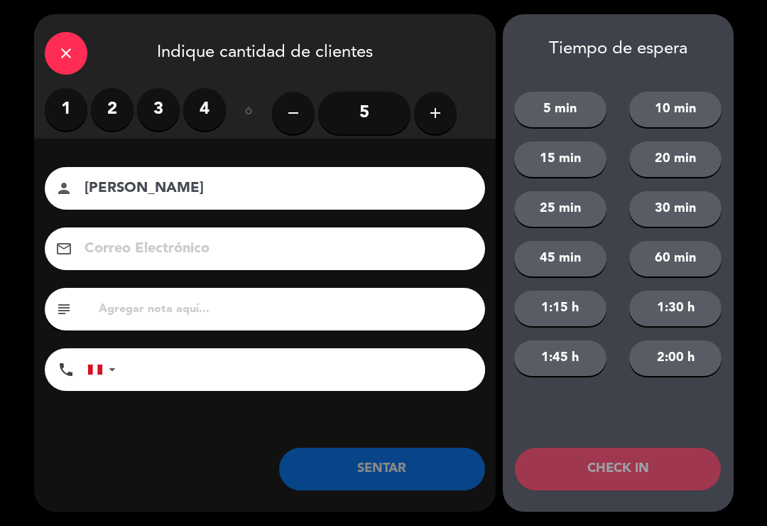
type input "[PERSON_NAME]"
click at [167, 102] on label "3" at bounding box center [158, 109] width 43 height 43
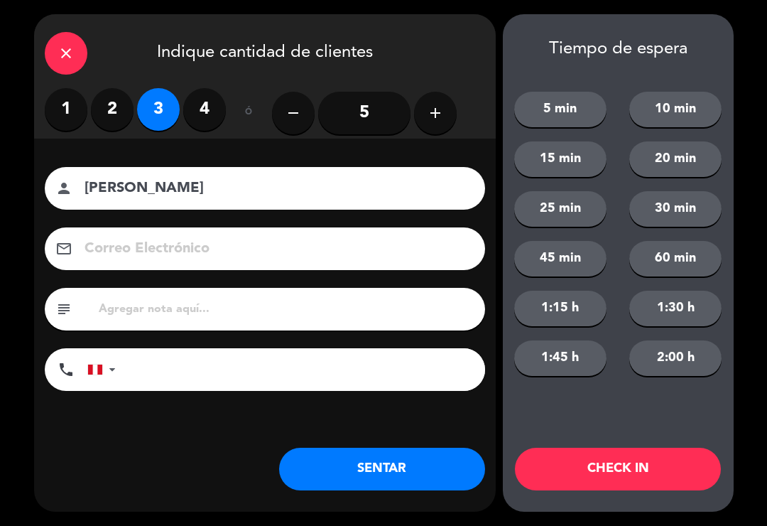
click at [403, 467] on button "SENTAR" at bounding box center [382, 469] width 206 height 43
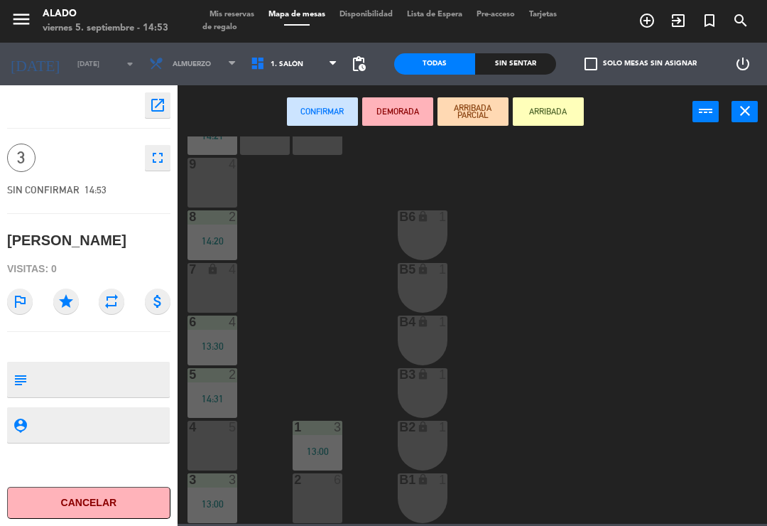
scroll to position [56, 0]
click at [323, 503] on div "2 6" at bounding box center [318, 498] width 50 height 50
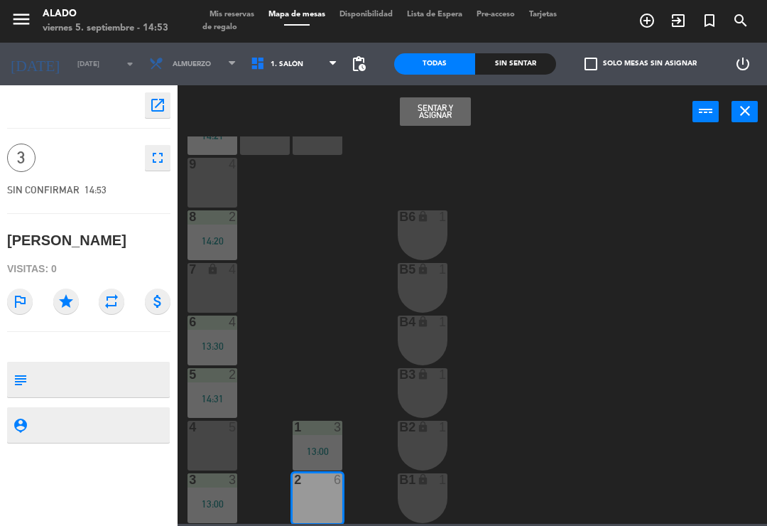
click at [428, 112] on button "Sentar y Asignar" at bounding box center [435, 111] width 71 height 28
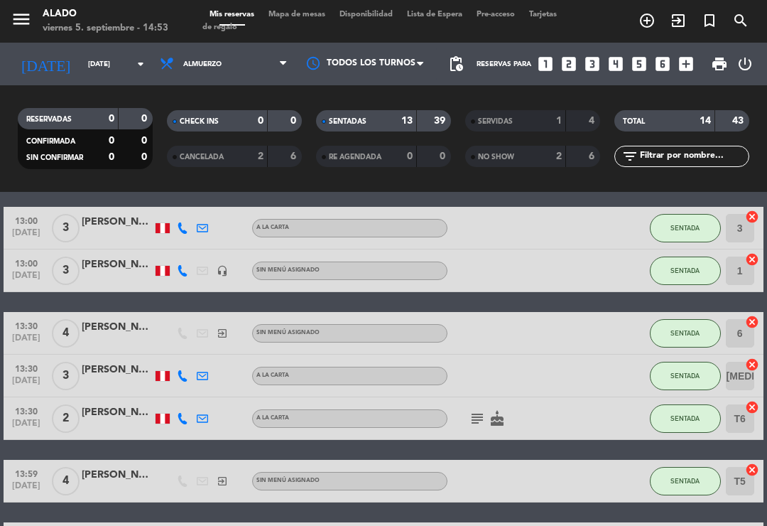
scroll to position [66, 0]
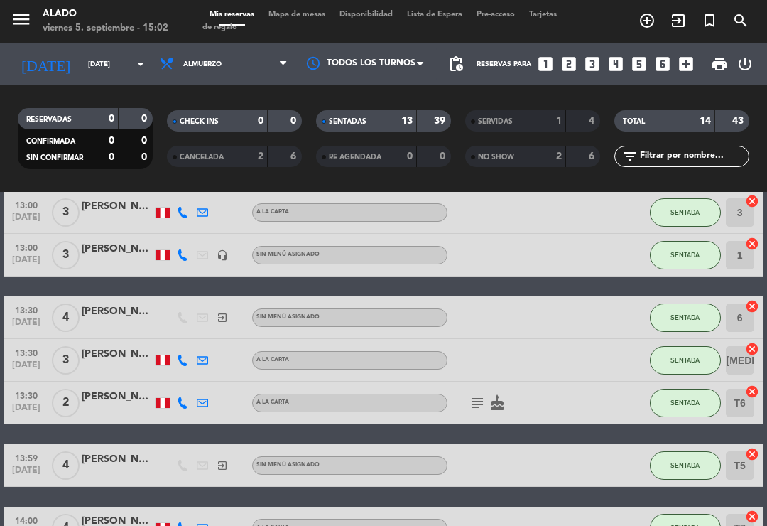
click at [688, 318] on span "SENTADA" at bounding box center [685, 317] width 29 height 8
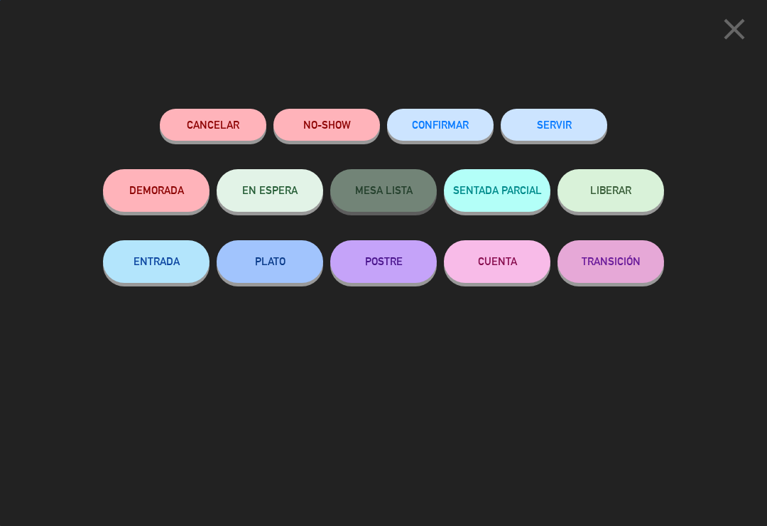
click at [563, 102] on div "Cancelar NO-SHOW CONFIRMAR SERVIR DEMORADA EN ESPERA MESA LISTA SENTADA PARCIAL…" at bounding box center [383, 312] width 581 height 427
click at [573, 116] on button "SERVIR" at bounding box center [554, 125] width 107 height 32
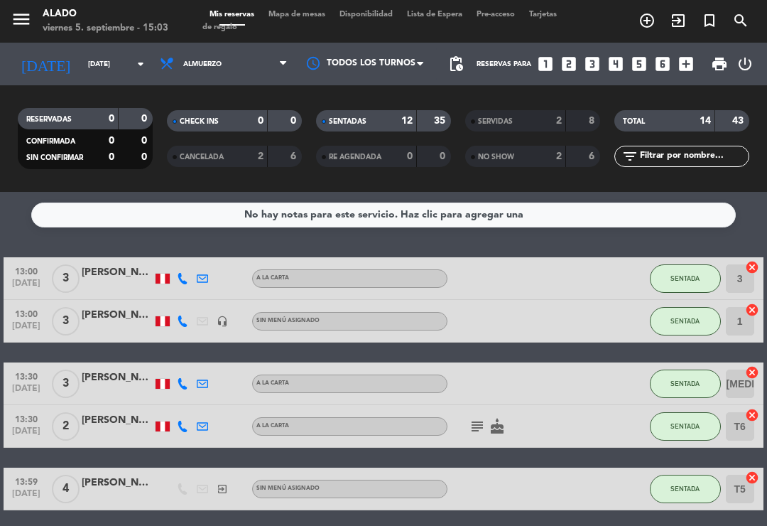
scroll to position [0, 0]
click at [472, 426] on icon "subject" at bounding box center [477, 426] width 17 height 17
click at [469, 427] on icon "subject" at bounding box center [477, 426] width 17 height 17
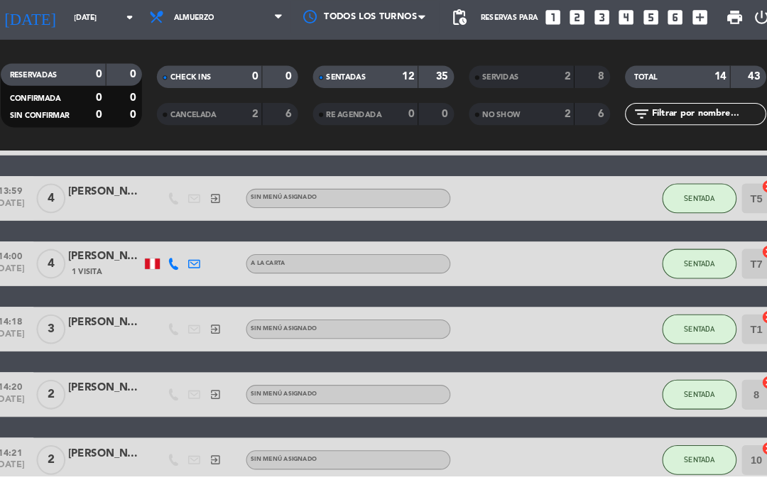
scroll to position [23, 0]
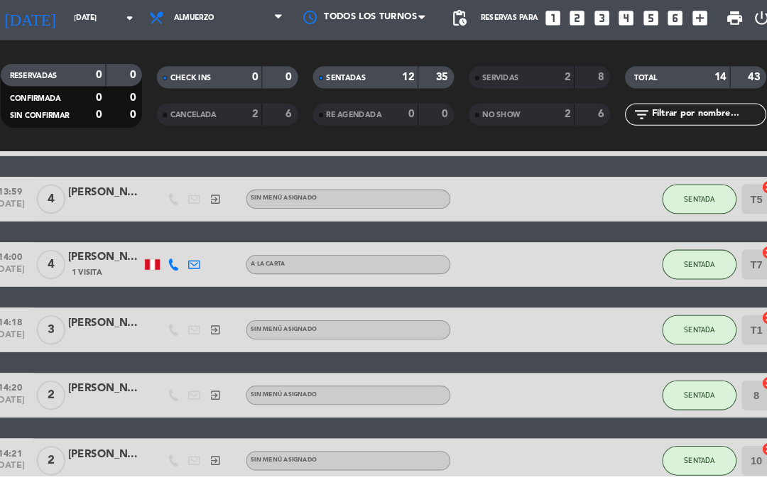
click at [642, 43] on div "Reservas para looks_one looks_two looks_3 looks_4 looks_5 looks_6 add_box" at bounding box center [585, 64] width 230 height 43
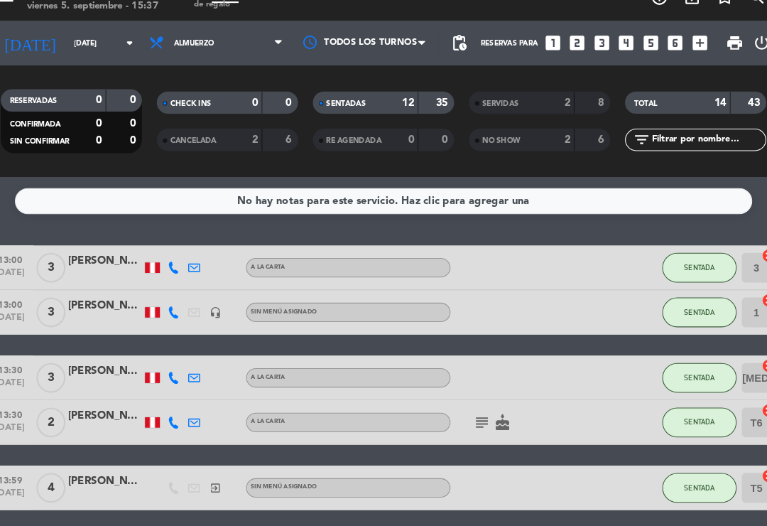
scroll to position [0, 0]
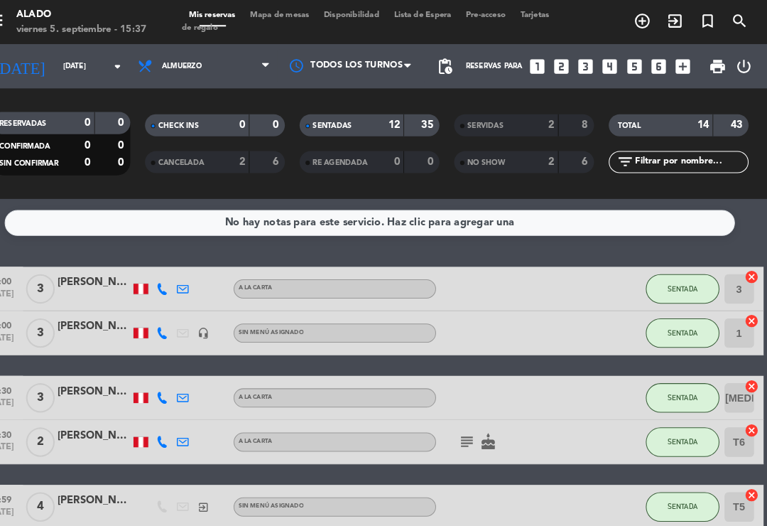
click at [291, 18] on span "Mapa de mesas" at bounding box center [296, 15] width 71 height 8
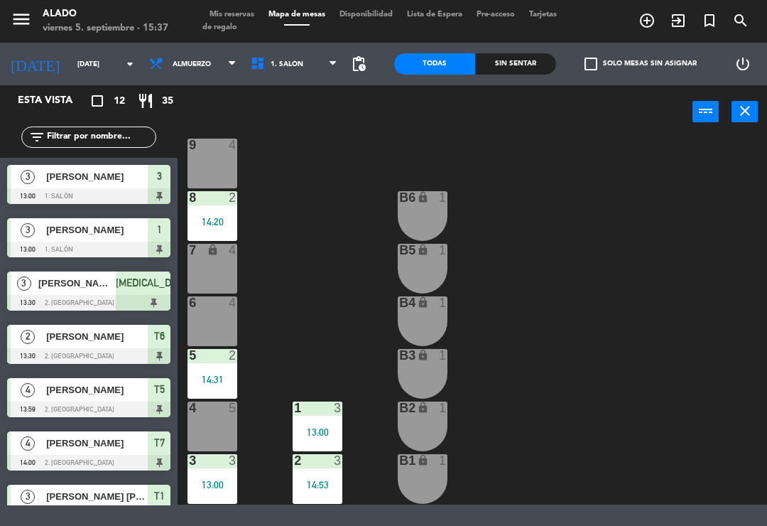
scroll to position [75, 0]
click at [325, 421] on div "1 3 13:00" at bounding box center [318, 426] width 50 height 50
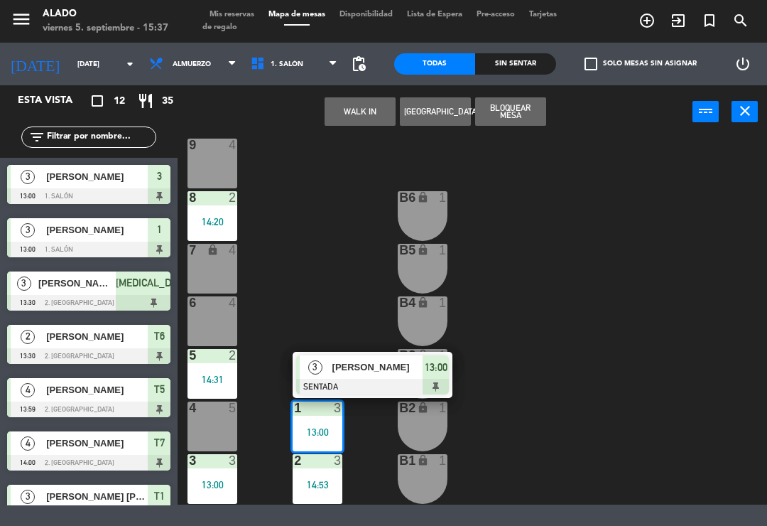
click at [387, 369] on span "[PERSON_NAME]" at bounding box center [377, 366] width 91 height 15
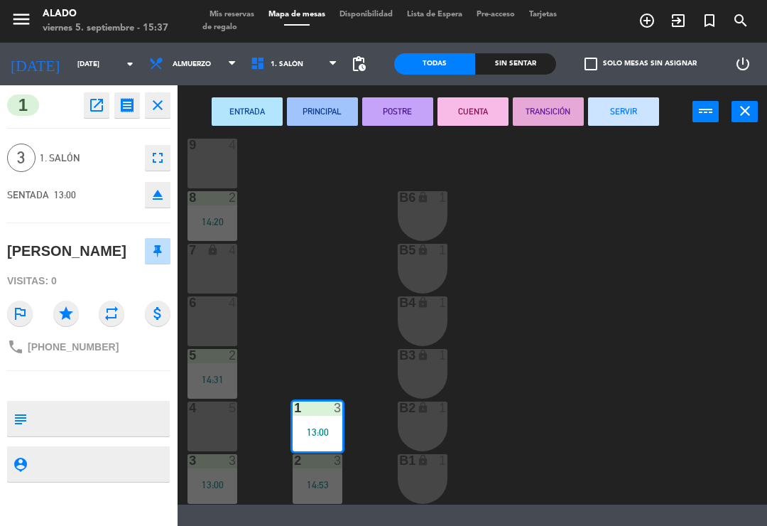
click at [637, 114] on button "SERVIR" at bounding box center [623, 111] width 71 height 28
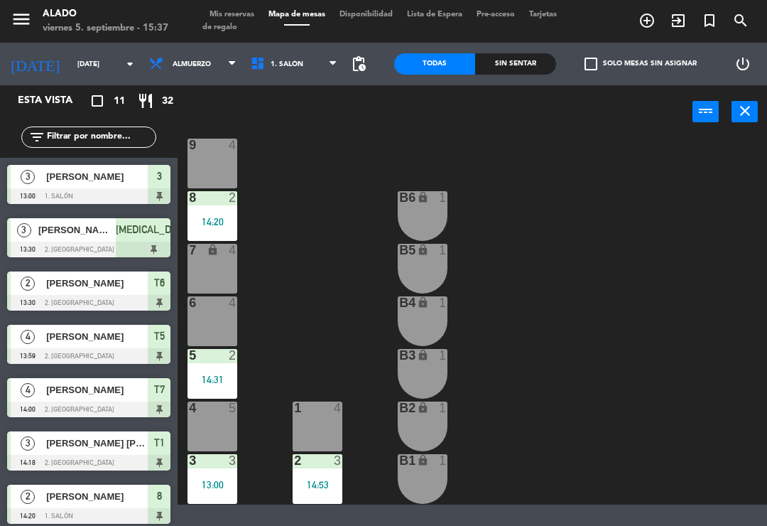
click at [327, 480] on div "14:53" at bounding box center [318, 485] width 50 height 10
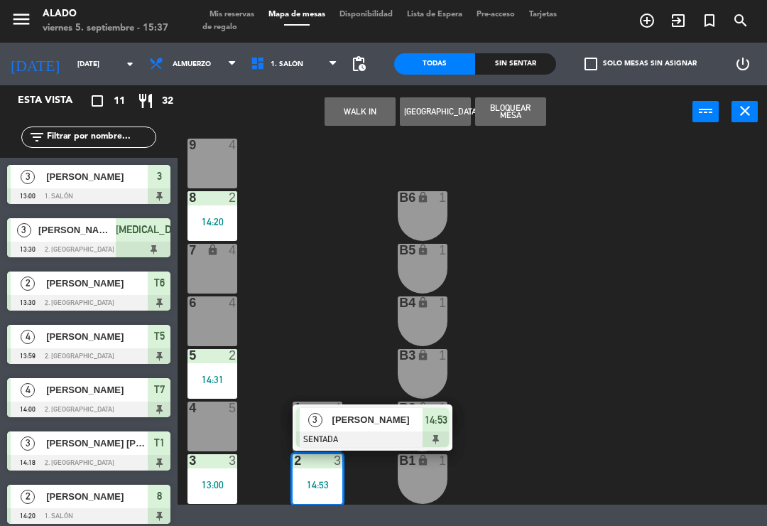
click at [384, 428] on div "[PERSON_NAME]" at bounding box center [377, 419] width 92 height 23
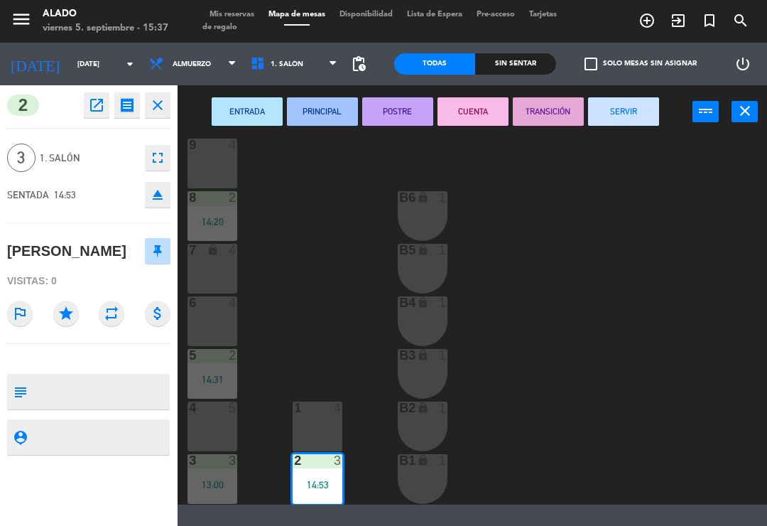
click at [626, 114] on button "SERVIR" at bounding box center [623, 111] width 71 height 28
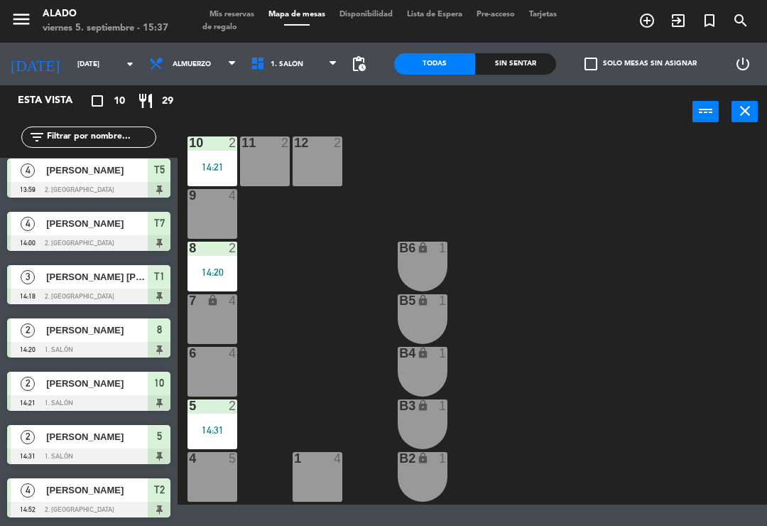
scroll to position [24, 0]
click at [215, 257] on div "8 2 14:20" at bounding box center [213, 267] width 50 height 50
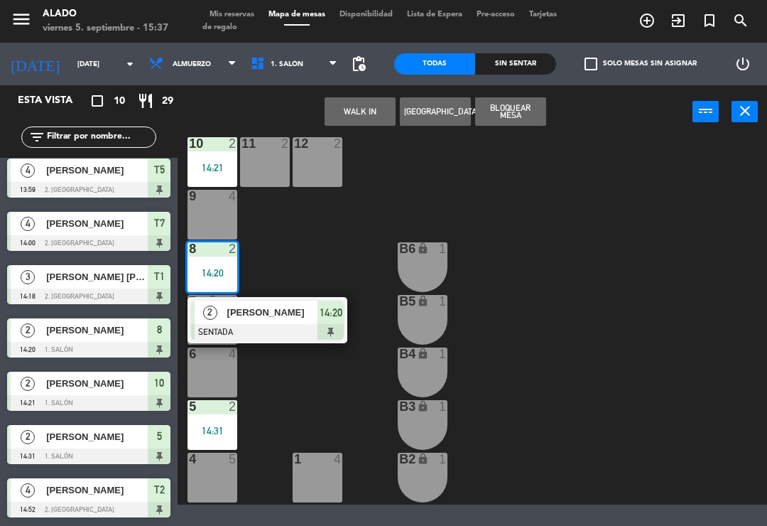
click at [298, 311] on span "[PERSON_NAME]" at bounding box center [272, 312] width 91 height 15
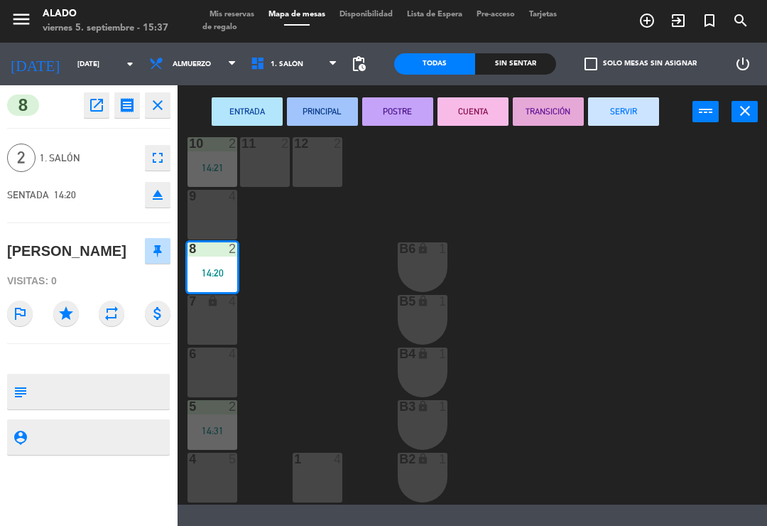
click at [629, 113] on button "SERVIR" at bounding box center [623, 111] width 71 height 28
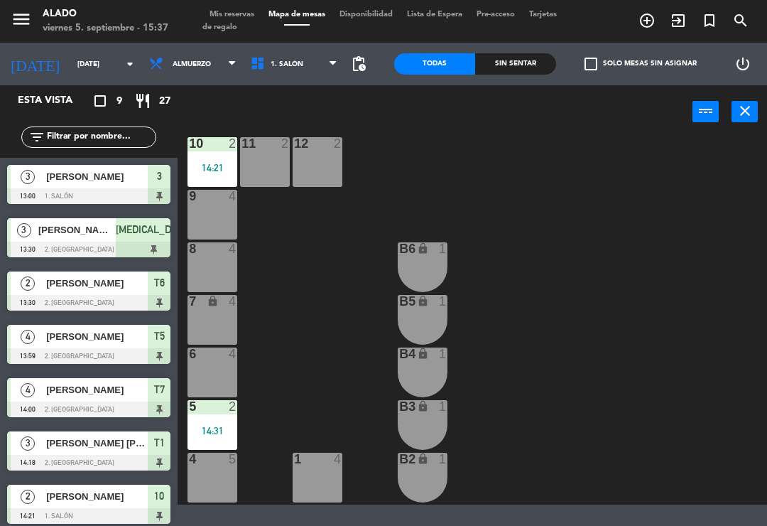
click at [219, 158] on div "10 2 14:21" at bounding box center [213, 162] width 50 height 50
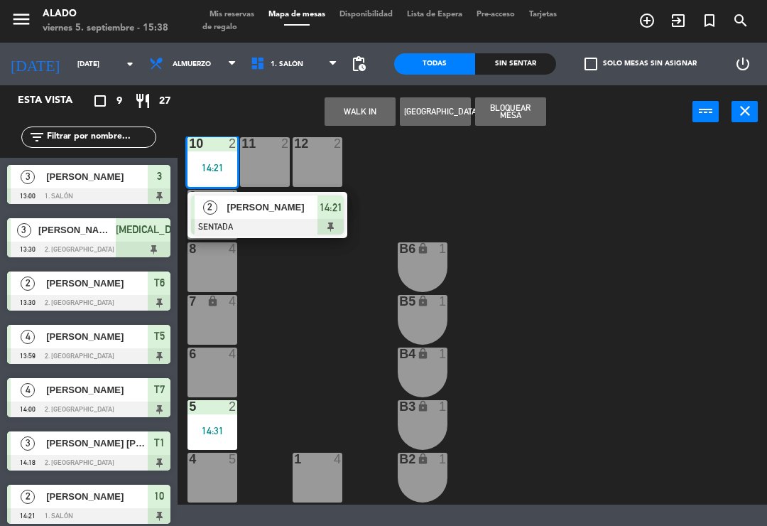
click at [293, 215] on span "[PERSON_NAME]" at bounding box center [272, 207] width 91 height 15
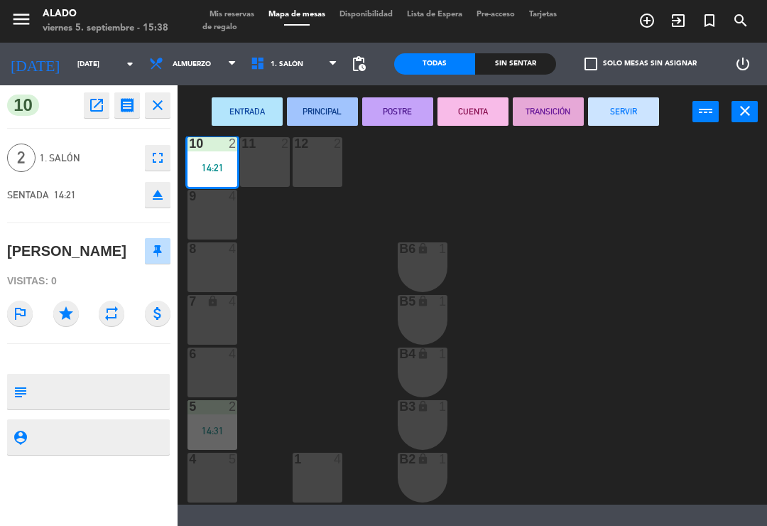
click at [637, 108] on button "SERVIR" at bounding box center [623, 111] width 71 height 28
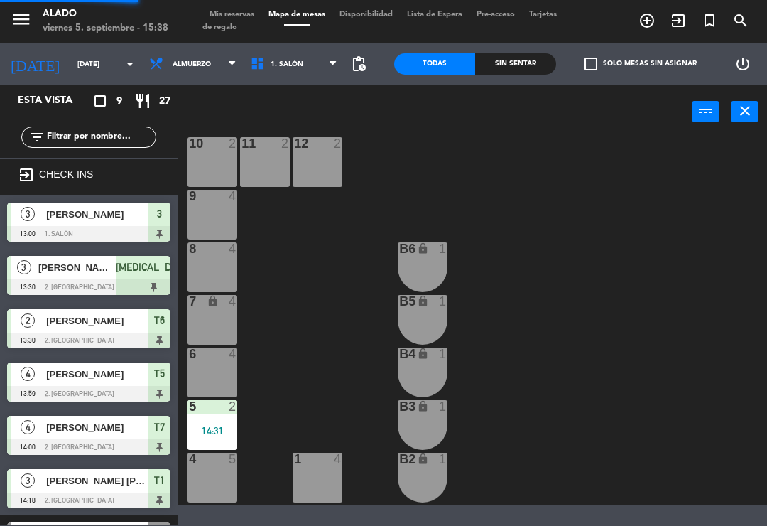
scroll to position [27, 0]
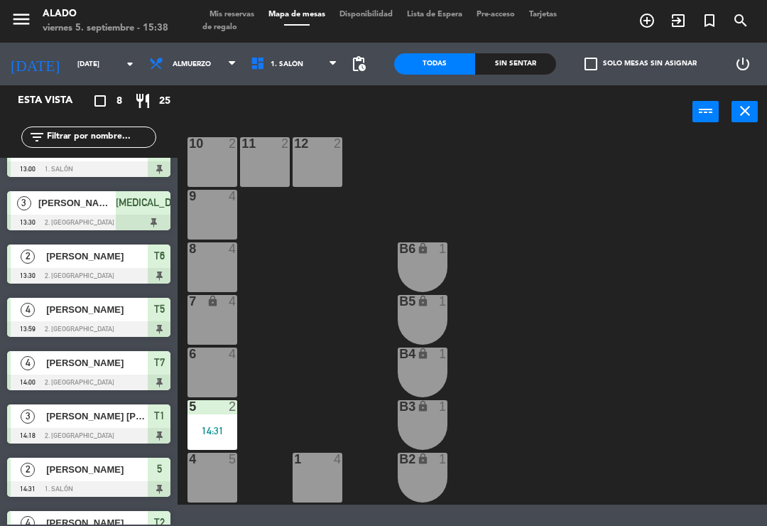
click at [206, 66] on span "Almuerzo" at bounding box center [193, 63] width 102 height 31
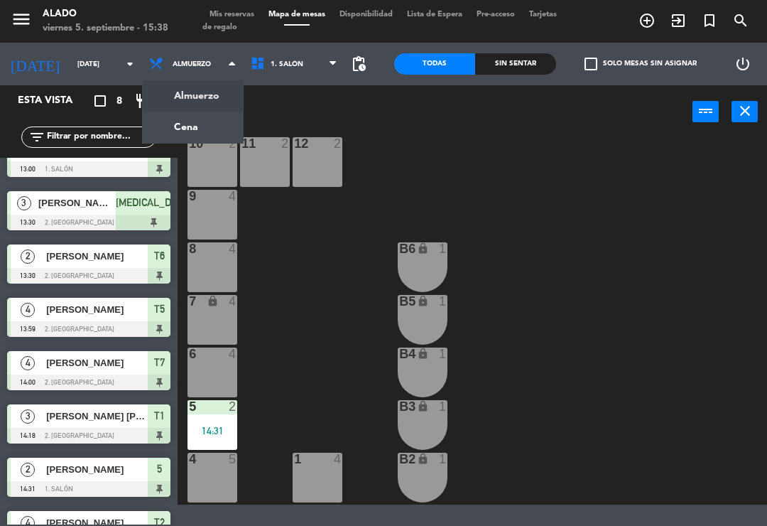
click at [207, 53] on span "Almuerzo" at bounding box center [193, 63] width 102 height 31
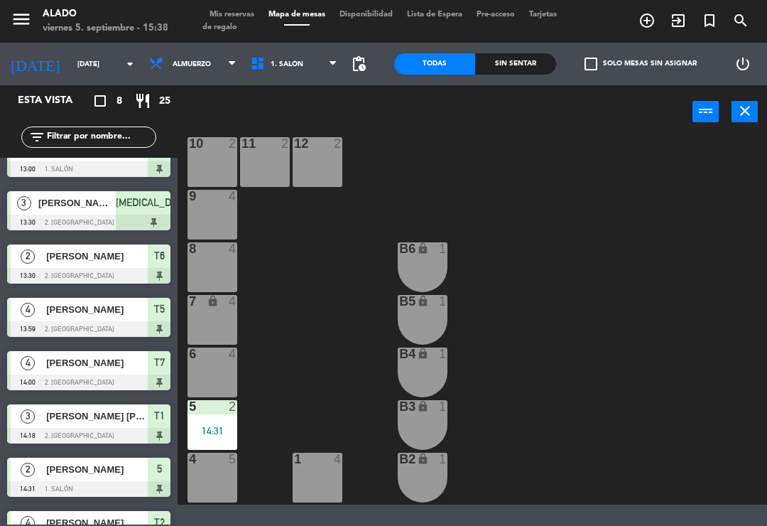
click at [290, 44] on div "1. Salón 2. Terraza 3. Mezzanine 1. Salón 1. Salón 2. Terraza 3. [GEOGRAPHIC_DA…" at bounding box center [295, 64] width 102 height 43
click at [303, 54] on span "1. Salón" at bounding box center [295, 63] width 102 height 31
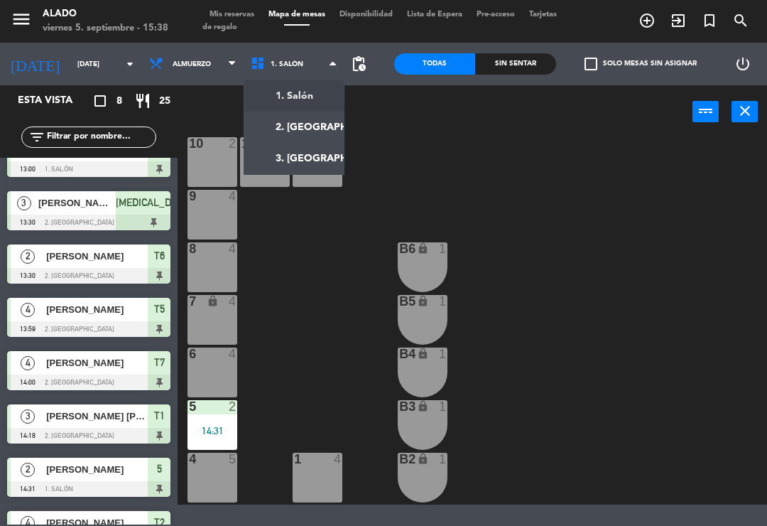
click at [319, 124] on ng-component "menu Alado [DATE] 5. septiembre - 15:38 Mis reservas Mapa de mesas Disponibilid…" at bounding box center [383, 252] width 767 height 504
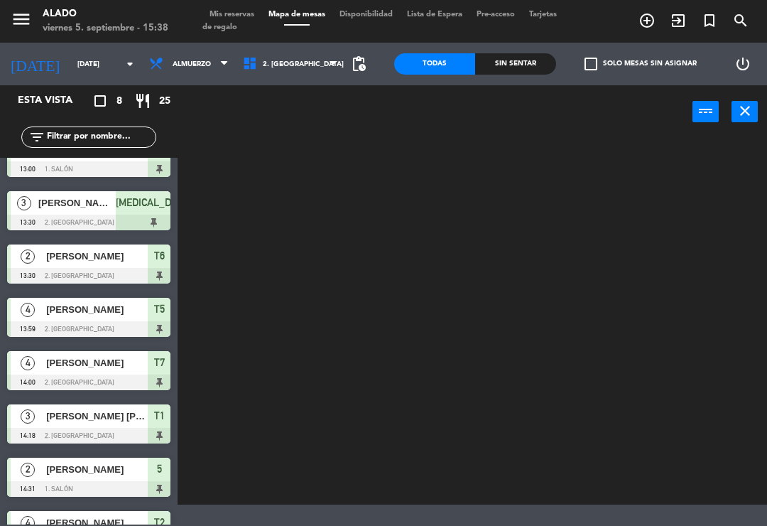
scroll to position [0, 0]
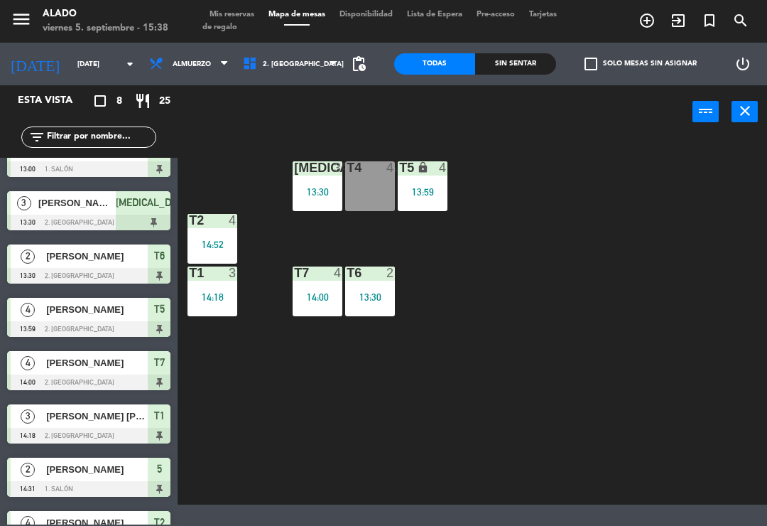
click at [231, 232] on div "T2 4 14:52" at bounding box center [213, 239] width 50 height 50
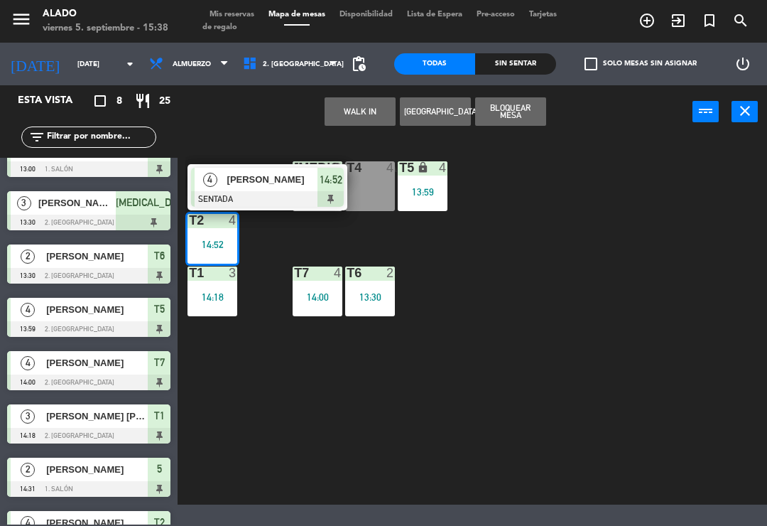
click at [215, 236] on div "T2 4 14:52" at bounding box center [213, 239] width 50 height 50
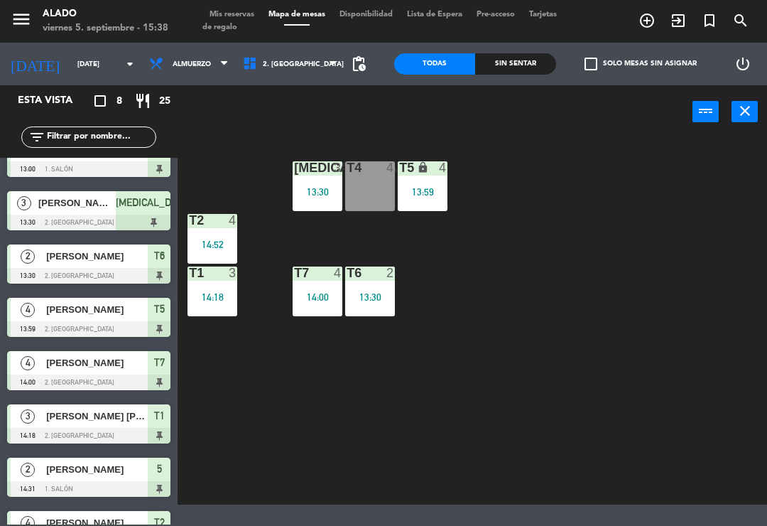
click at [224, 280] on div "T1 3" at bounding box center [213, 273] width 50 height 14
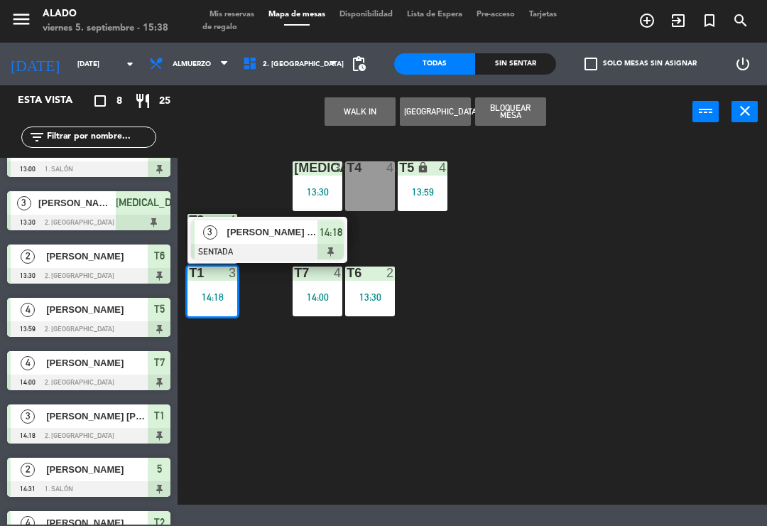
click at [291, 238] on span "[PERSON_NAME] [PERSON_NAME]" at bounding box center [272, 232] width 91 height 15
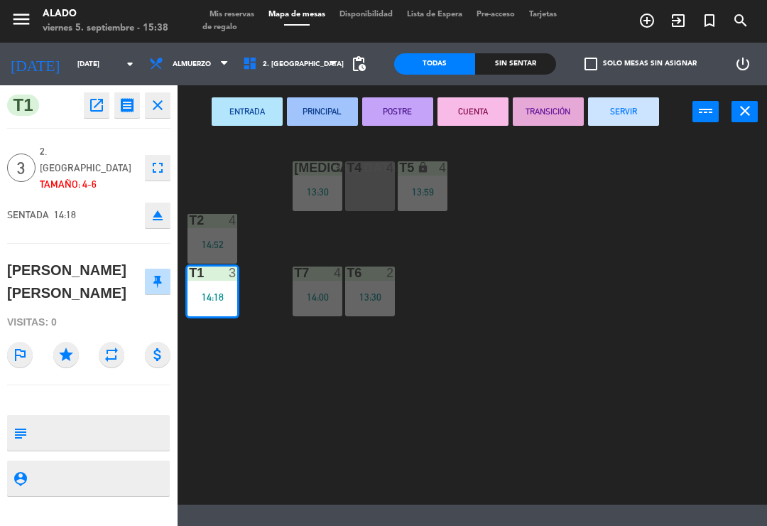
click at [640, 110] on button "SERVIR" at bounding box center [623, 111] width 71 height 28
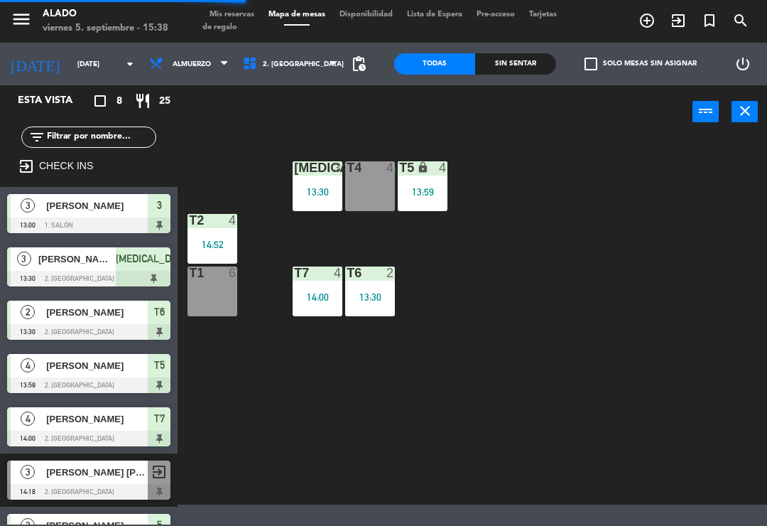
scroll to position [6, 0]
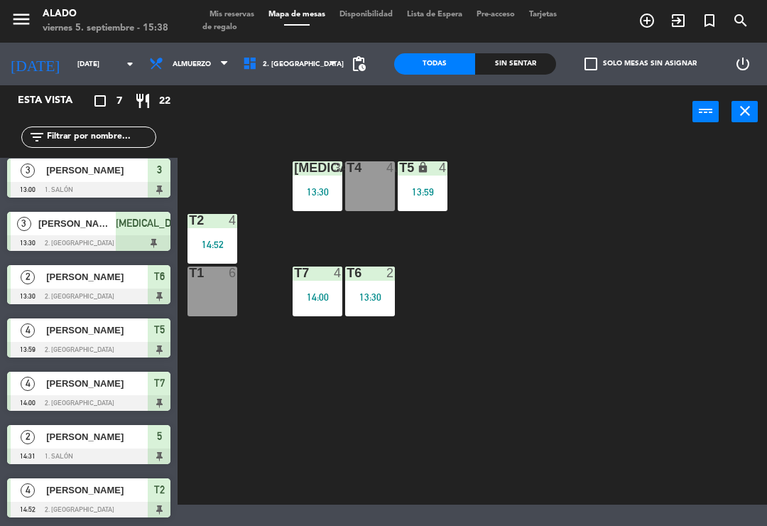
click at [380, 292] on div "13:30" at bounding box center [370, 297] width 50 height 10
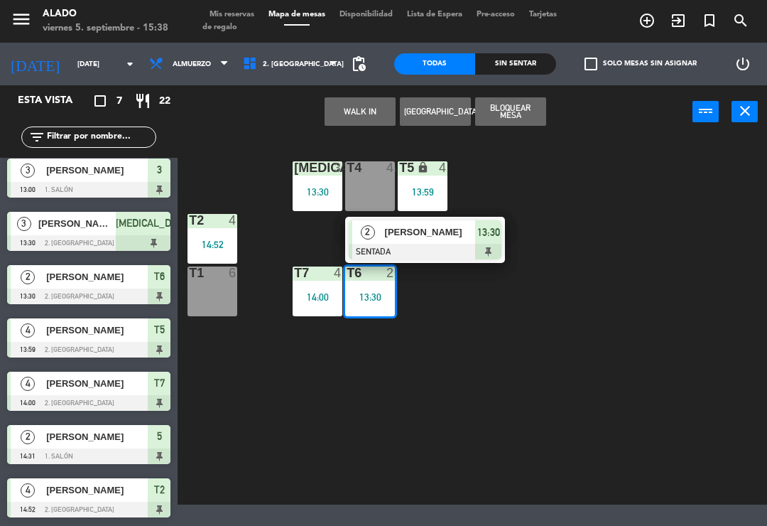
click at [464, 233] on span "[PERSON_NAME]" at bounding box center [430, 232] width 91 height 15
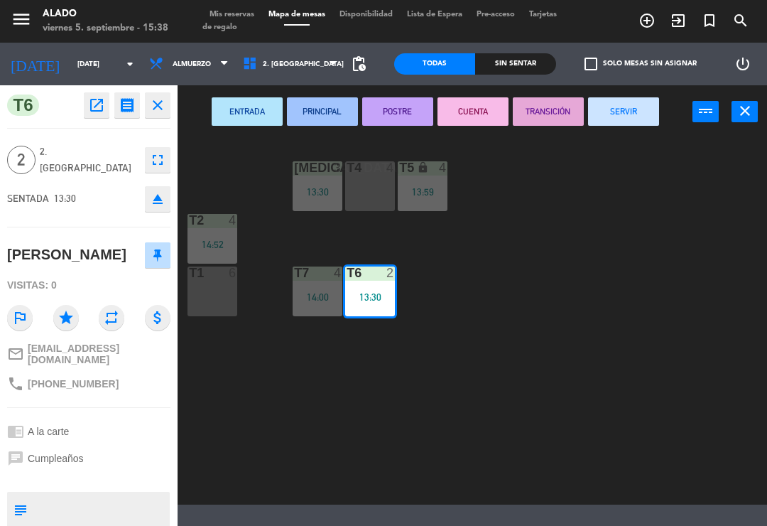
click at [649, 116] on button "SERVIR" at bounding box center [623, 111] width 71 height 28
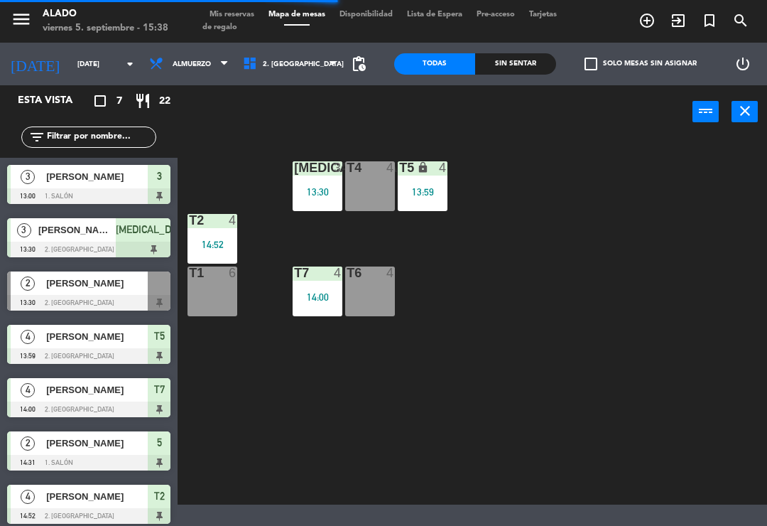
click at [322, 313] on div "T7 4 14:00" at bounding box center [318, 291] width 50 height 50
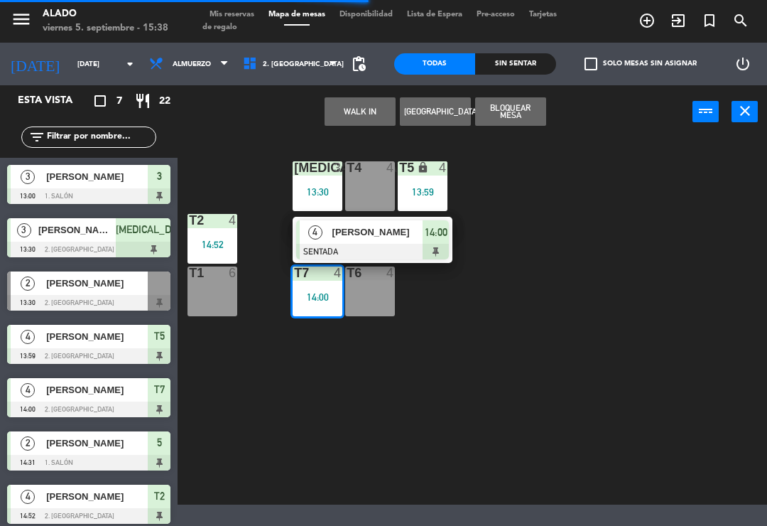
click at [380, 251] on div at bounding box center [372, 252] width 153 height 16
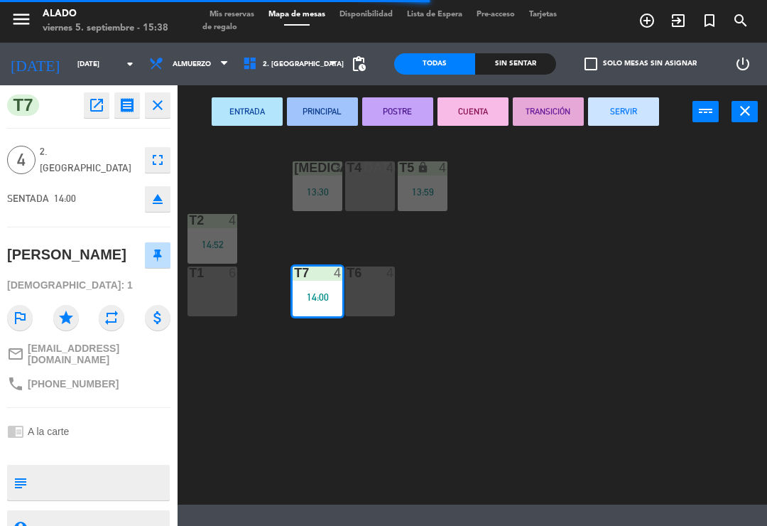
click at [639, 109] on button "SERVIR" at bounding box center [623, 111] width 71 height 28
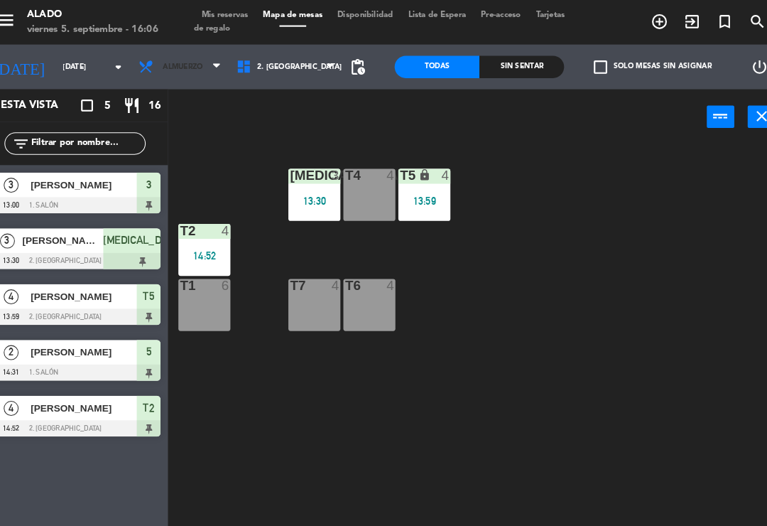
click at [178, 69] on span "Almuerzo" at bounding box center [189, 63] width 94 height 31
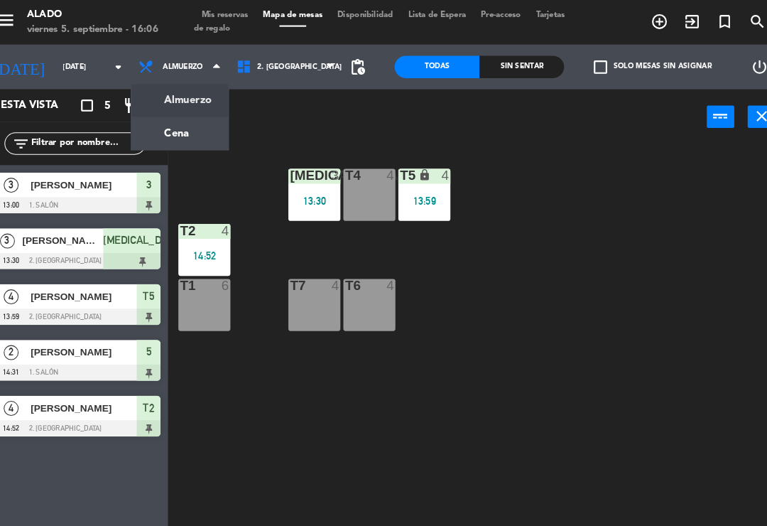
click at [160, 122] on ng-component "menu Alado [DATE] 5. septiembre - 16:06 Mis reservas Mapa de mesas Disponibilid…" at bounding box center [383, 252] width 767 height 504
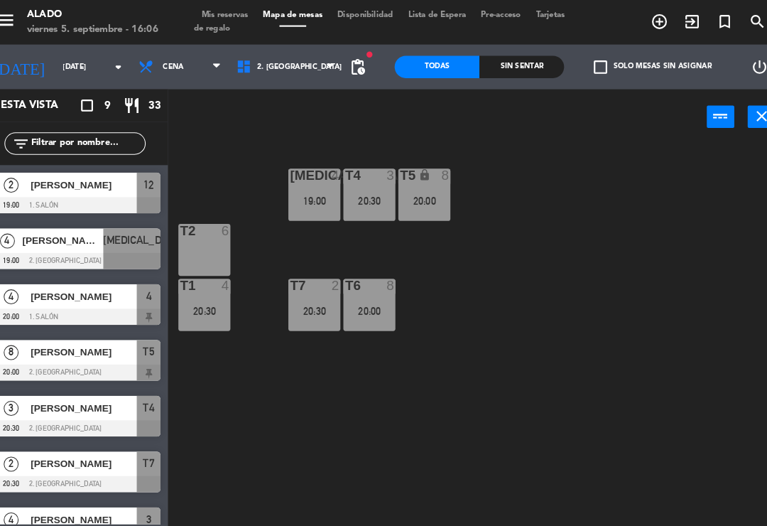
scroll to position [0, 0]
click at [438, 55] on div "Todas" at bounding box center [434, 63] width 81 height 21
click at [419, 58] on div "Todas" at bounding box center [434, 63] width 81 height 21
click at [499, 60] on div "Sin sentar" at bounding box center [515, 63] width 81 height 21
click at [407, 63] on div "Todas" at bounding box center [434, 63] width 81 height 21
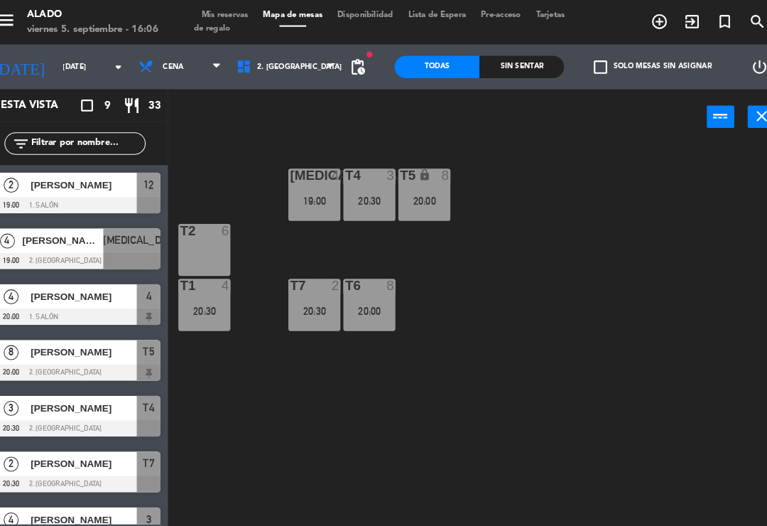
click at [297, 63] on span "2. [GEOGRAPHIC_DATA]" at bounding box center [290, 63] width 109 height 31
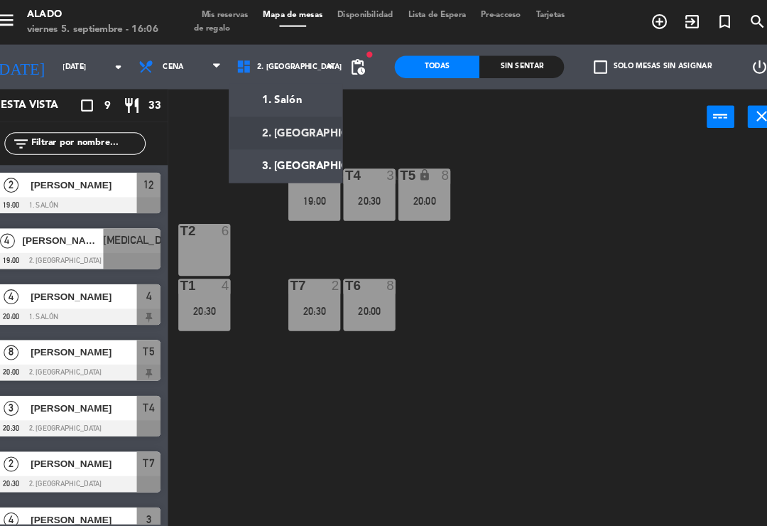
click at [382, 109] on div "power_input close" at bounding box center [435, 112] width 515 height 54
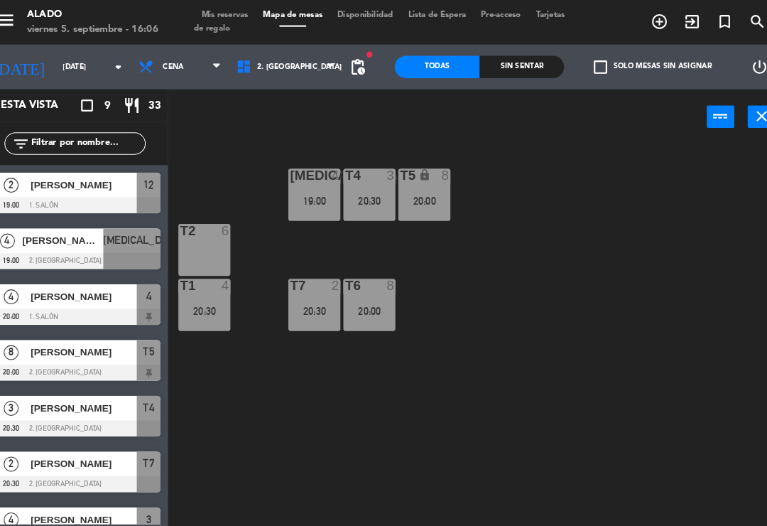
click at [585, 58] on span "check_box_outline_blank" at bounding box center [591, 64] width 13 height 13
click at [641, 64] on input "check_box_outline_blank Solo mesas sin asignar" at bounding box center [641, 64] width 0 height 0
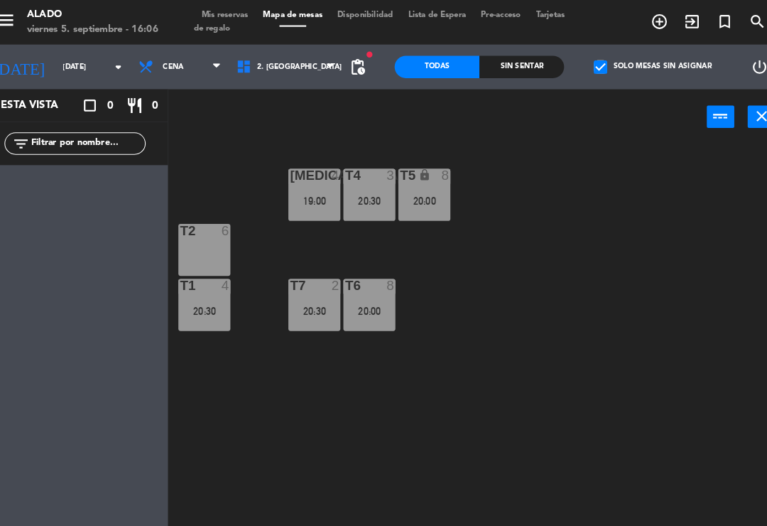
click at [585, 58] on span "check_box" at bounding box center [591, 64] width 13 height 13
click at [641, 64] on input "check_box Solo mesas sin asignar" at bounding box center [641, 64] width 0 height 0
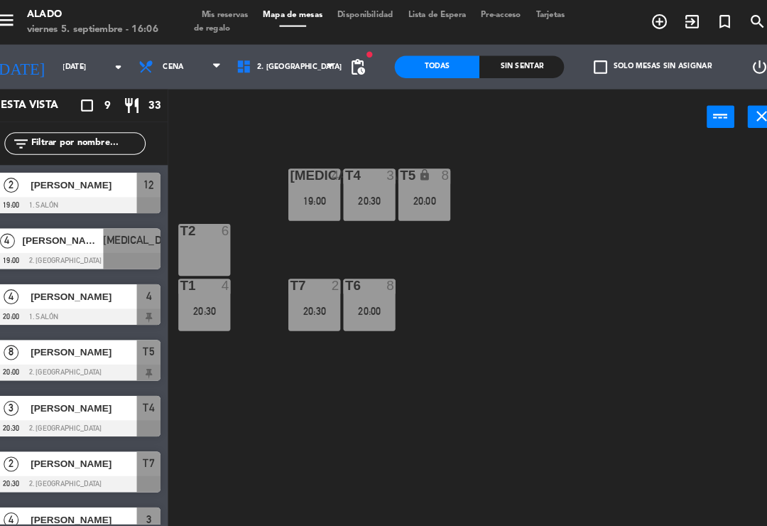
click at [350, 64] on span "pending_actions" at bounding box center [358, 63] width 17 height 17
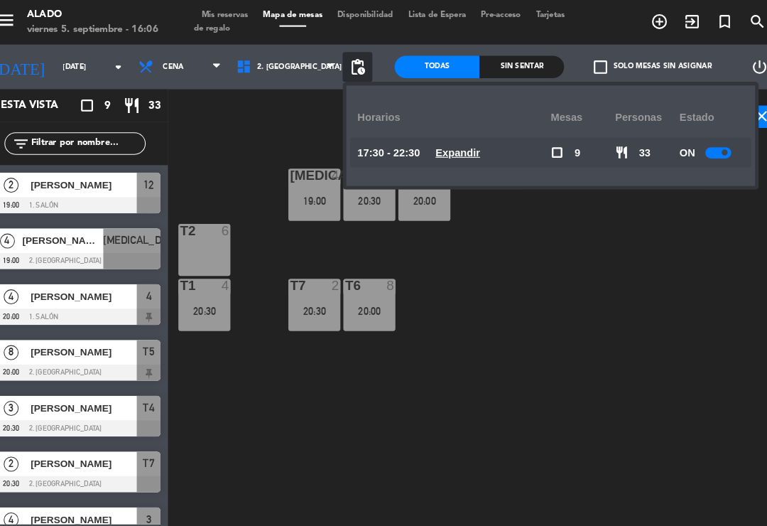
click at [561, 291] on div "[MEDICAL_DATA] 4 19:00 T4 3 20:30 T5 lock 8 20:00 T2 6 T7 2 20:30 T6 8 20:00 T1…" at bounding box center [476, 320] width 582 height 368
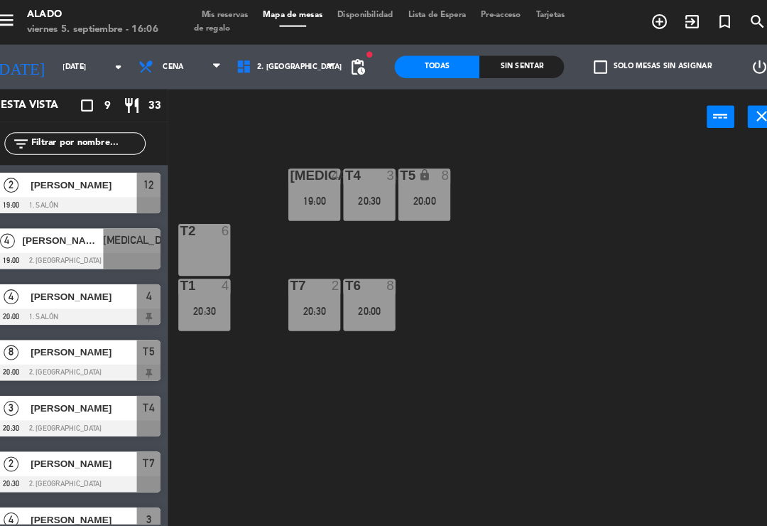
click at [737, 112] on icon "close" at bounding box center [745, 110] width 17 height 17
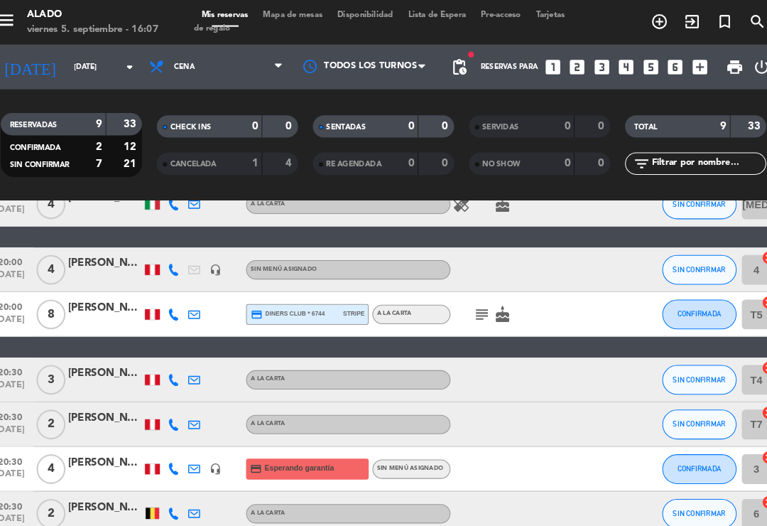
scroll to position [117, 0]
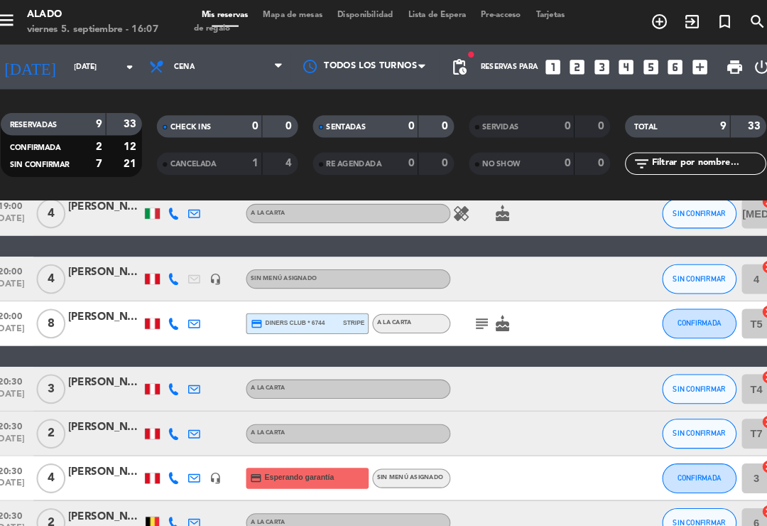
click at [489, 310] on icon "cake" at bounding box center [497, 309] width 17 height 17
click at [567, 329] on div at bounding box center [586, 309] width 38 height 42
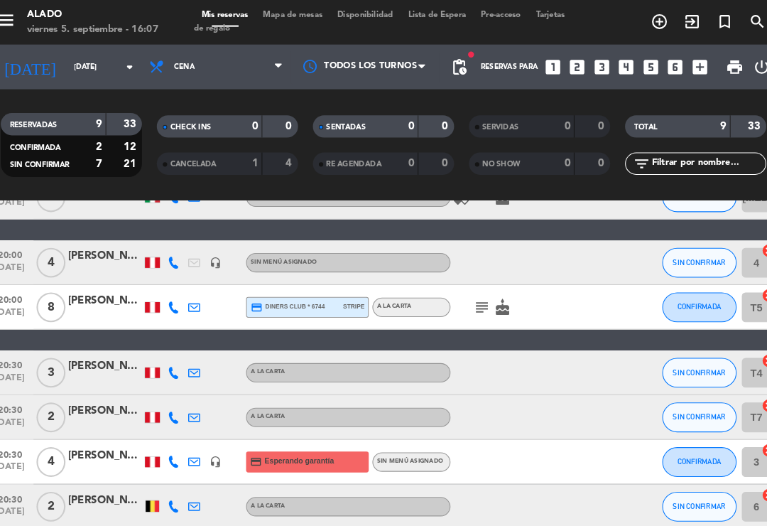
scroll to position [134, 0]
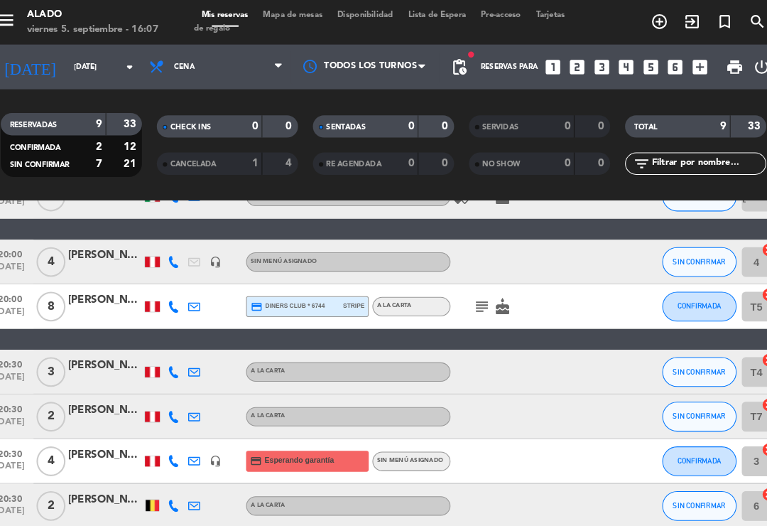
click at [489, 296] on icon "cake" at bounding box center [497, 292] width 17 height 17
click at [469, 288] on icon "subject" at bounding box center [477, 292] width 17 height 17
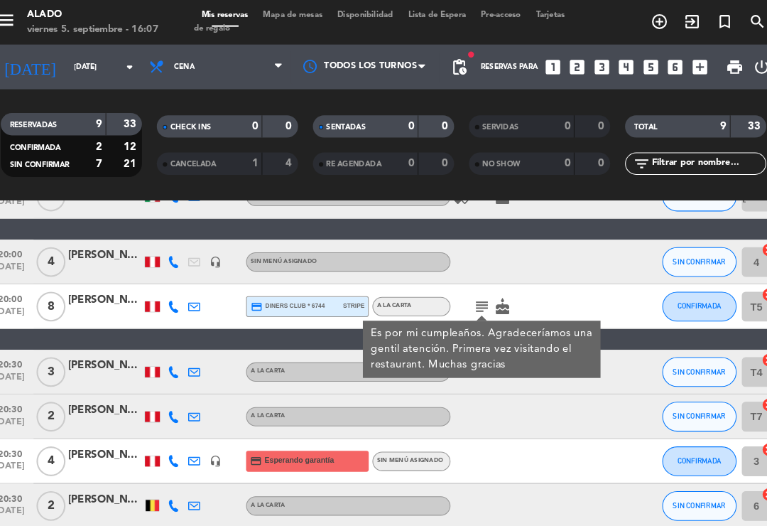
click at [516, 290] on div "subject Es por mi cumpleaños. Agradeceríamos una gentil atención. Primera vez v…" at bounding box center [507, 292] width 119 height 42
